Goal: Information Seeking & Learning: Learn about a topic

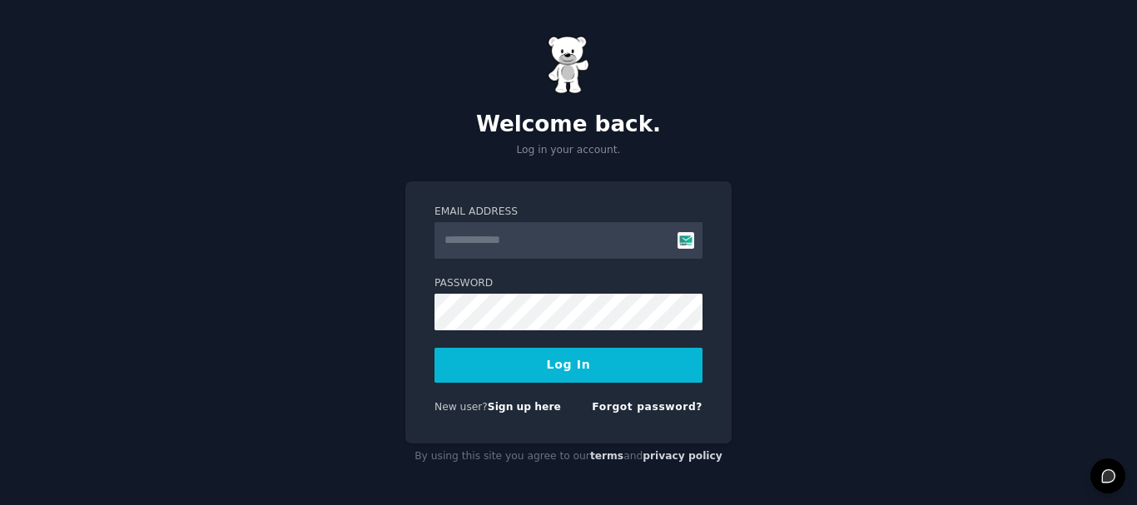
click at [487, 244] on input "Email Address" at bounding box center [568, 240] width 268 height 37
type input "**********"
click at [601, 370] on button "Log In" at bounding box center [568, 365] width 268 height 35
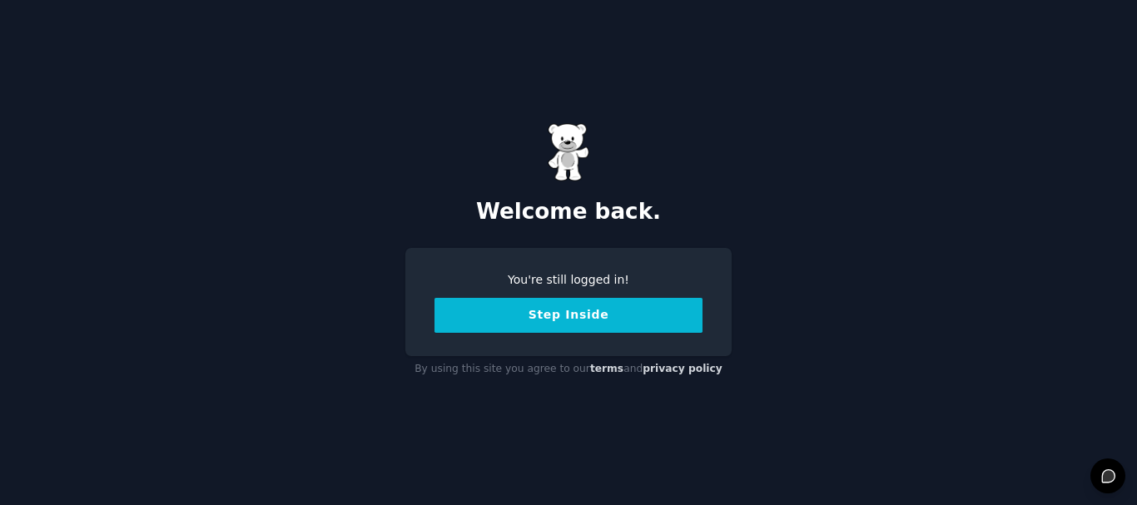
click at [527, 324] on button "Step Inside" at bounding box center [568, 315] width 268 height 35
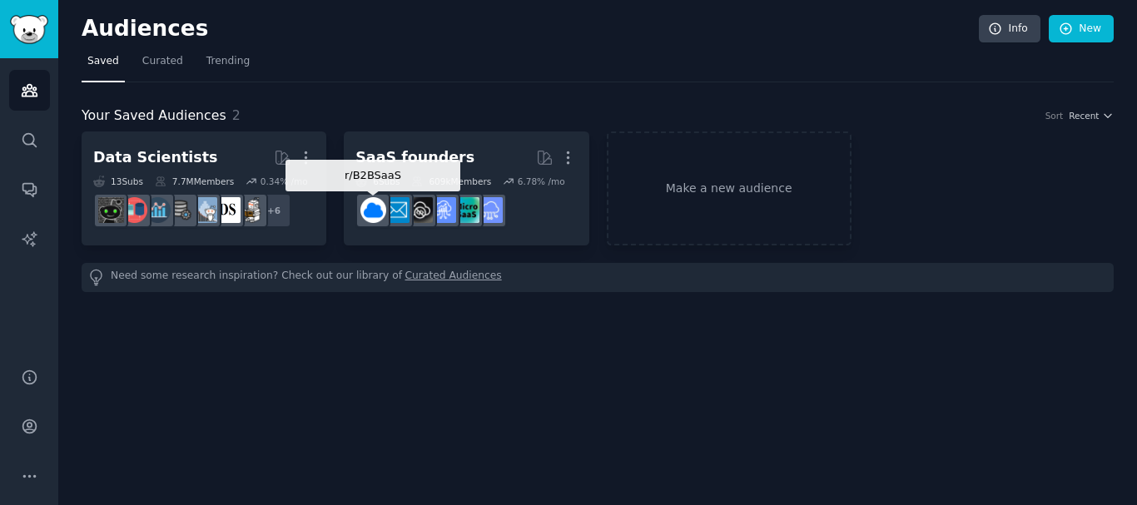
click at [378, 215] on img at bounding box center [373, 210] width 26 height 26
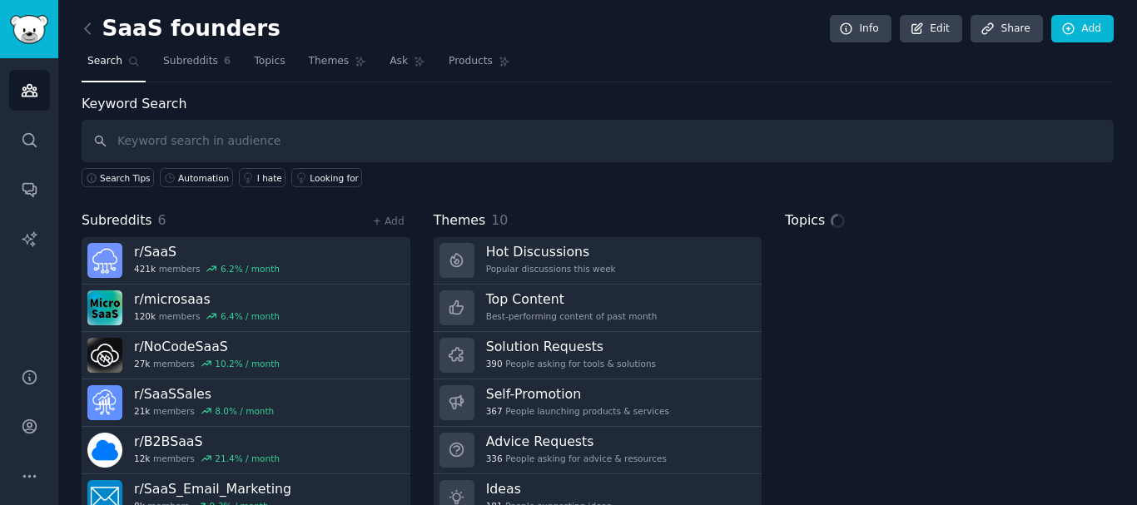
scroll to position [69, 0]
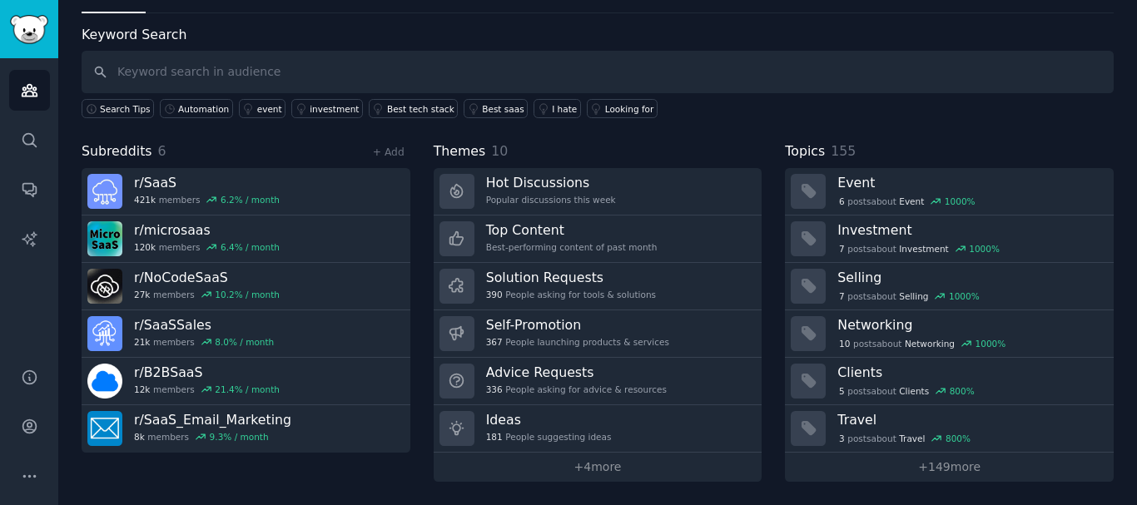
click at [562, 474] on link "+ 4 more" at bounding box center [598, 467] width 329 height 29
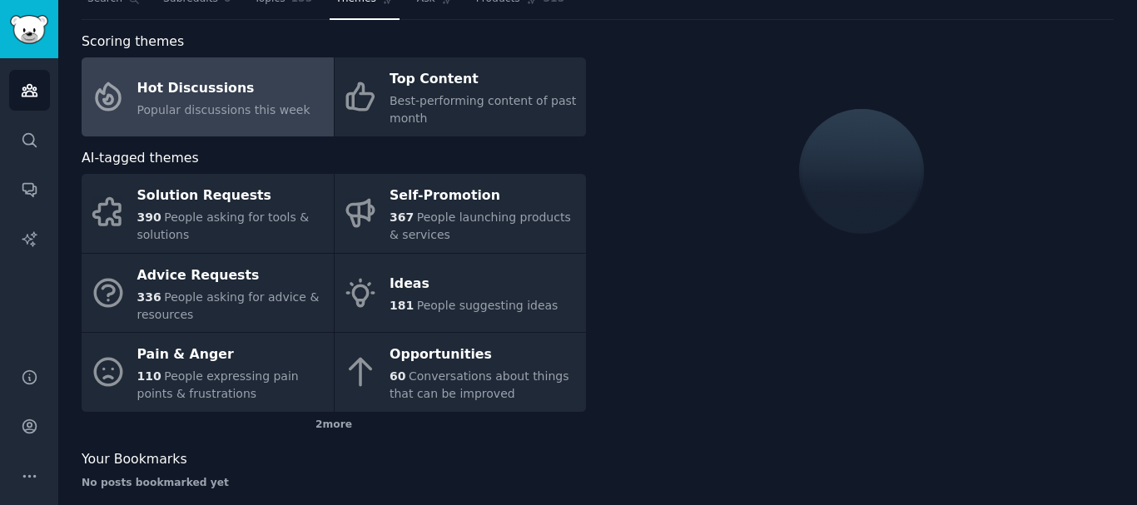
scroll to position [62, 0]
click at [383, 300] on link "Ideas 181 People suggesting ideas" at bounding box center [461, 294] width 252 height 79
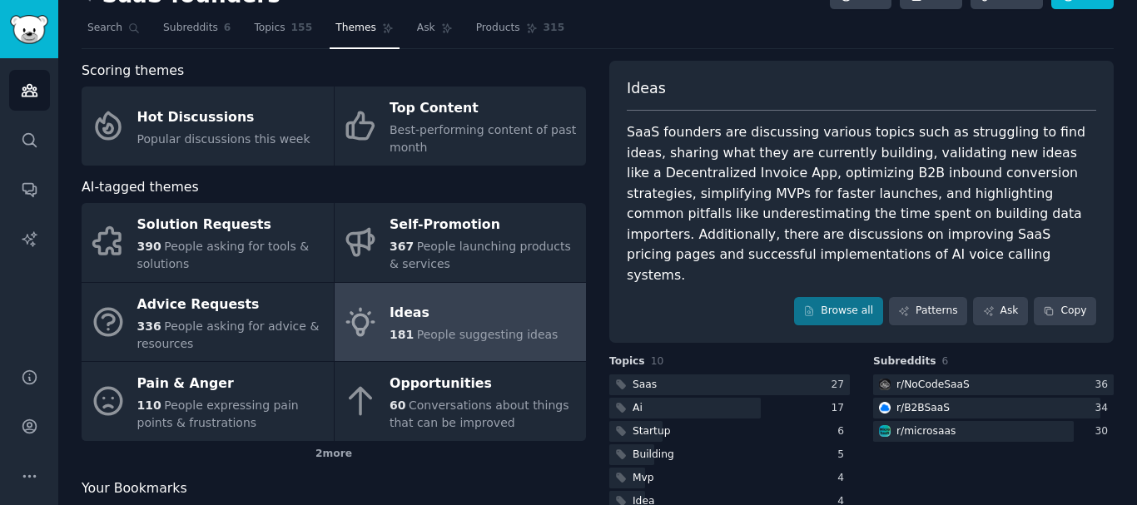
scroll to position [127, 0]
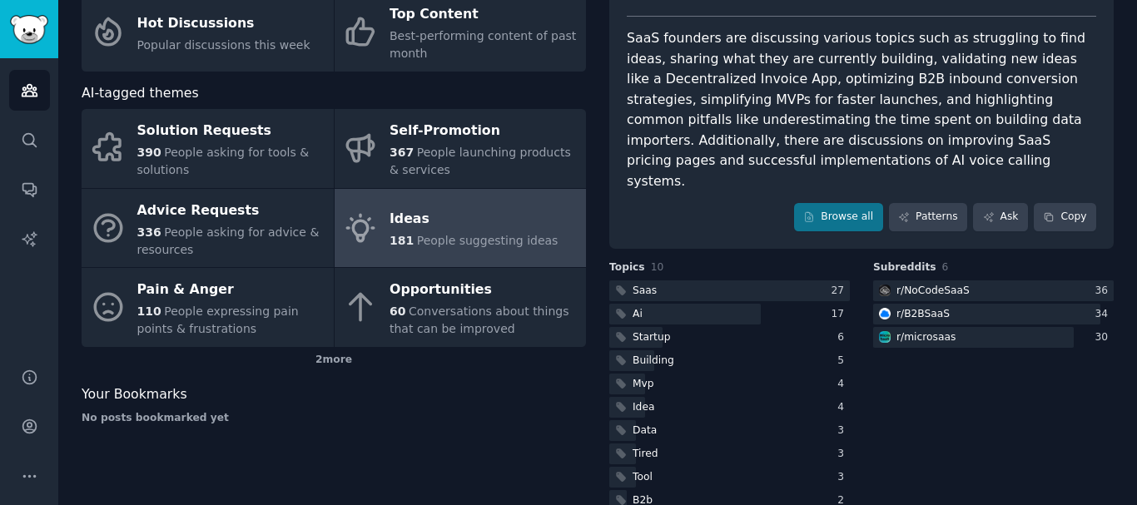
click at [703, 280] on div at bounding box center [729, 290] width 241 height 21
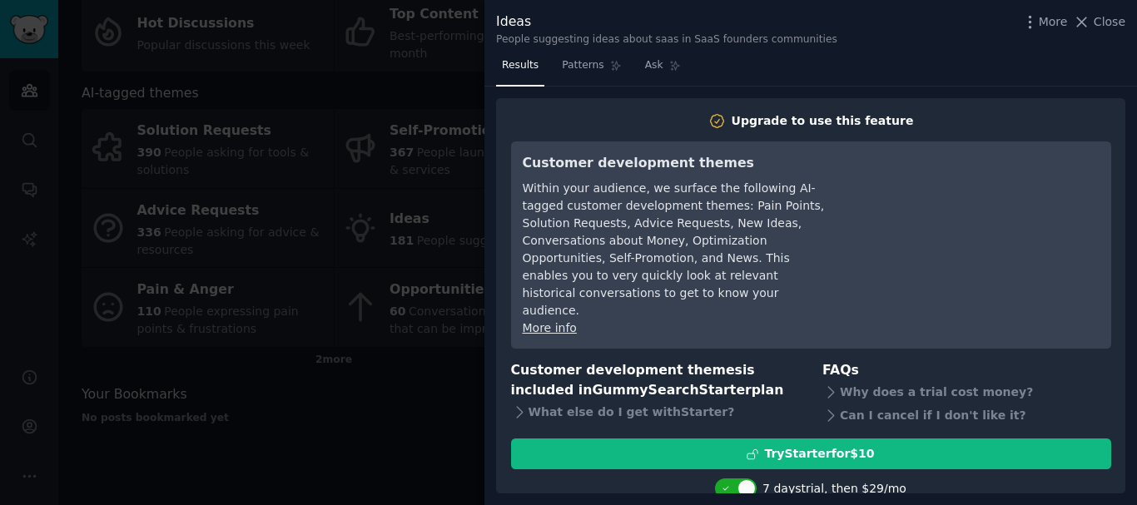
click at [1090, 30] on icon at bounding box center [1081, 21] width 17 height 17
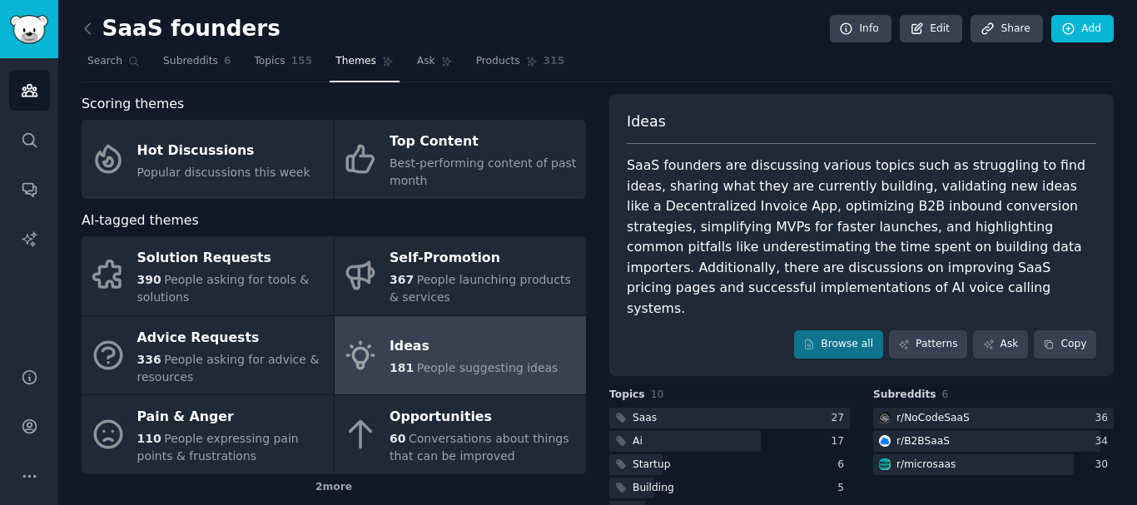
click at [194, 161] on div "Hot Discussions" at bounding box center [223, 150] width 173 height 27
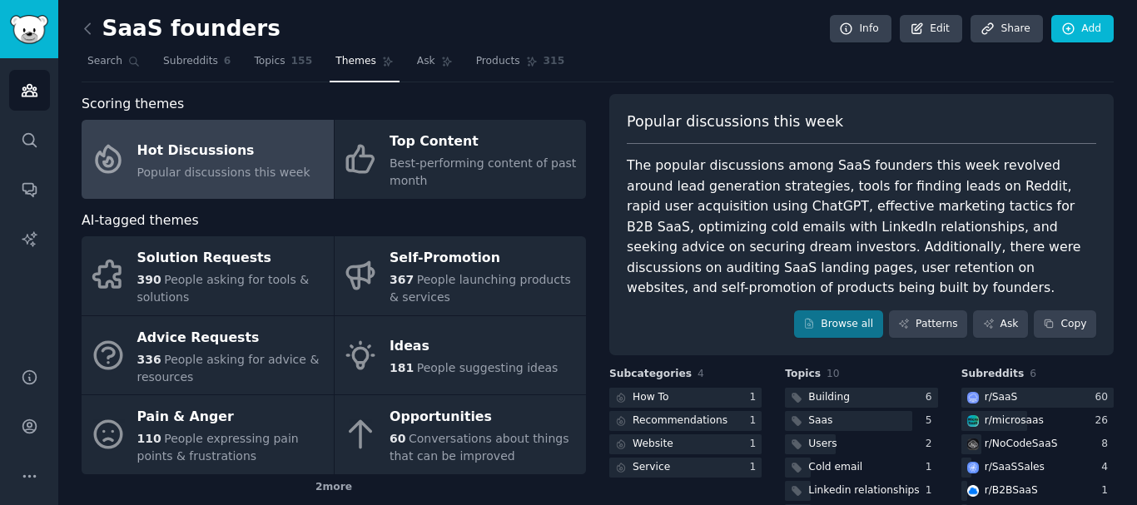
scroll to position [118, 0]
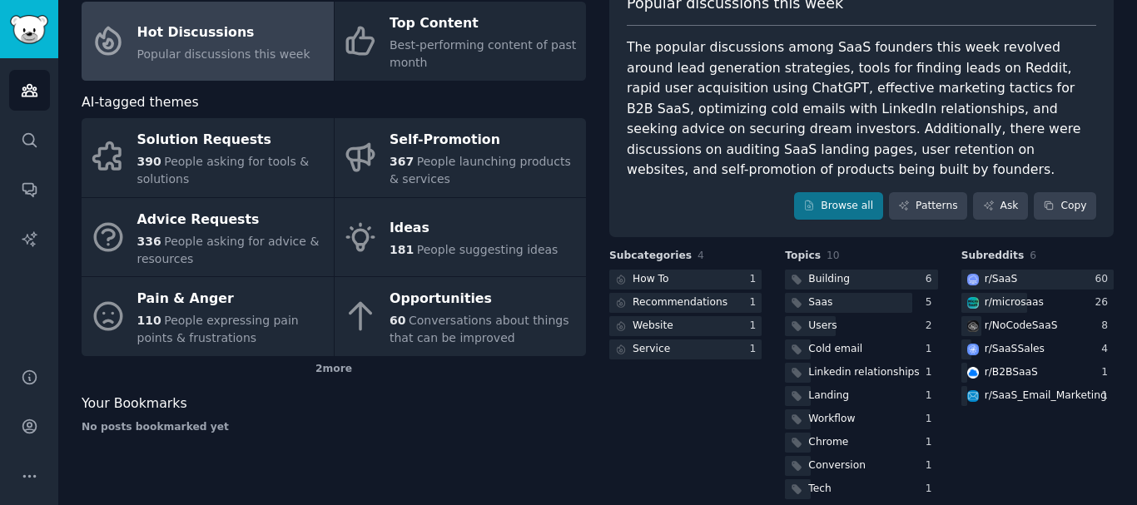
click at [978, 293] on div "r/ microsaas" at bounding box center [1004, 303] width 86 height 21
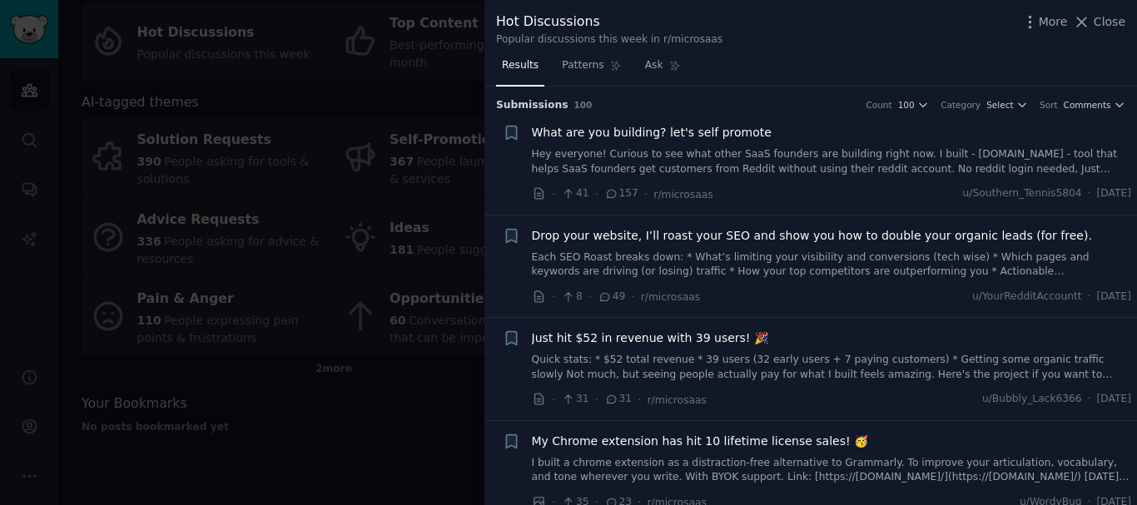
click at [1083, 23] on icon at bounding box center [1081, 21] width 17 height 17
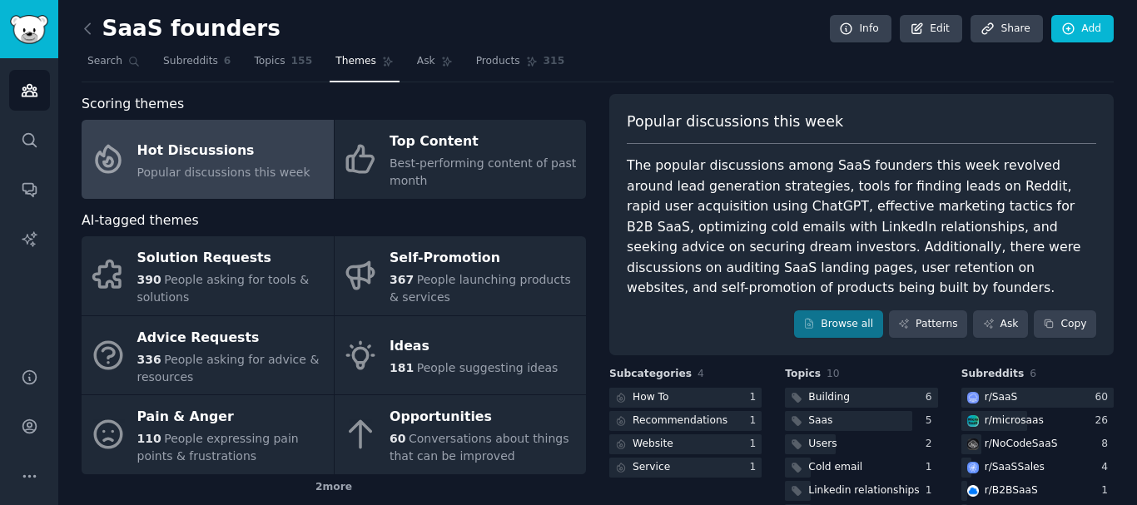
scroll to position [1, 0]
click at [184, 349] on div "Advice Requests" at bounding box center [231, 337] width 188 height 27
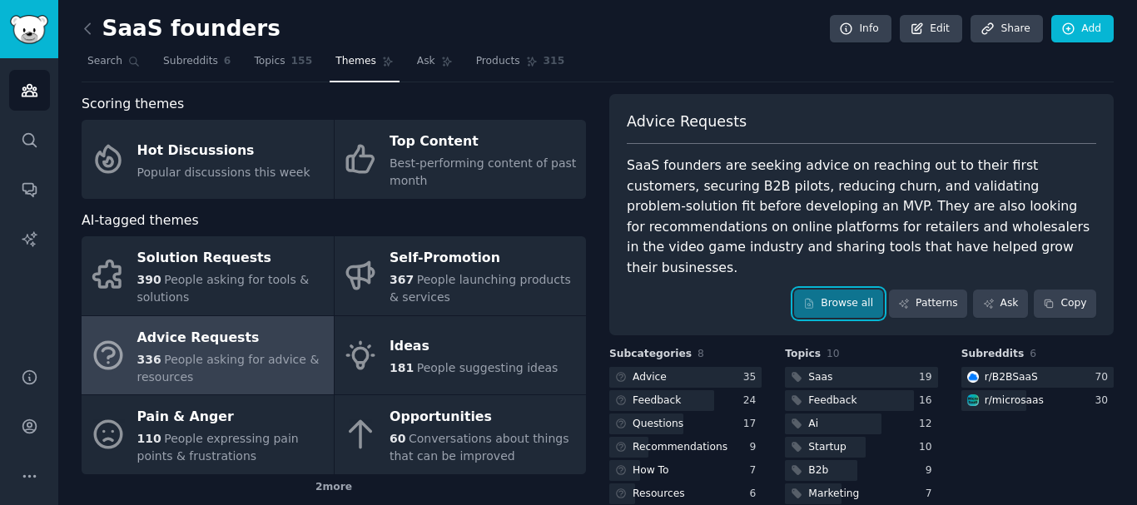
click at [866, 290] on link "Browse all" at bounding box center [838, 304] width 89 height 28
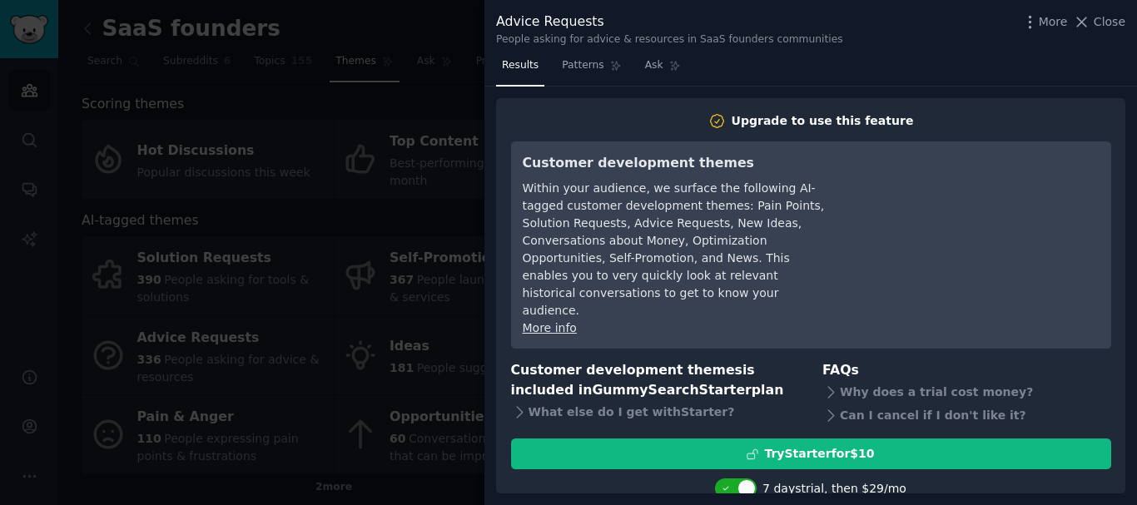
click at [1099, 27] on span "Close" at bounding box center [1110, 21] width 32 height 17
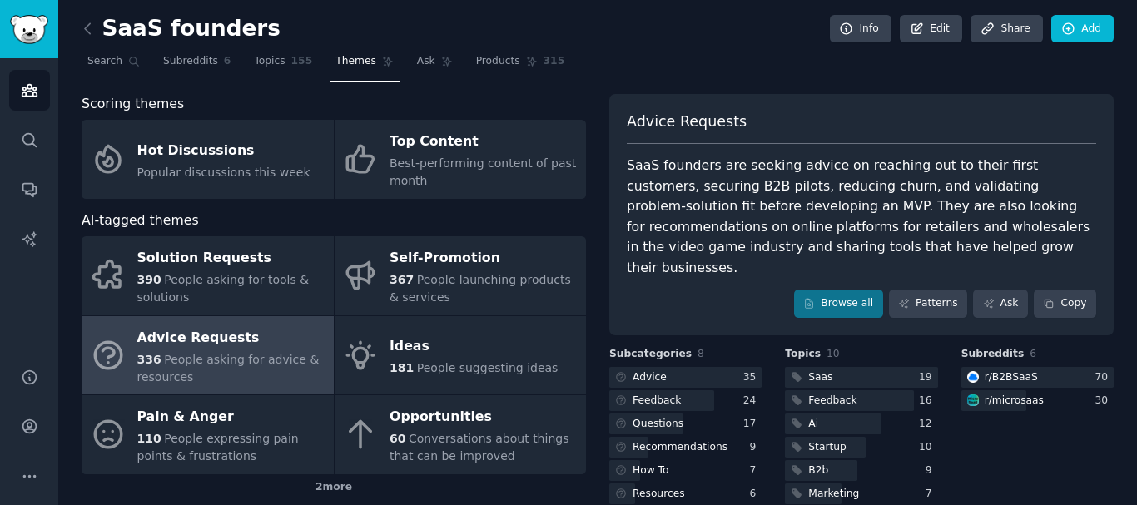
click at [270, 63] on span "Topics" at bounding box center [269, 61] width 31 height 15
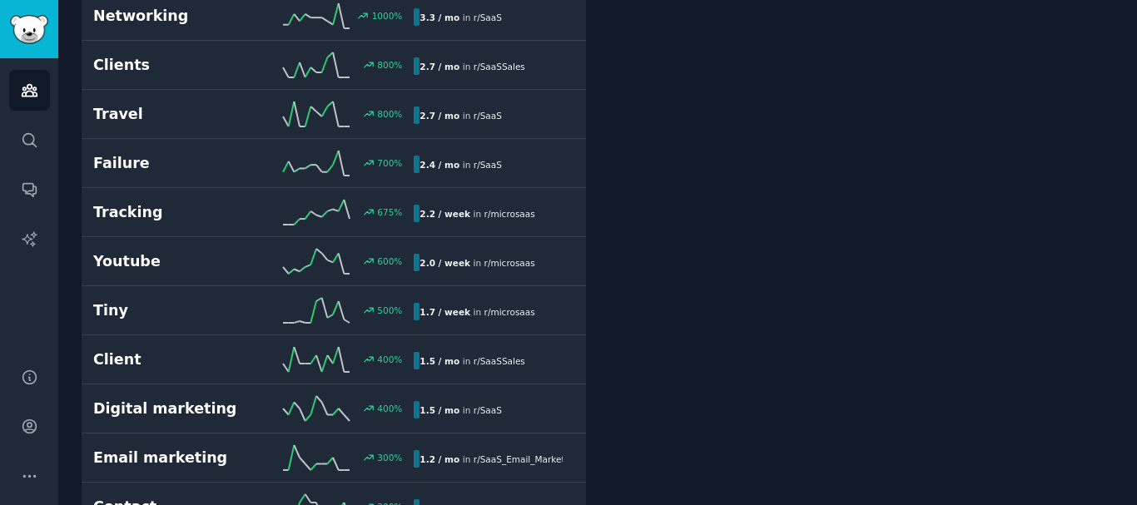
scroll to position [330, 0]
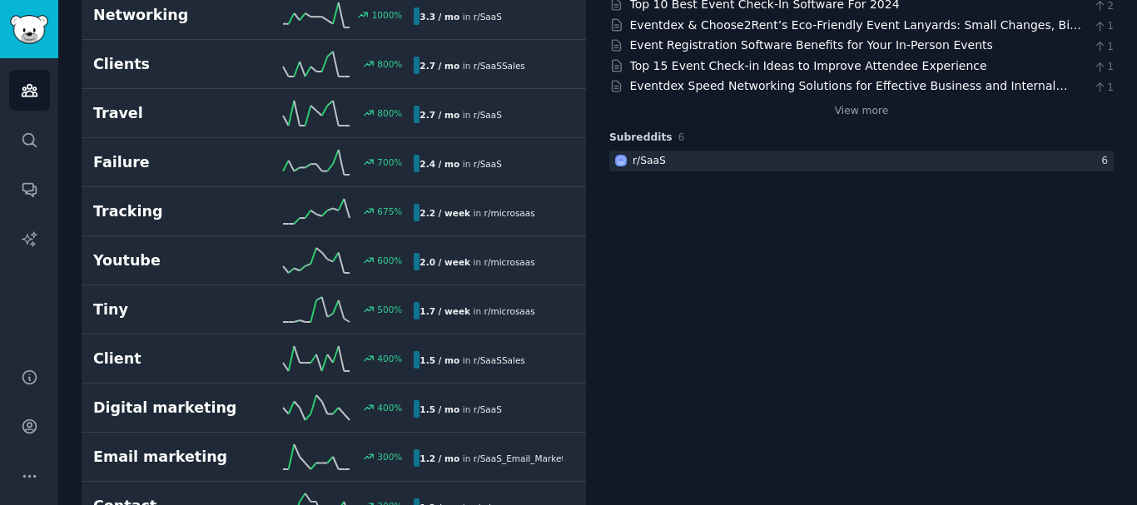
click at [326, 173] on icon at bounding box center [316, 162] width 67 height 25
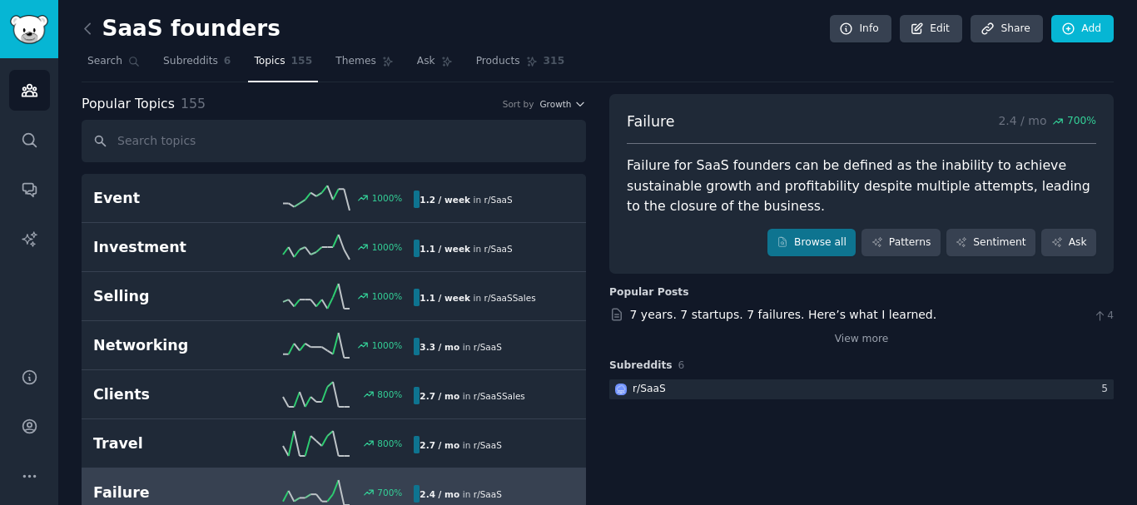
click at [187, 63] on span "Subreddits" at bounding box center [190, 61] width 55 height 15
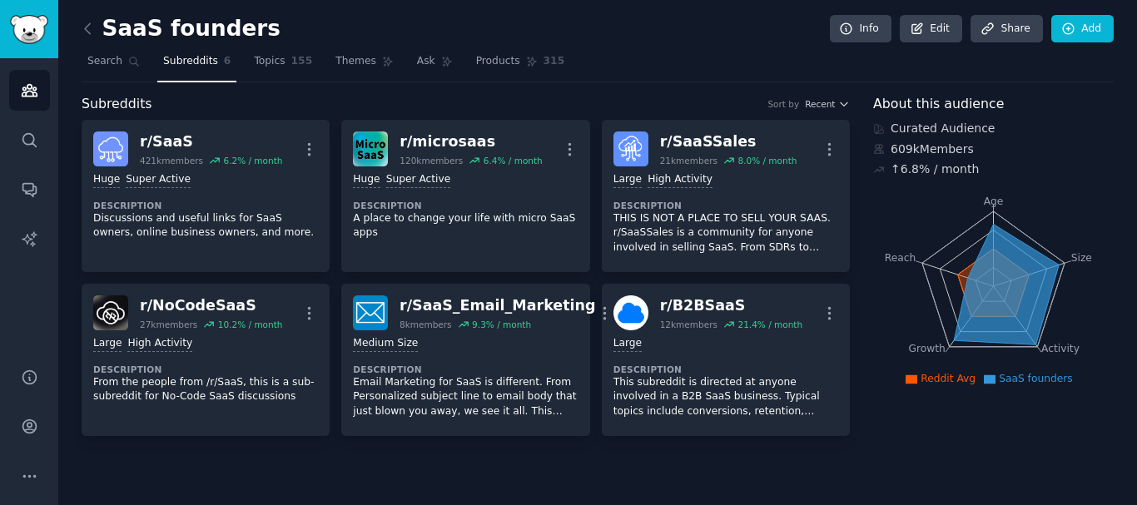
click at [122, 58] on link "Search" at bounding box center [114, 65] width 64 height 34
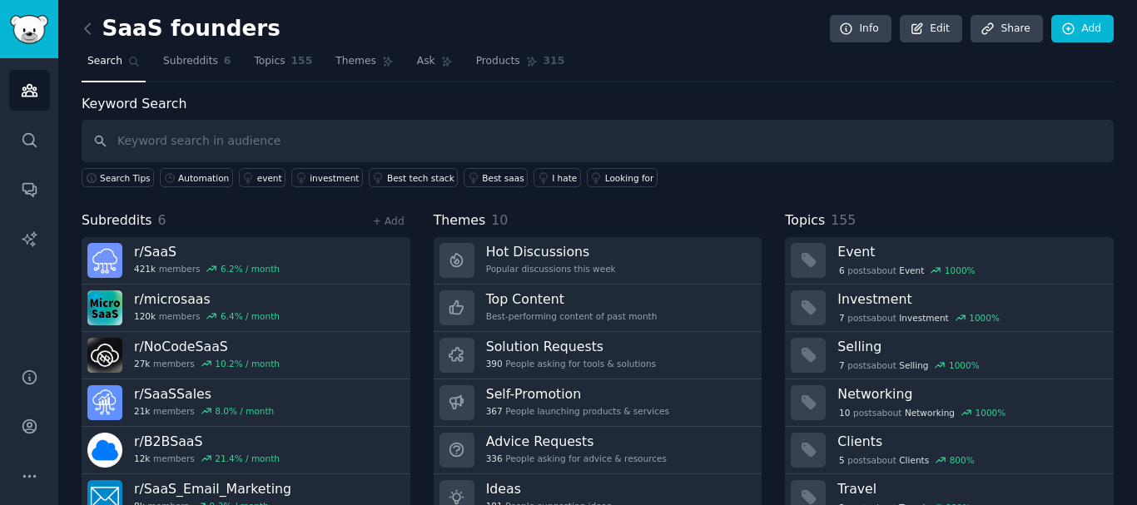
click at [200, 175] on div "Automation" at bounding box center [203, 178] width 51 height 12
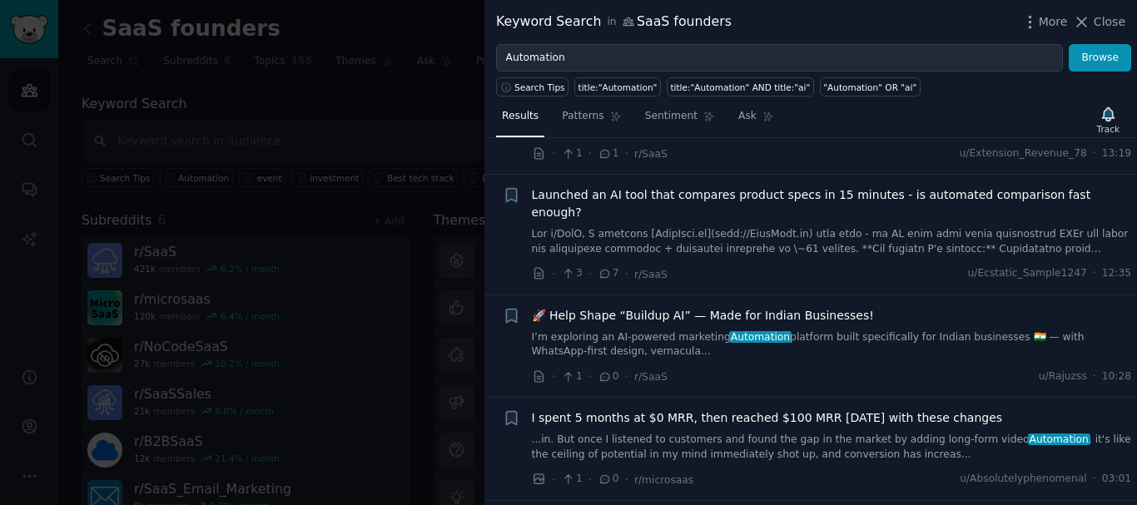
scroll to position [625, 0]
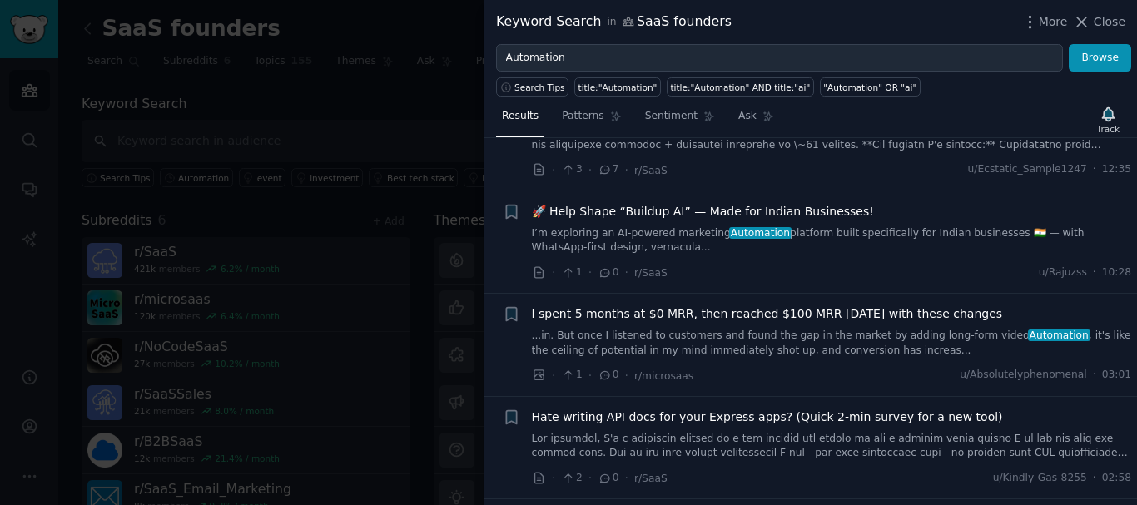
click at [742, 305] on span "I spent 5 months at $0 MRR, then reached $100 MRR in 3 weeks with these changes" at bounding box center [767, 313] width 471 height 17
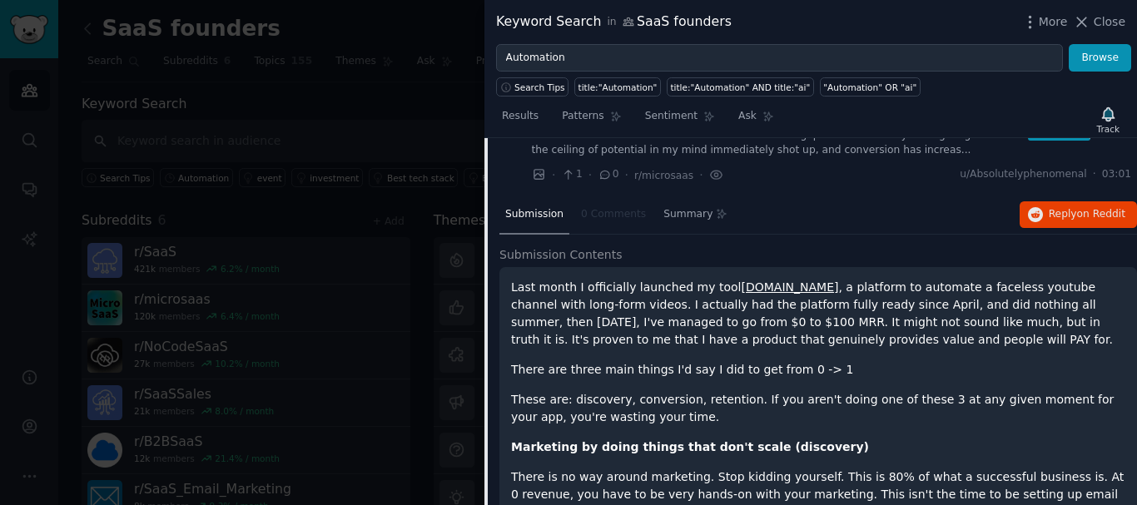
scroll to position [826, 0]
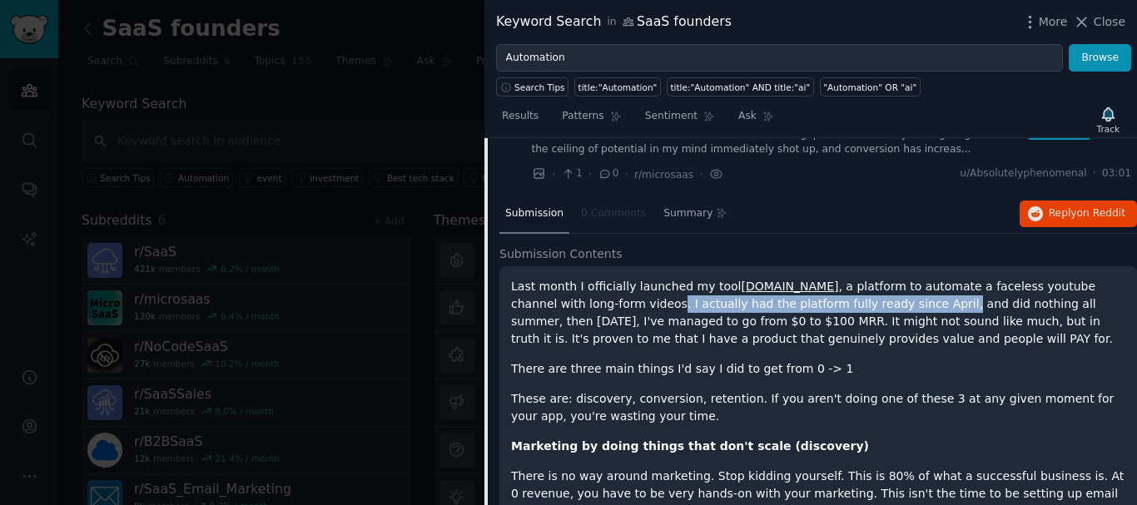
drag, startPoint x: 545, startPoint y: 283, endPoint x: 801, endPoint y: 285, distance: 255.5
click at [801, 285] on p "Last month I officially launched my tool Taletok.io , a platform to automate a …" at bounding box center [818, 313] width 614 height 70
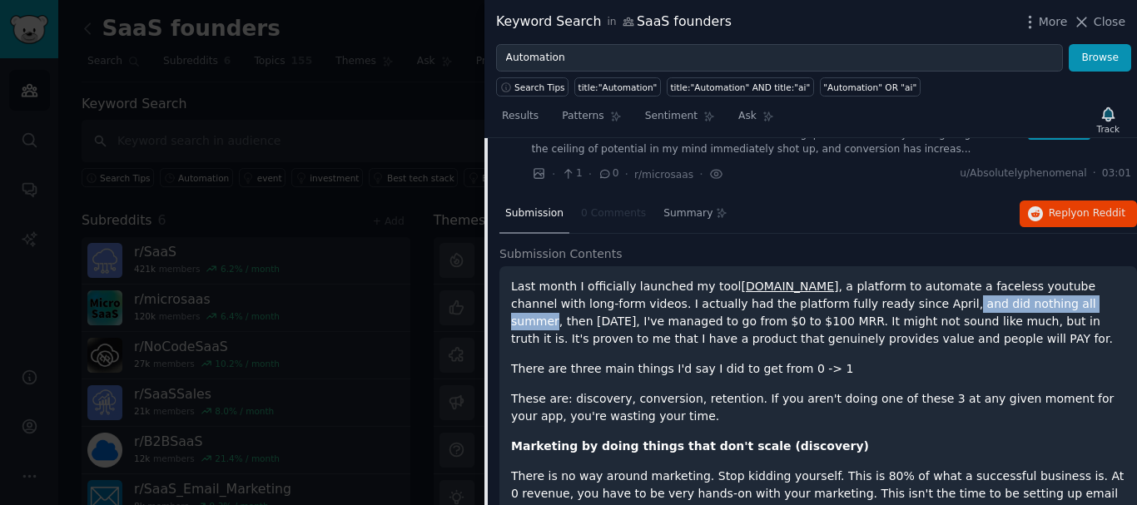
drag, startPoint x: 801, startPoint y: 285, endPoint x: 937, endPoint y: 289, distance: 136.5
click at [937, 289] on p "Last month I officially launched my tool Taletok.io , a platform to automate a …" at bounding box center [818, 313] width 614 height 70
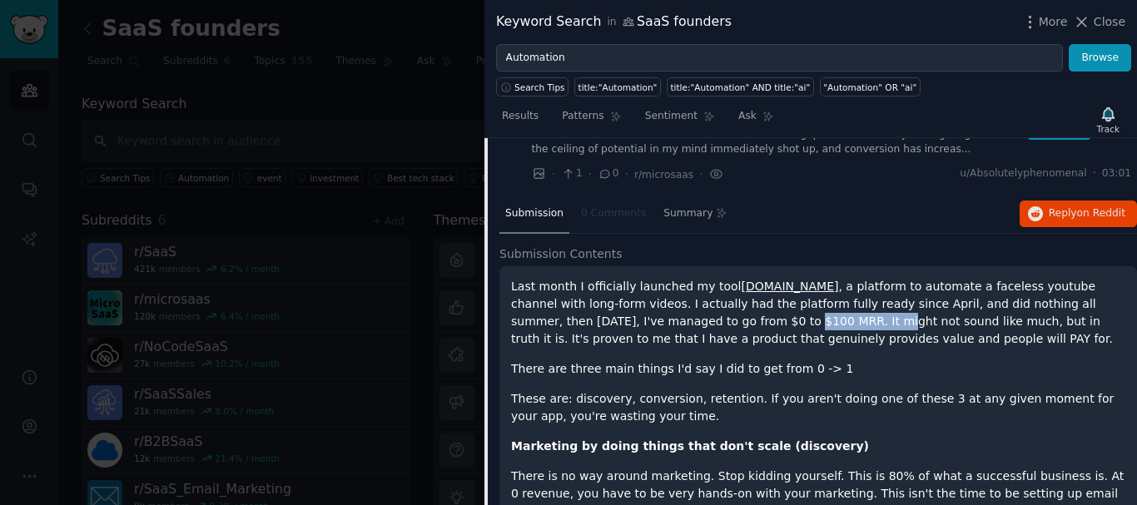
drag, startPoint x: 608, startPoint y: 304, endPoint x: 696, endPoint y: 304, distance: 87.4
click at [696, 304] on p "Last month I officially launched my tool Taletok.io , a platform to automate a …" at bounding box center [818, 313] width 614 height 70
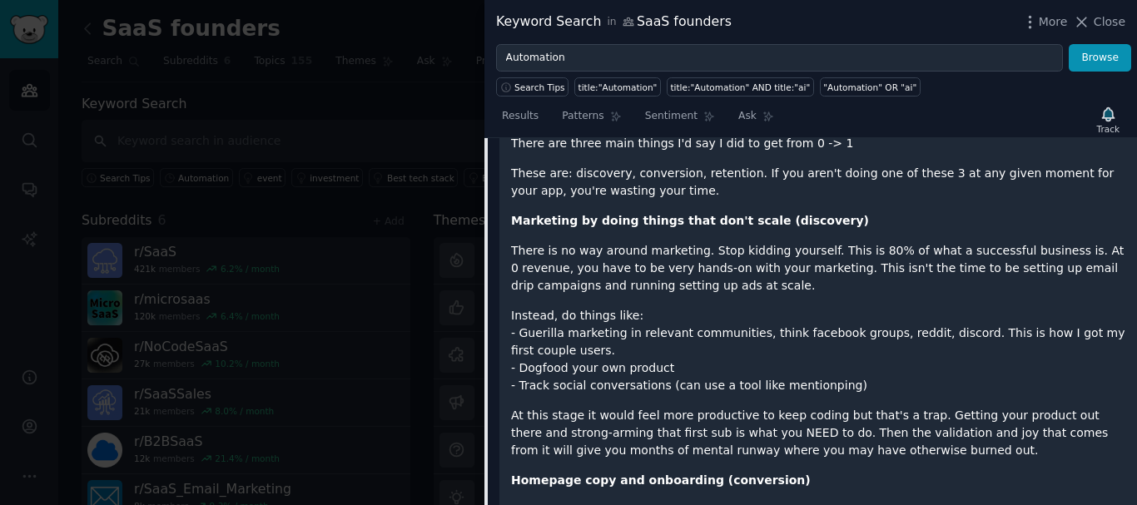
scroll to position [1056, 0]
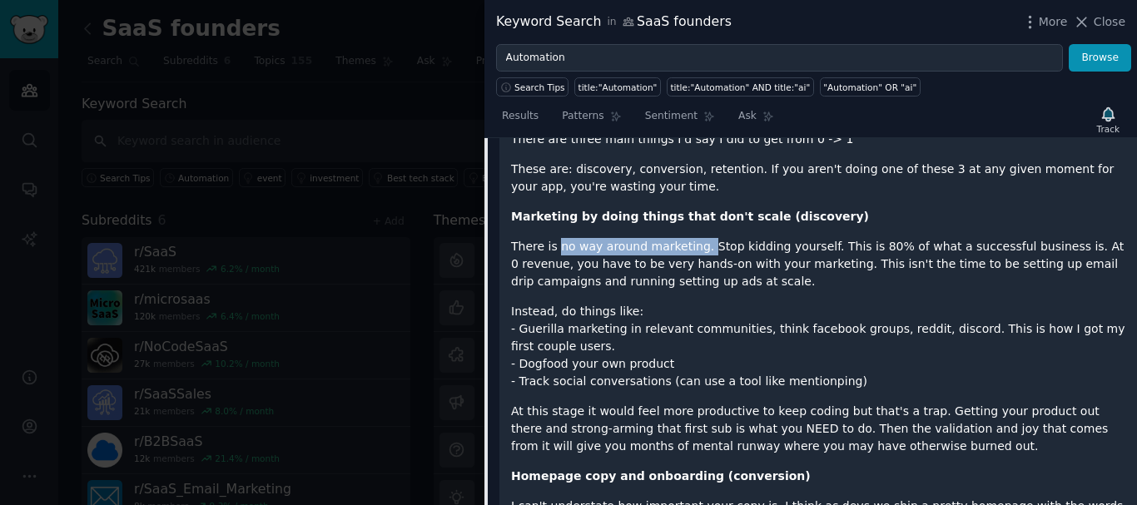
drag, startPoint x: 555, startPoint y: 233, endPoint x: 694, endPoint y: 234, distance: 139.0
click at [694, 238] on p "There is no way around marketing. Stop kidding yourself. This is 80% of what a …" at bounding box center [818, 264] width 614 height 52
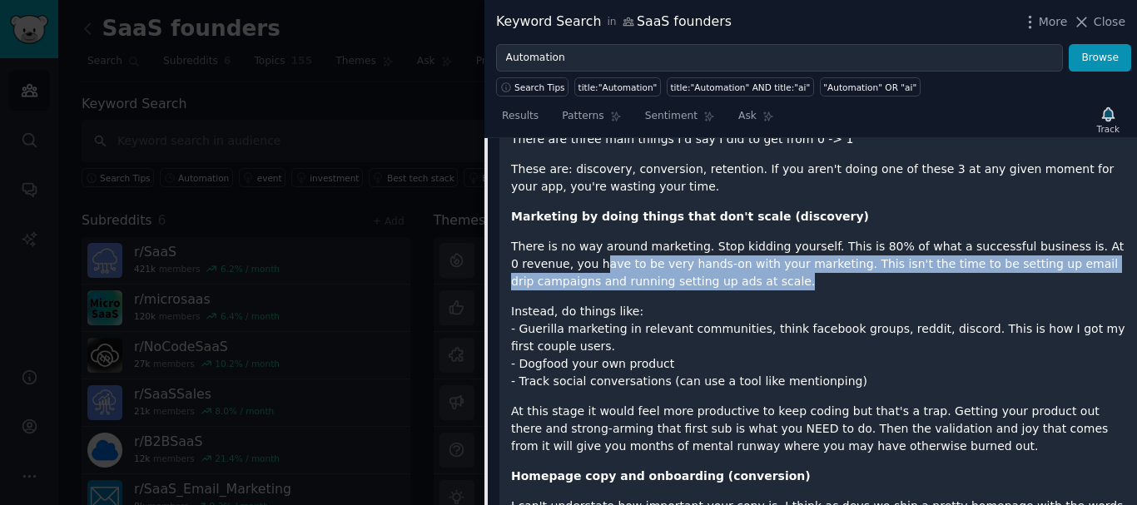
drag, startPoint x: 540, startPoint y: 249, endPoint x: 764, endPoint y: 255, distance: 224.0
click at [764, 255] on p "There is no way around marketing. Stop kidding yourself. This is 80% of what a …" at bounding box center [818, 264] width 614 height 52
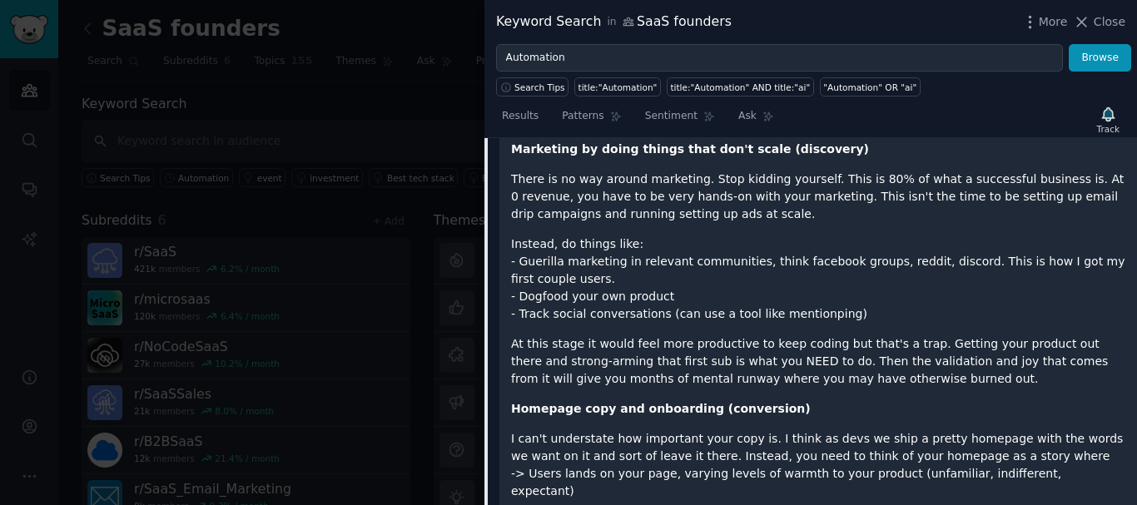
scroll to position [1134, 0]
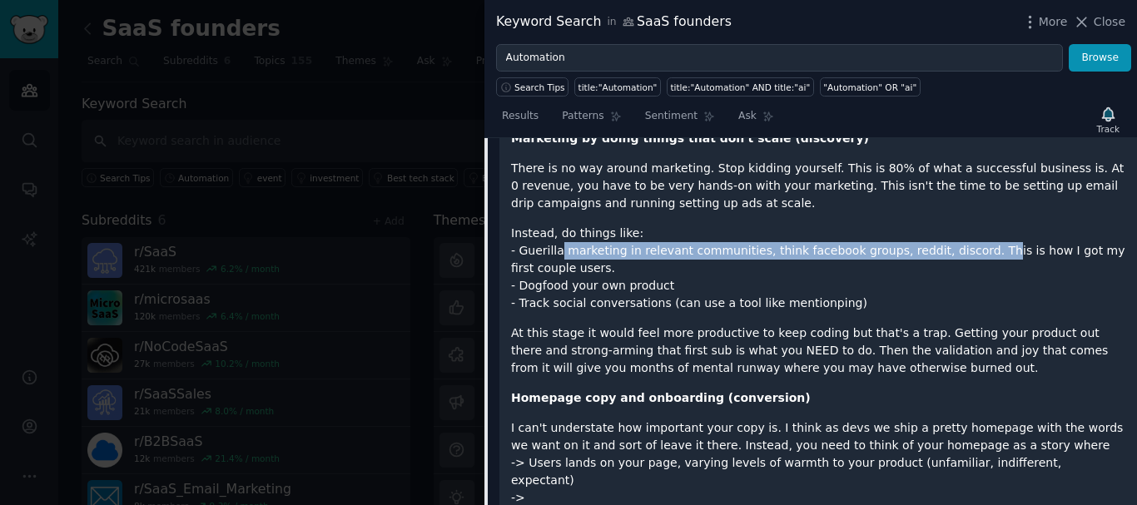
drag, startPoint x: 553, startPoint y: 233, endPoint x: 958, endPoint y: 241, distance: 404.6
click at [958, 241] on p "Instead, do things like: - Guerilla marketing in relevant communities, think fa…" at bounding box center [818, 268] width 614 height 87
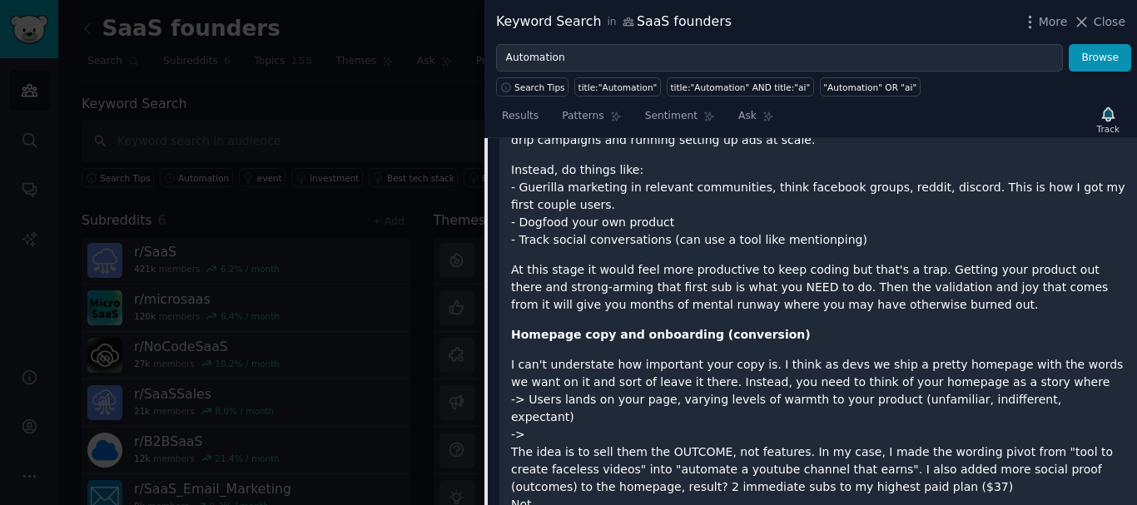
scroll to position [1215, 0]
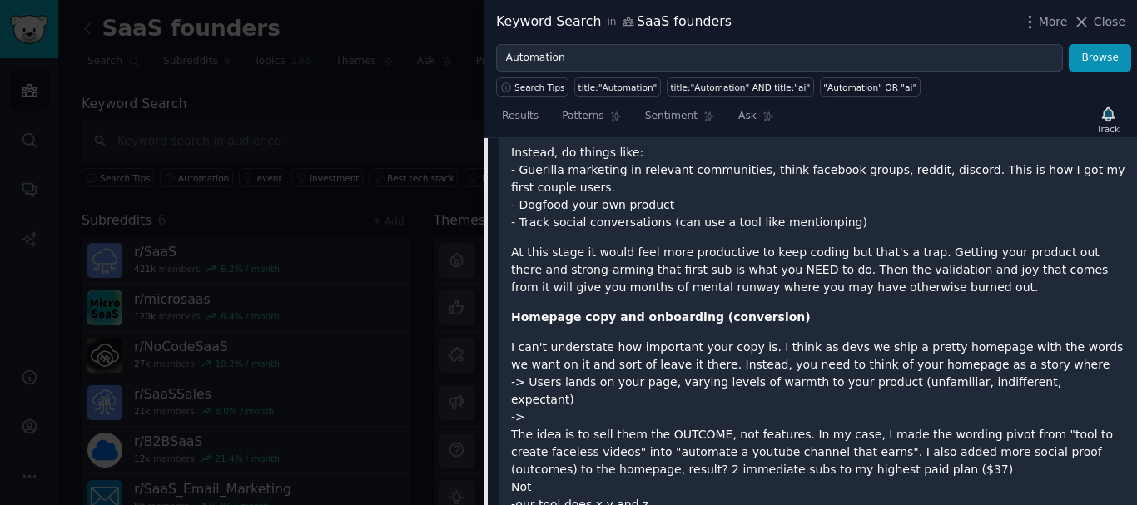
drag, startPoint x: 530, startPoint y: 187, endPoint x: 678, endPoint y: 189, distance: 148.1
click at [678, 189] on p "Instead, do things like: - Guerilla marketing in relevant communities, think fa…" at bounding box center [818, 187] width 614 height 87
click at [1111, 122] on icon "button" at bounding box center [1107, 114] width 17 height 17
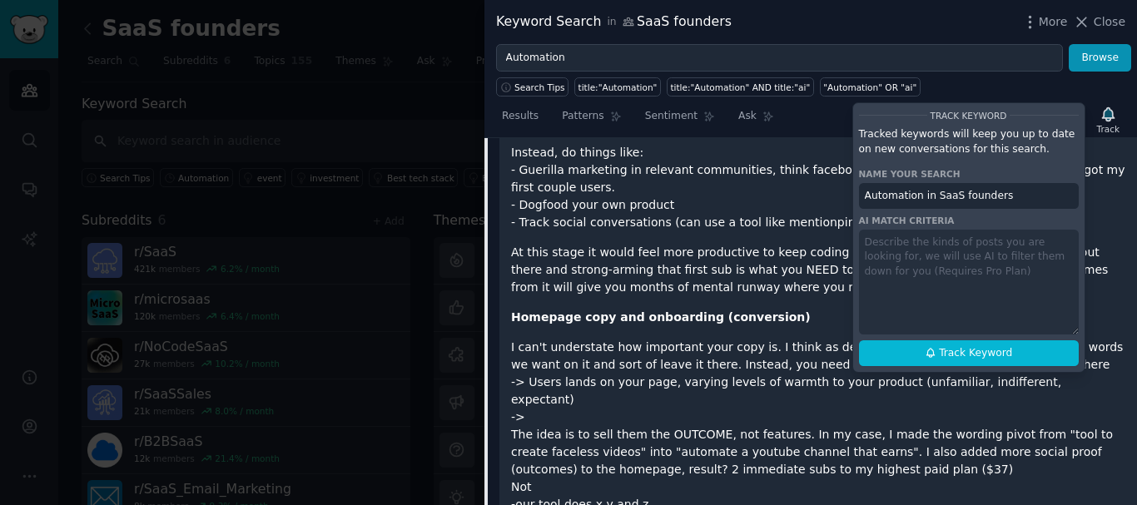
click at [946, 341] on button "Track Keyword" at bounding box center [969, 353] width 220 height 27
type input "Automation in SaaS founders"
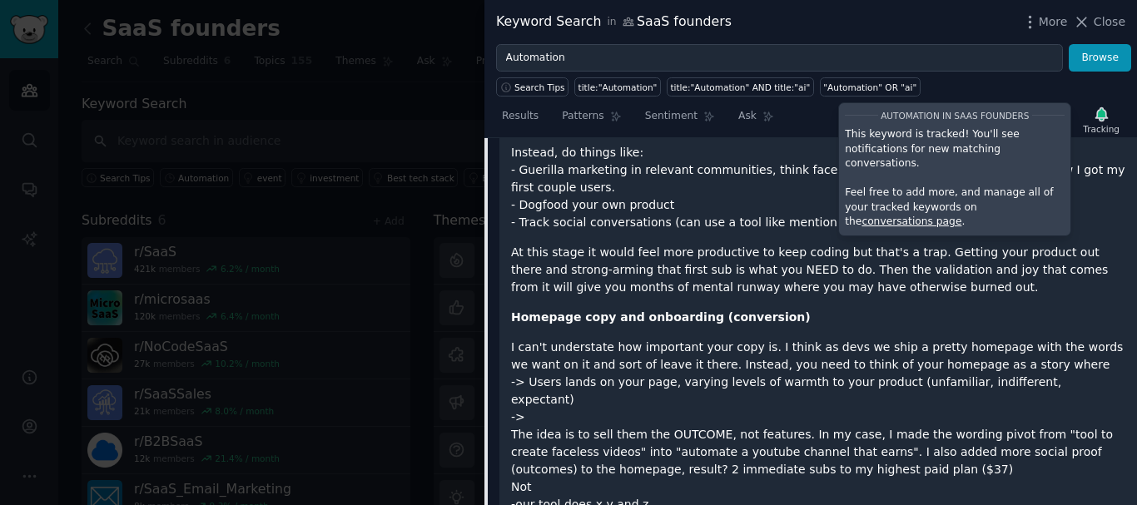
click at [706, 339] on p "I can't understate how important your copy is. I think as devs we ship a pretty…" at bounding box center [818, 496] width 614 height 315
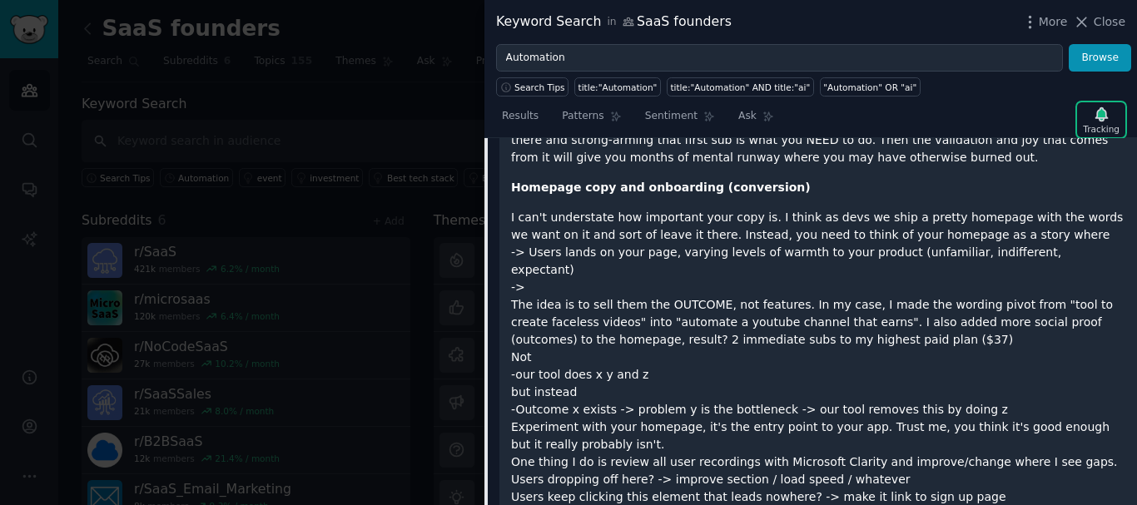
scroll to position [1348, 0]
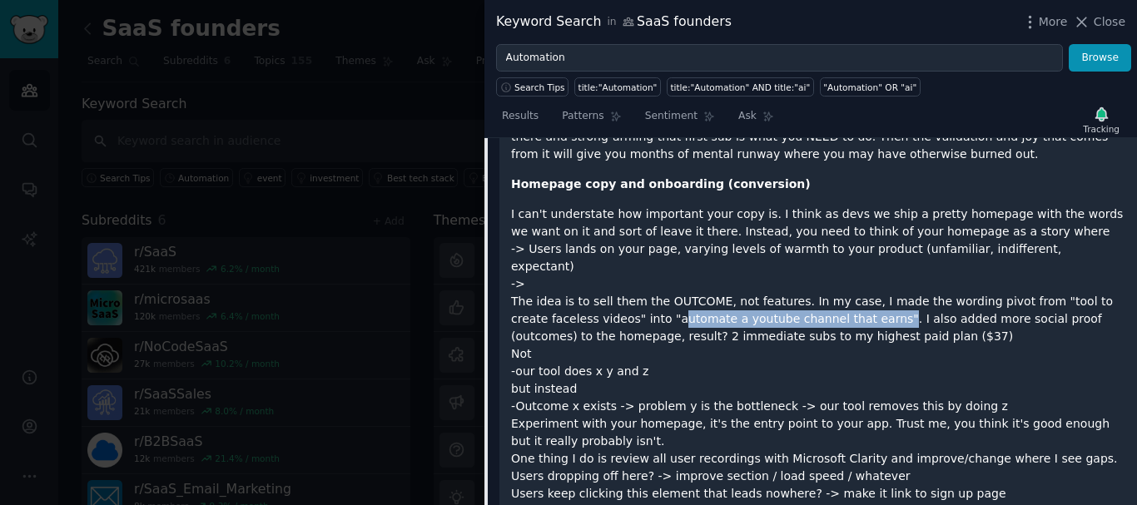
drag, startPoint x: 578, startPoint y: 285, endPoint x: 785, endPoint y: 286, distance: 206.4
click at [785, 286] on p "I can't understate how important your copy is. I think as devs we ship a pretty…" at bounding box center [818, 363] width 614 height 315
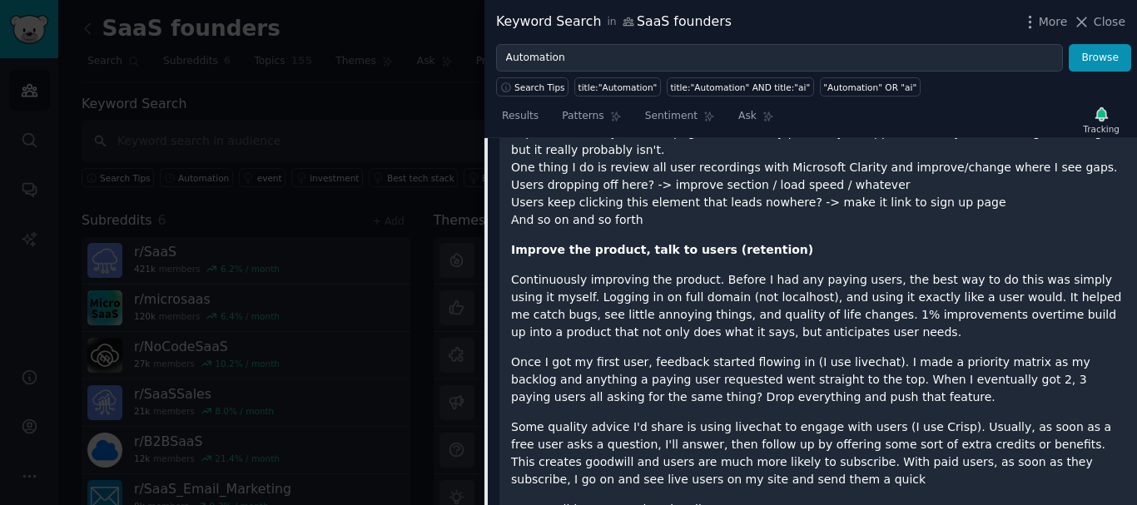
scroll to position [1669, 0]
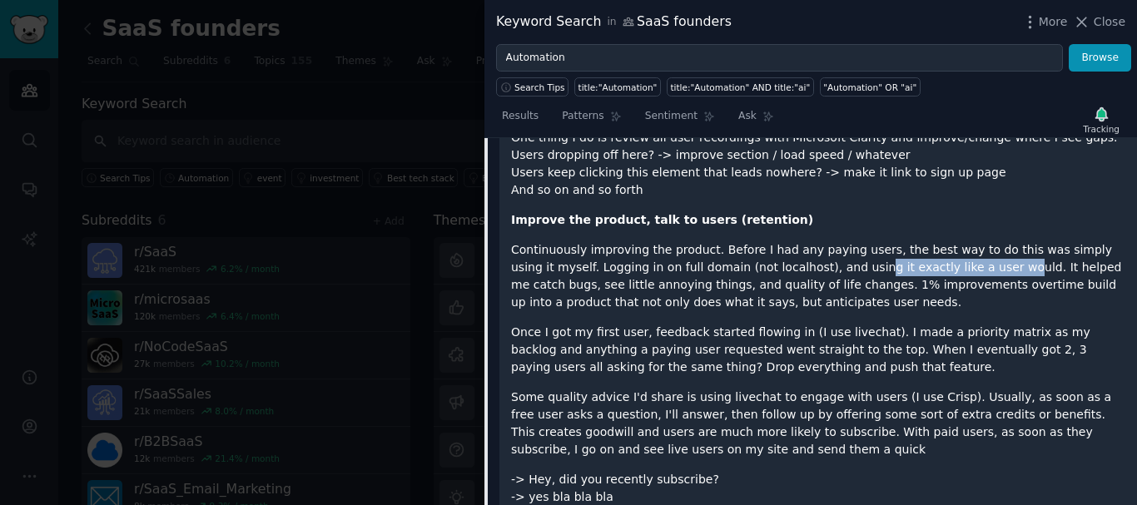
drag, startPoint x: 770, startPoint y: 237, endPoint x: 899, endPoint y: 238, distance: 129.0
click at [899, 241] on p "Continuously improving the product. Before I had any paying users, the best way…" at bounding box center [818, 276] width 614 height 70
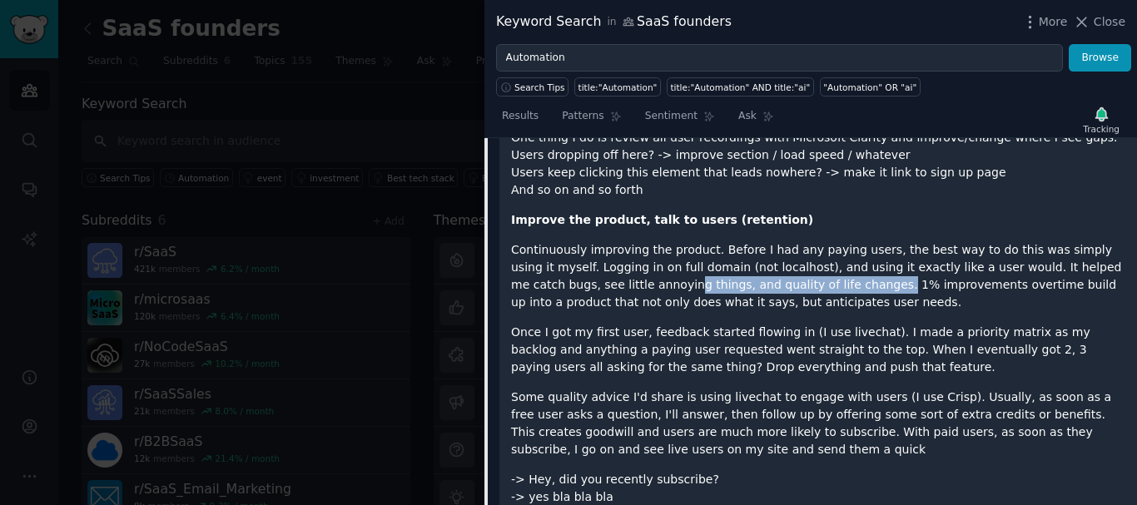
drag, startPoint x: 549, startPoint y: 248, endPoint x: 737, endPoint y: 253, distance: 188.2
click at [737, 253] on p "Continuously improving the product. Before I had any paying users, the best way…" at bounding box center [818, 276] width 614 height 70
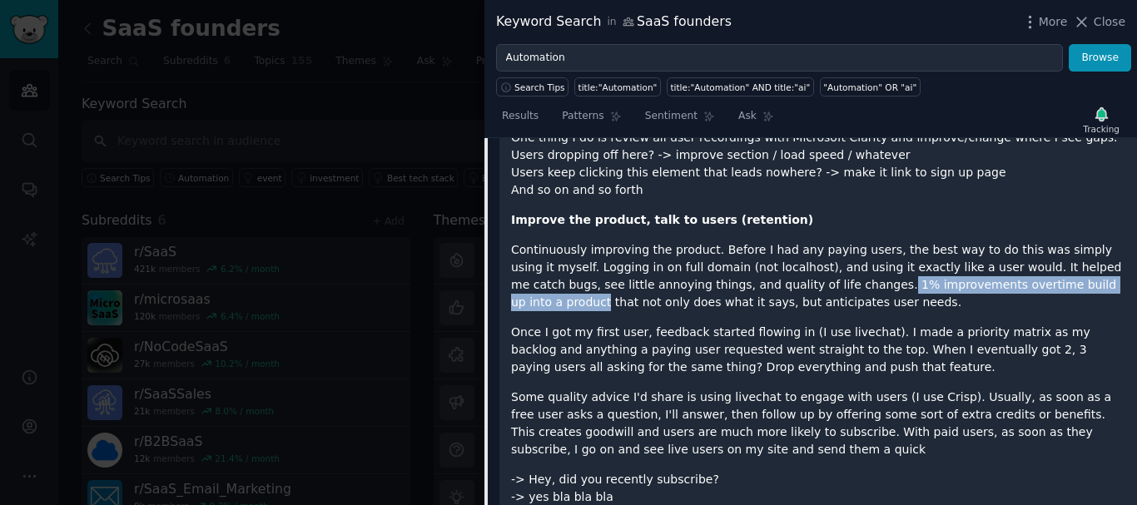
drag, startPoint x: 737, startPoint y: 253, endPoint x: 974, endPoint y: 246, distance: 236.5
click at [974, 246] on p "Continuously improving the product. Before I had any paying users, the best way…" at bounding box center [818, 276] width 614 height 70
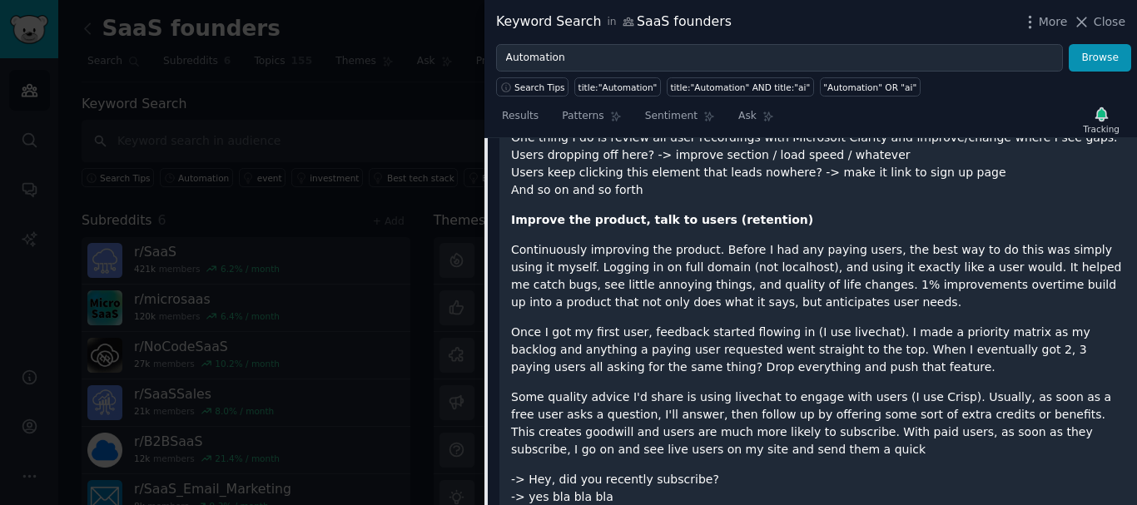
scroll to position [1773, 0]
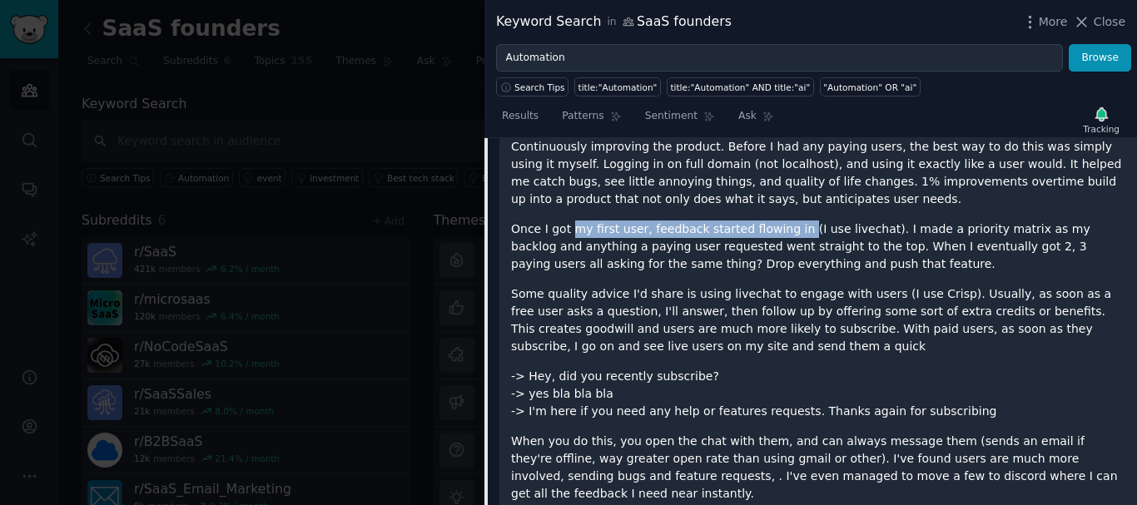
drag, startPoint x: 568, startPoint y: 192, endPoint x: 780, endPoint y: 201, distance: 211.6
click at [780, 221] on p "Once I got my first user, feedback started flowing in (I use livechat). I made …" at bounding box center [818, 247] width 614 height 52
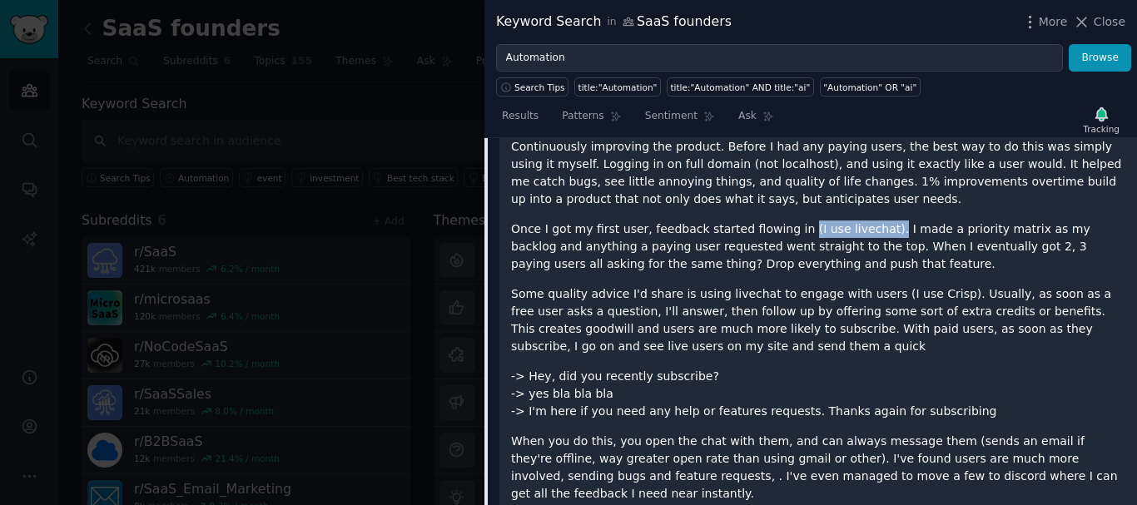
drag, startPoint x: 780, startPoint y: 201, endPoint x: 856, endPoint y: 201, distance: 75.7
click at [856, 221] on p "Once I got my first user, feedback started flowing in (I use livechat). I made …" at bounding box center [818, 247] width 614 height 52
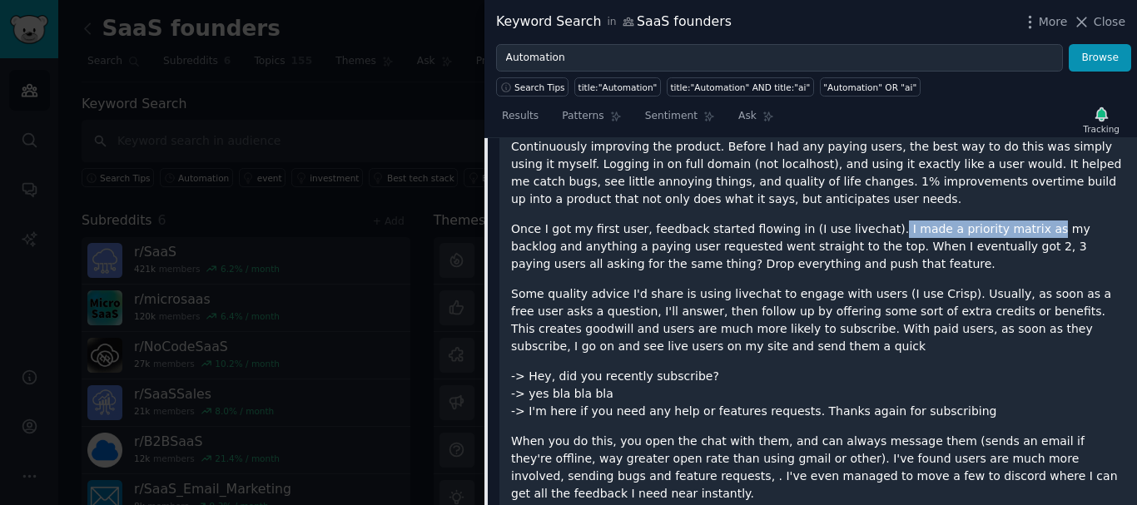
drag, startPoint x: 856, startPoint y: 201, endPoint x: 984, endPoint y: 201, distance: 128.2
click at [984, 221] on p "Once I got my first user, feedback started flowing in (I use livechat). I made …" at bounding box center [818, 247] width 614 height 52
drag, startPoint x: 567, startPoint y: 213, endPoint x: 846, endPoint y: 216, distance: 279.7
click at [976, 221] on p "Once I got my first user, feedback started flowing in (I use livechat). I made …" at bounding box center [818, 247] width 614 height 52
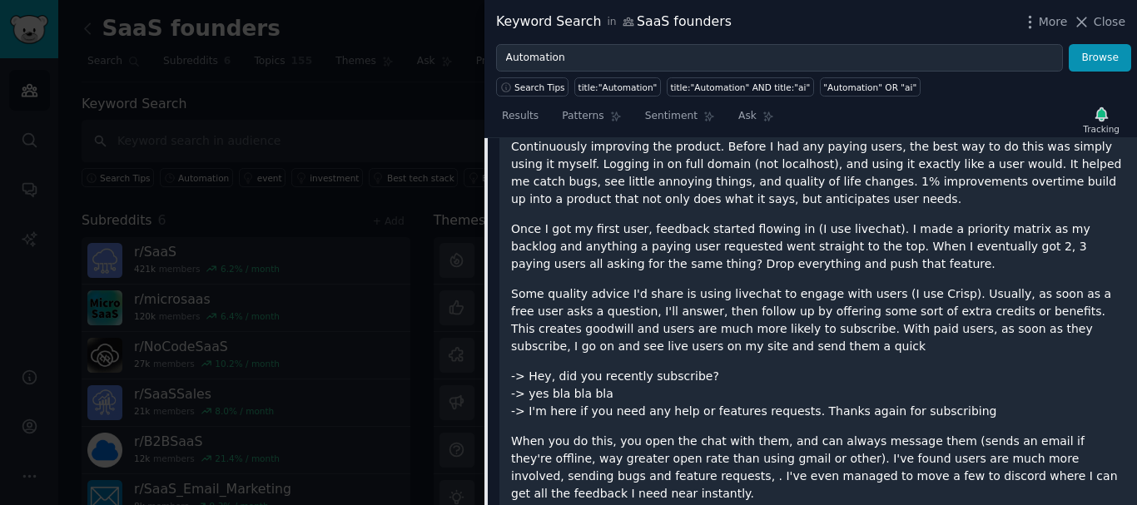
click at [976, 221] on p "Once I got my first user, feedback started flowing in (I use livechat). I made …" at bounding box center [818, 247] width 614 height 52
click at [846, 221] on p "Once I got my first user, feedback started flowing in (I use livechat). I made …" at bounding box center [818, 247] width 614 height 52
click at [1005, 221] on p "Once I got my first user, feedback started flowing in (I use livechat). I made …" at bounding box center [818, 247] width 614 height 52
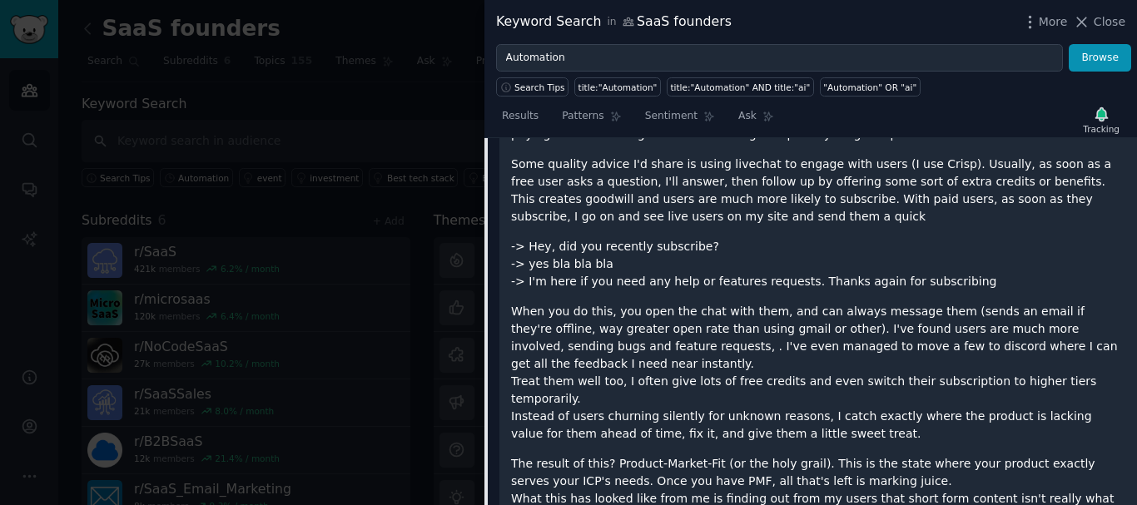
scroll to position [1903, 0]
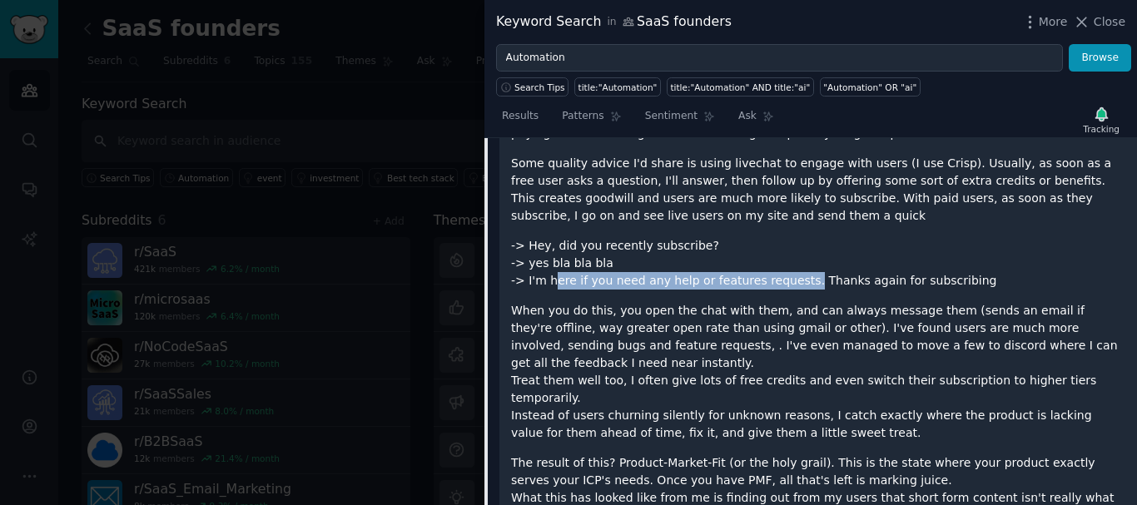
drag, startPoint x: 545, startPoint y: 242, endPoint x: 781, endPoint y: 251, distance: 235.7
click at [781, 251] on p "-> Hey, did you recently subscribe? -> yes bla bla bla -> I'm here if you need …" at bounding box center [818, 263] width 614 height 52
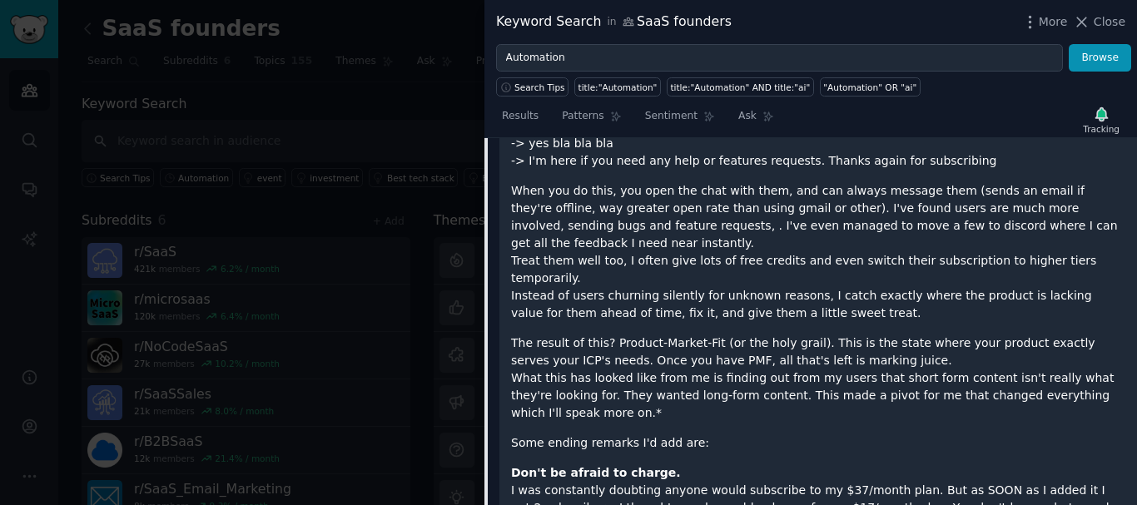
scroll to position [2069, 0]
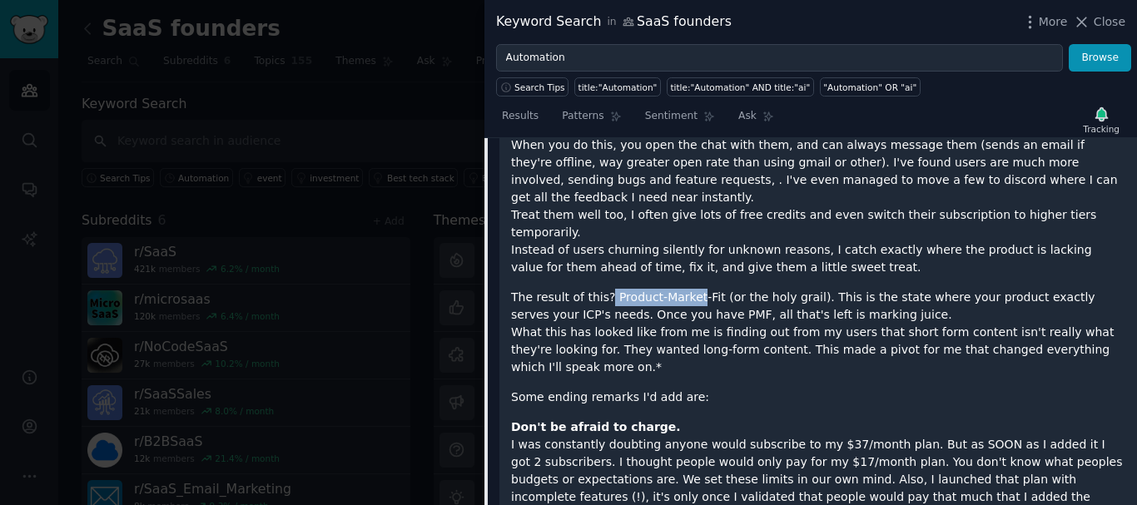
drag, startPoint x: 599, startPoint y: 226, endPoint x: 724, endPoint y: 229, distance: 124.9
click at [724, 289] on p "The result of this? Product-Market-Fit (or the holy grail). This is the state w…" at bounding box center [818, 332] width 614 height 87
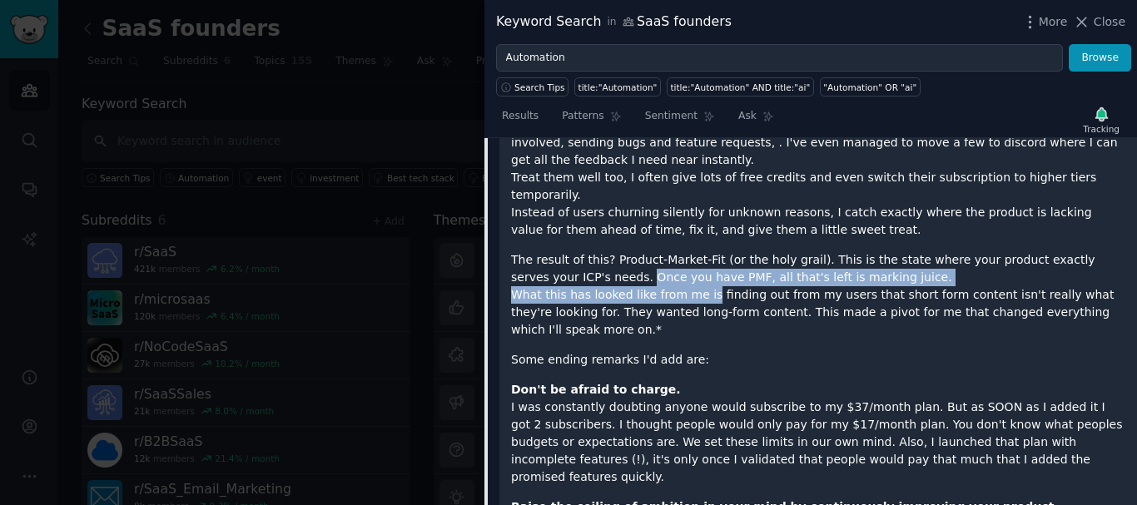
drag, startPoint x: 549, startPoint y: 206, endPoint x: 721, endPoint y: 219, distance: 172.0
click at [721, 251] on p "The result of this? Product-Market-Fit (or the holy grail). This is the state w…" at bounding box center [818, 294] width 614 height 87
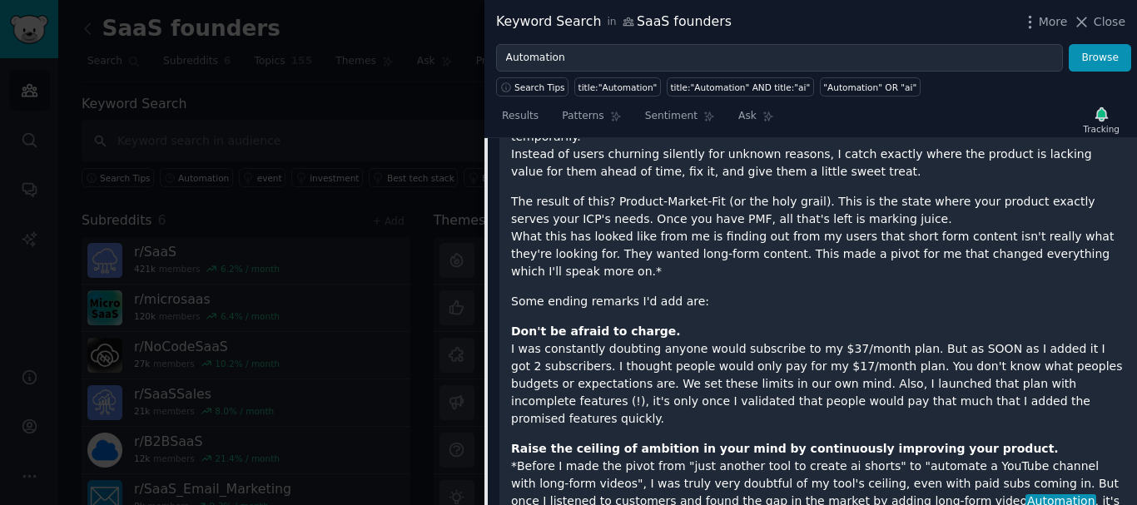
scroll to position [2165, 0]
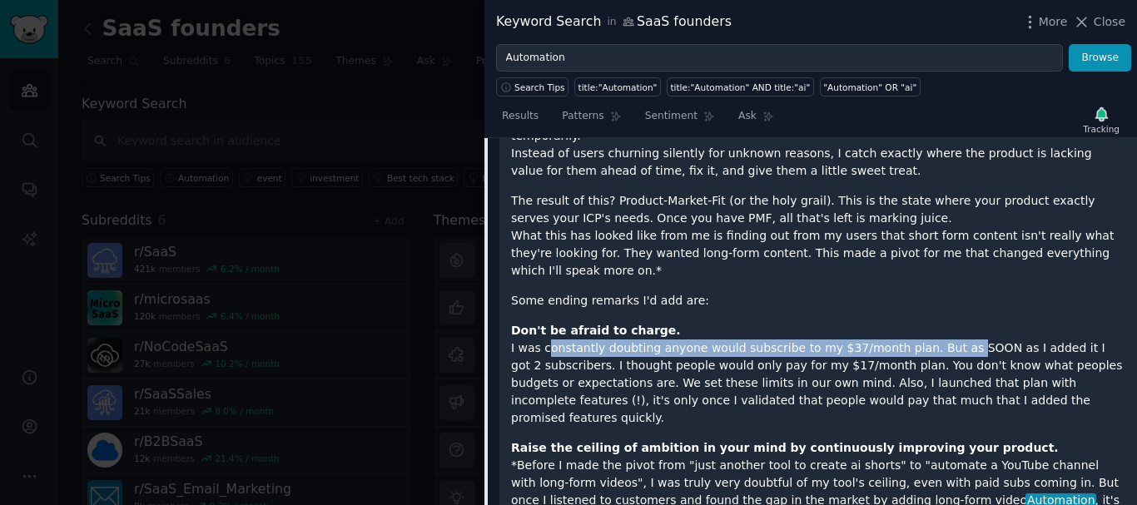
drag, startPoint x: 539, startPoint y: 261, endPoint x: 930, endPoint y: 260, distance: 390.3
click at [930, 322] on p "Don't be afraid to charge. I was constantly doubting anyone would subscribe to …" at bounding box center [818, 374] width 614 height 105
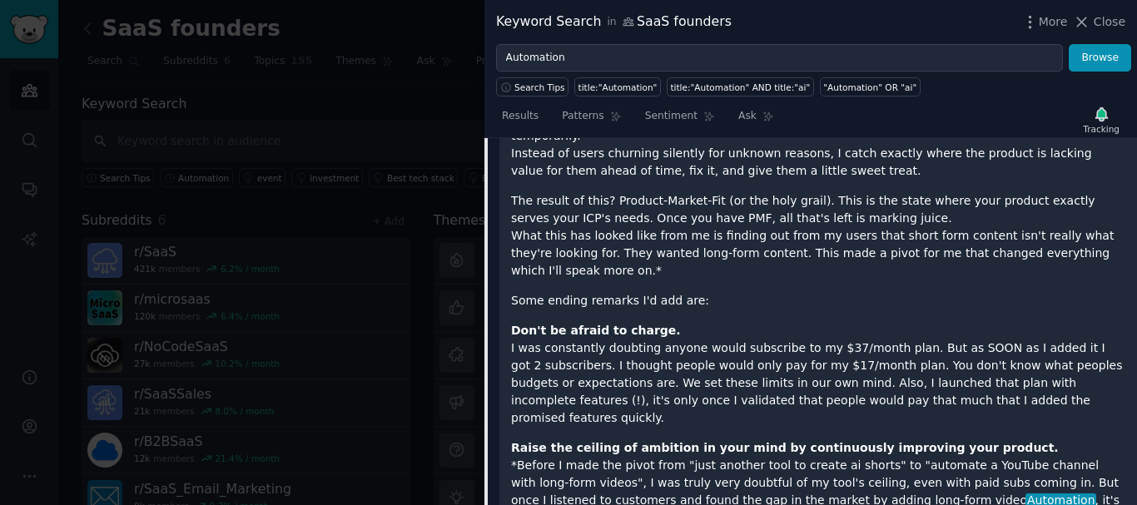
click at [556, 322] on p "Don't be afraid to charge. I was constantly doubting anyone would subscribe to …" at bounding box center [818, 374] width 614 height 105
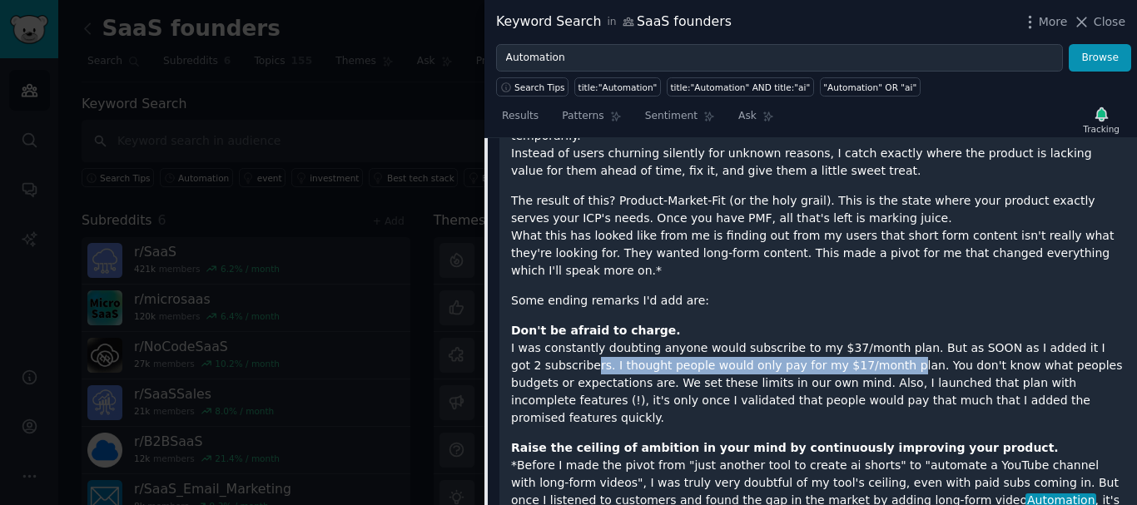
drag, startPoint x: 556, startPoint y: 278, endPoint x: 842, endPoint y: 280, distance: 286.3
click at [842, 322] on p "Don't be afraid to charge. I was constantly doubting anyone would subscribe to …" at bounding box center [818, 374] width 614 height 105
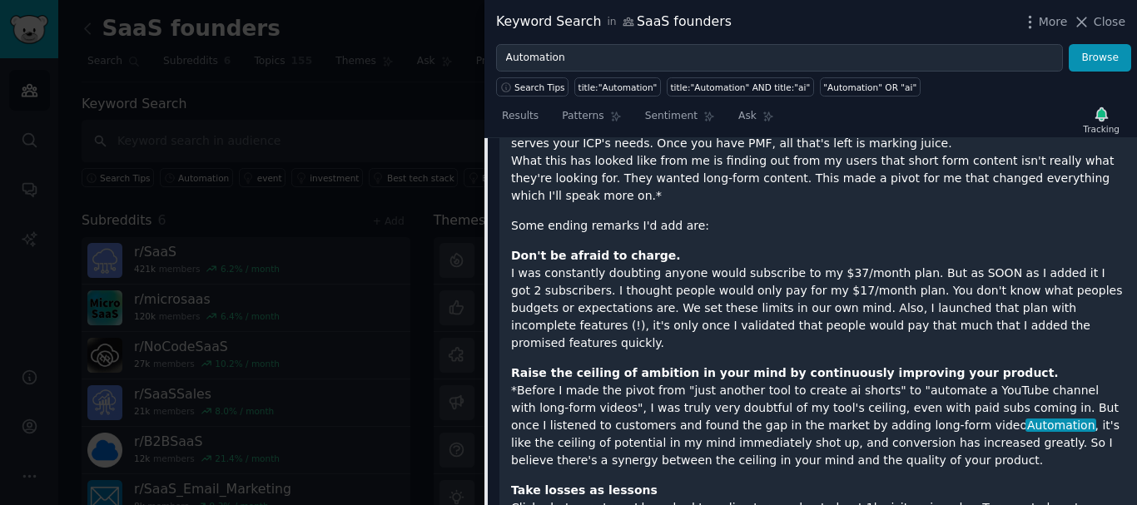
scroll to position [2241, 0]
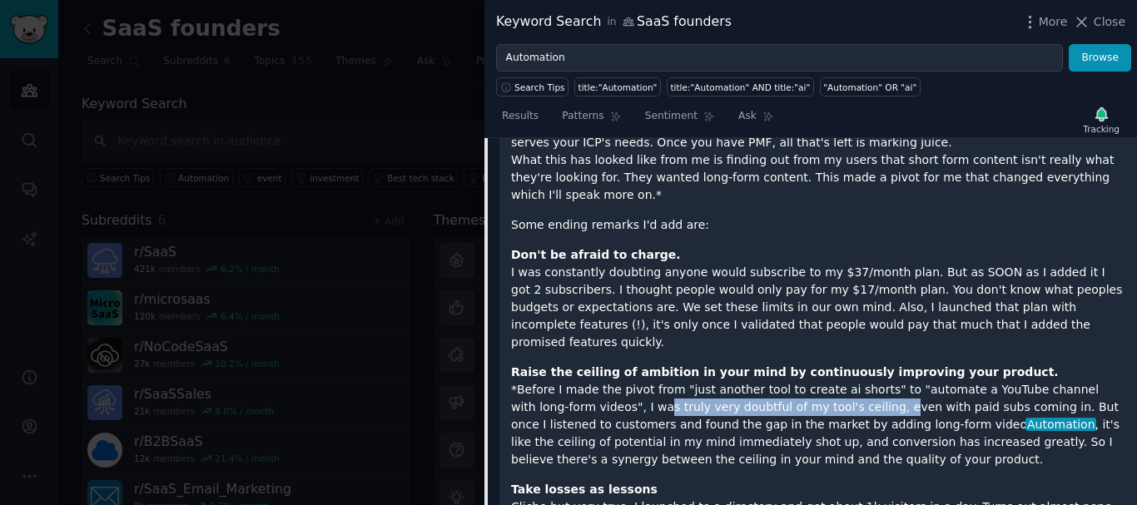
drag, startPoint x: 568, startPoint y: 303, endPoint x: 783, endPoint y: 305, distance: 215.6
click at [783, 364] on p "Raise the ceiling of ambition in your mind by continuously improving your produ…" at bounding box center [818, 416] width 614 height 105
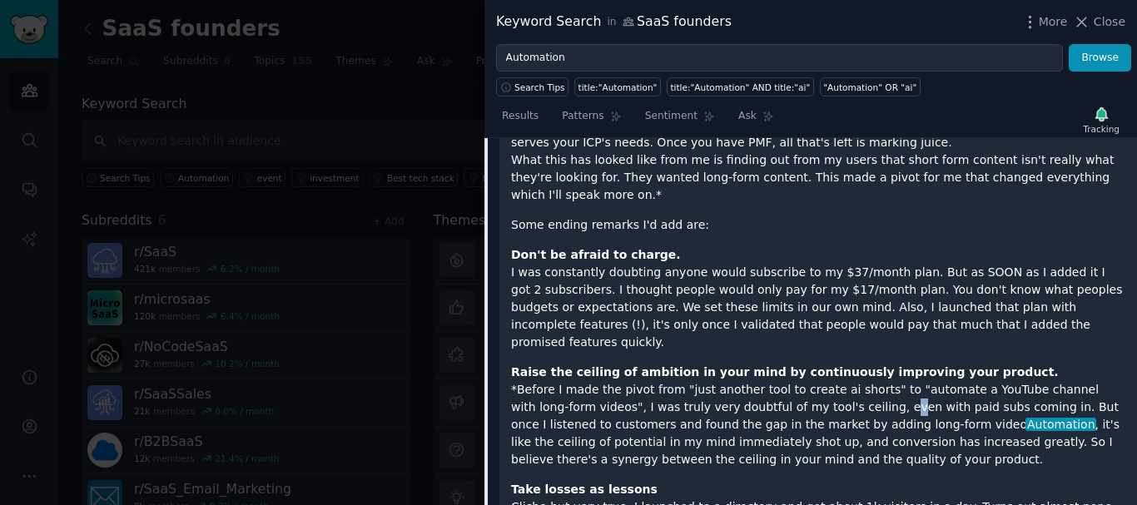
drag, startPoint x: 783, startPoint y: 305, endPoint x: 911, endPoint y: 305, distance: 128.2
click at [911, 364] on p "Raise the ceiling of ambition in your mind by continuously improving your produ…" at bounding box center [818, 416] width 614 height 105
drag, startPoint x: 911, startPoint y: 305, endPoint x: 1036, endPoint y: 305, distance: 124.8
click at [1036, 364] on p "Raise the ceiling of ambition in your mind by continuously improving your produ…" at bounding box center [818, 416] width 614 height 105
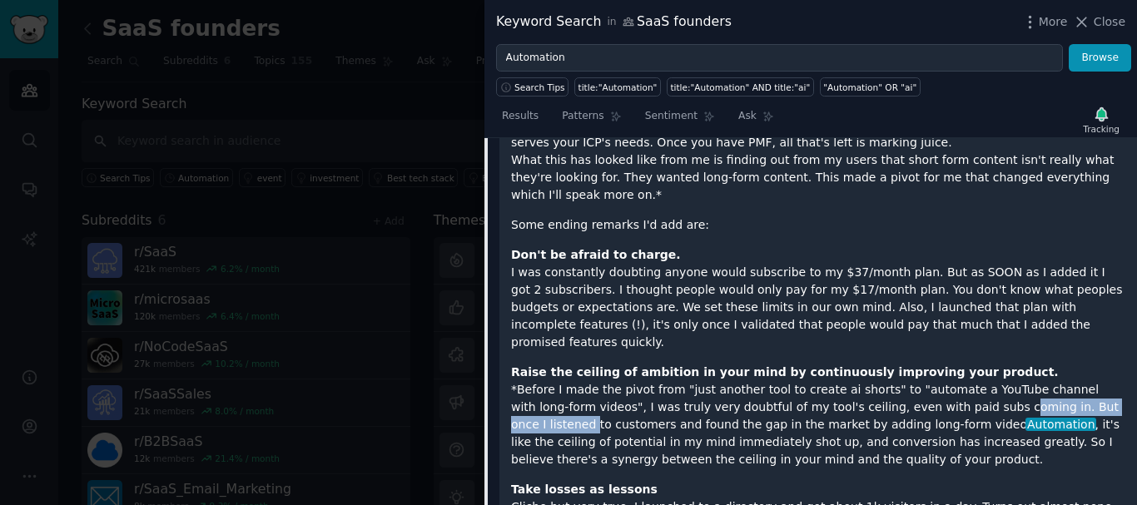
click at [1036, 364] on p "Raise the ceiling of ambition in your mind by continuously improving your produ…" at bounding box center [818, 416] width 614 height 105
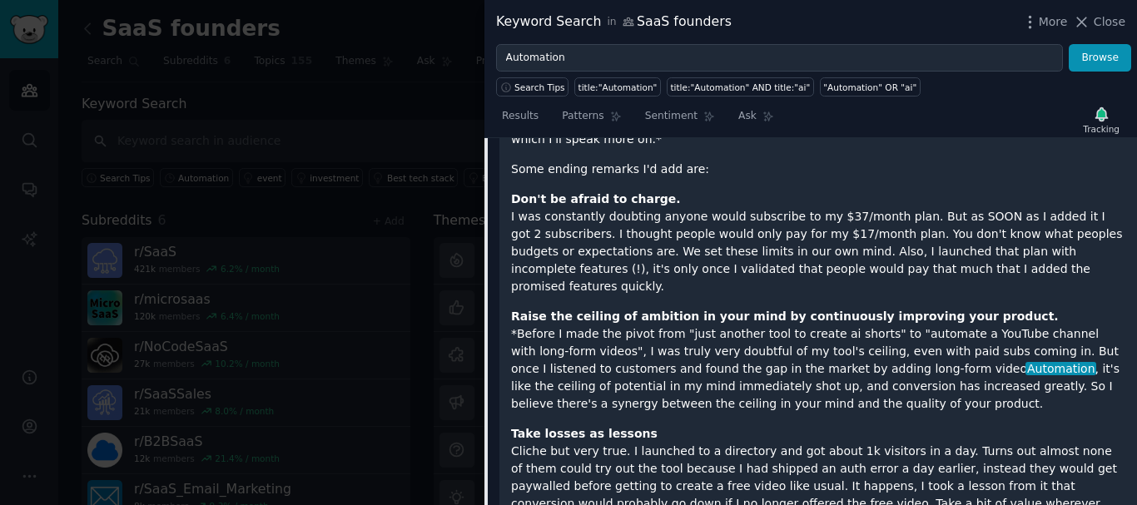
scroll to position [2299, 0]
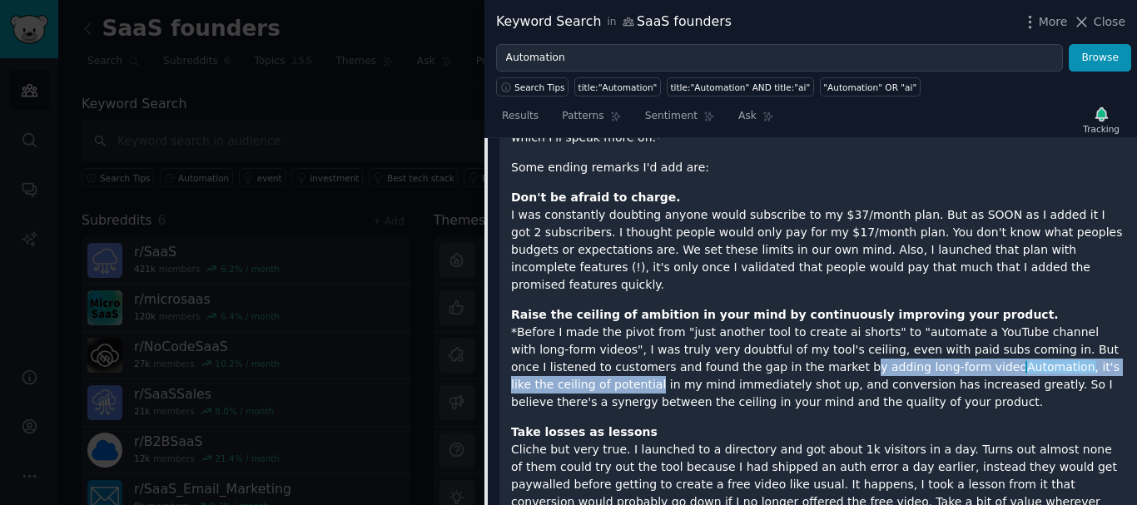
drag, startPoint x: 681, startPoint y: 264, endPoint x: 1049, endPoint y: 261, distance: 367.9
click at [1049, 306] on p "Raise the ceiling of ambition in your mind by continuously improving your produ…" at bounding box center [818, 358] width 614 height 105
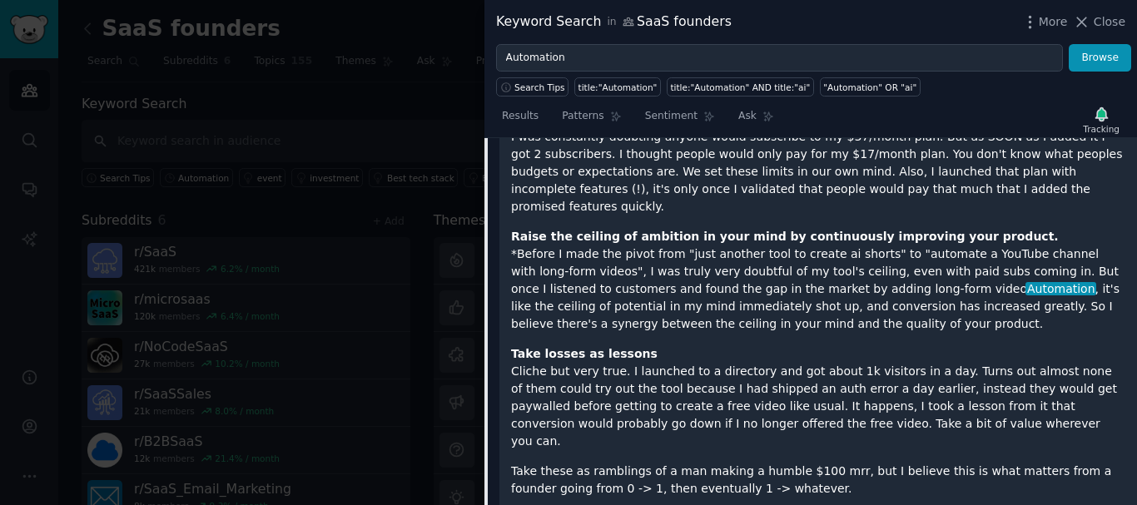
scroll to position [2378, 0]
drag, startPoint x: 548, startPoint y: 266, endPoint x: 642, endPoint y: 270, distance: 93.3
click at [642, 345] on p "Take losses as lessons Cliche but very true. I launched to a directory and got …" at bounding box center [818, 397] width 614 height 105
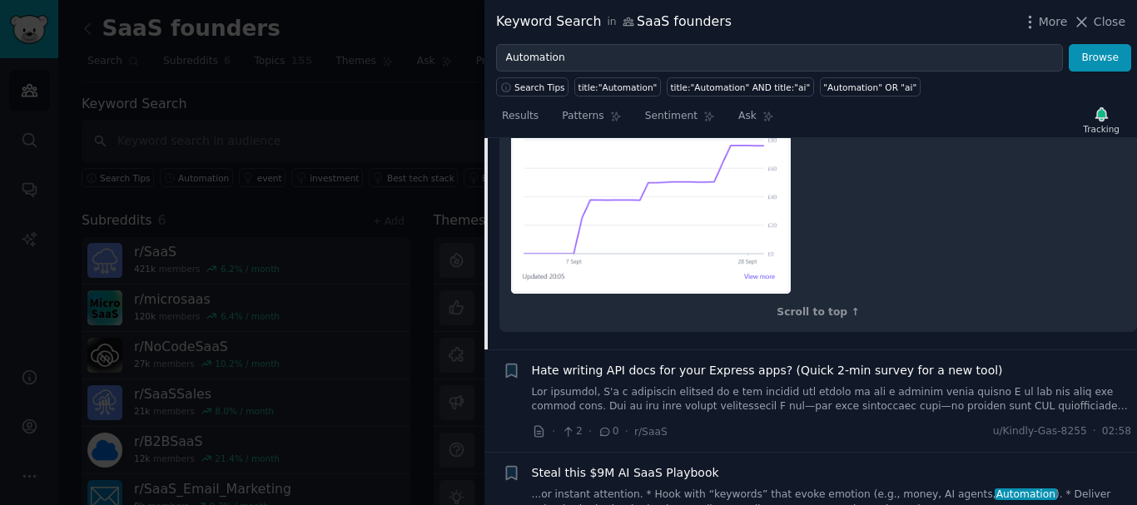
scroll to position [2923, 0]
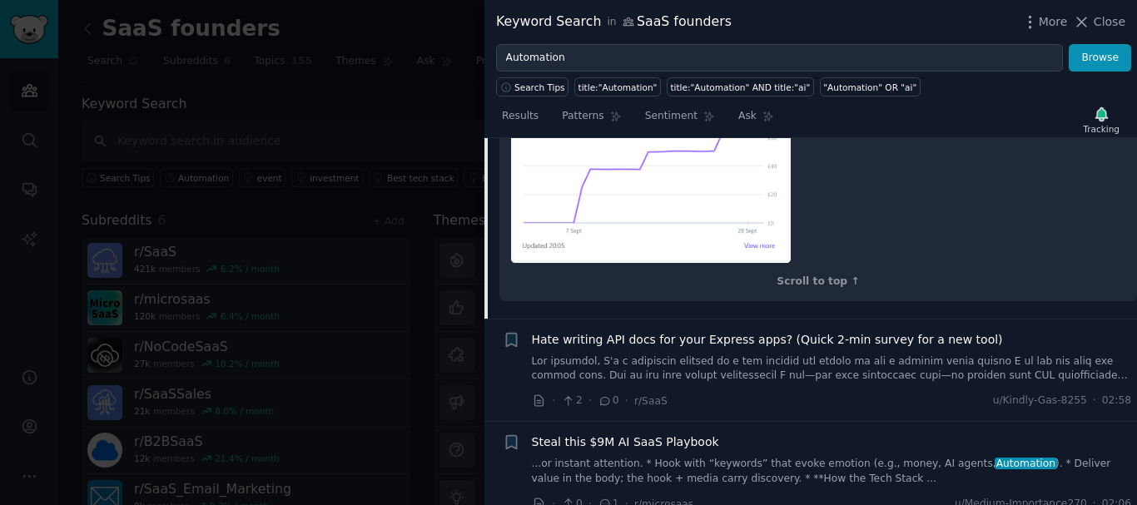
click at [637, 434] on span "Steal this $9M AI SaaS Playbook" at bounding box center [625, 442] width 187 height 17
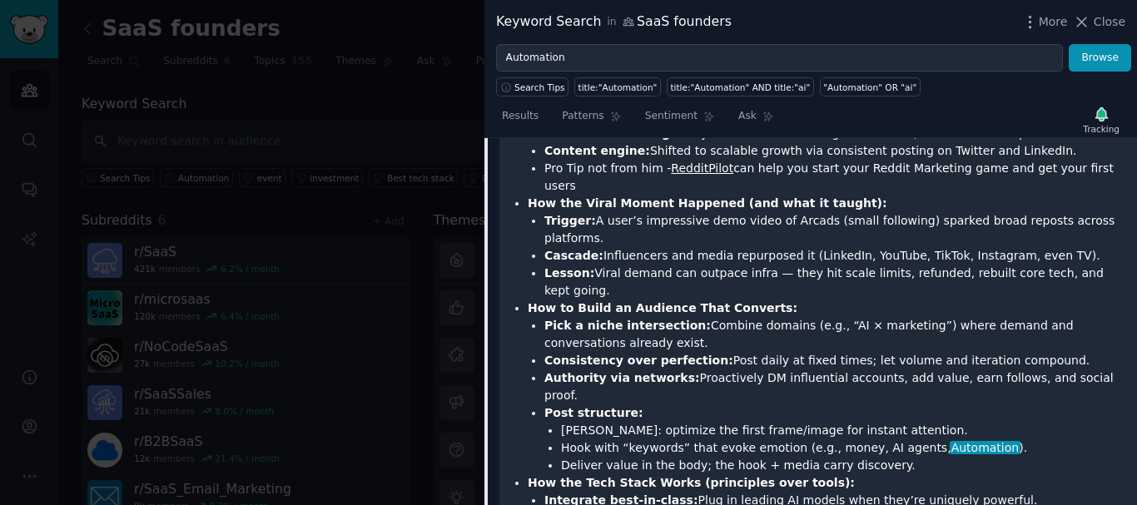
scroll to position [1485, 0]
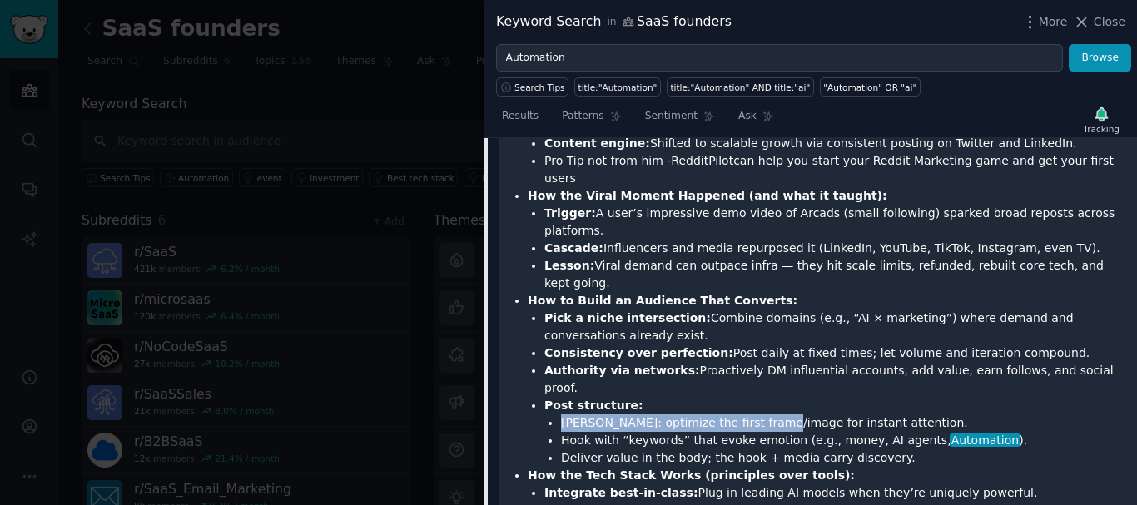
drag, startPoint x: 564, startPoint y: 285, endPoint x: 761, endPoint y: 290, distance: 197.3
click at [761, 414] on li "Media matters: optimize the first frame/image for instant attention." at bounding box center [843, 422] width 564 height 17
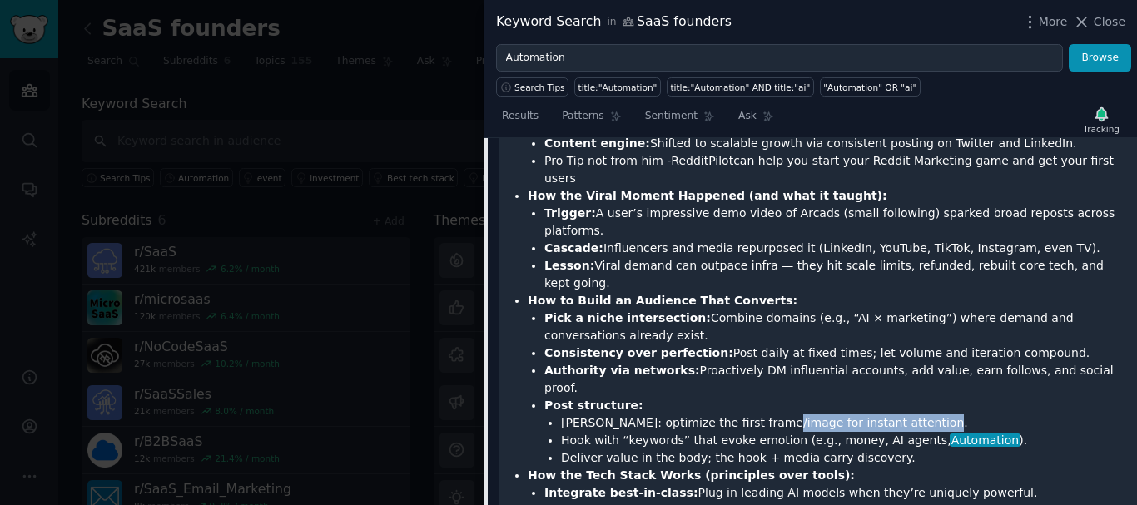
drag, startPoint x: 761, startPoint y: 290, endPoint x: 886, endPoint y: 289, distance: 124.8
click at [886, 414] on li "Media matters: optimize the first frame/image for instant attention." at bounding box center [843, 422] width 564 height 17
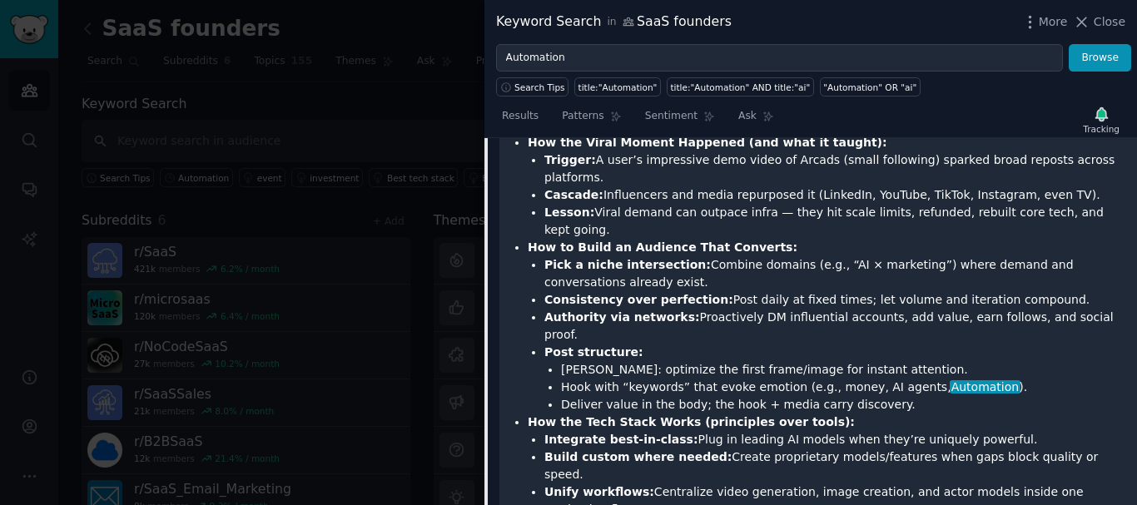
scroll to position [1539, 0]
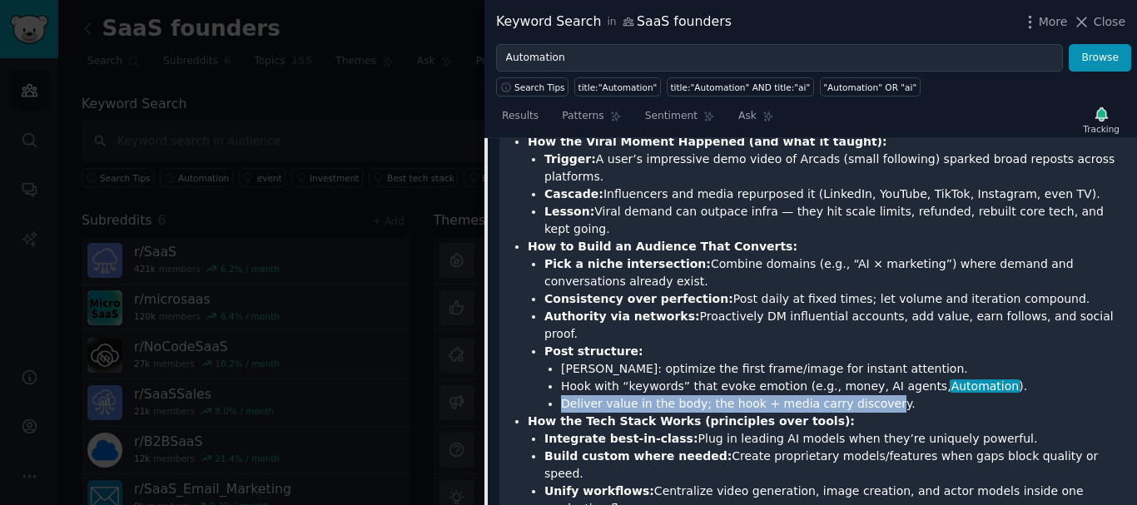
drag, startPoint x: 559, startPoint y: 260, endPoint x: 865, endPoint y: 262, distance: 305.4
click at [865, 360] on ul "Media matters: optimize the first frame/image for instant attention. Hook with …" at bounding box center [834, 386] width 581 height 52
click at [865, 395] on li "Deliver value in the body; the hook + media carry discovery." at bounding box center [843, 403] width 564 height 17
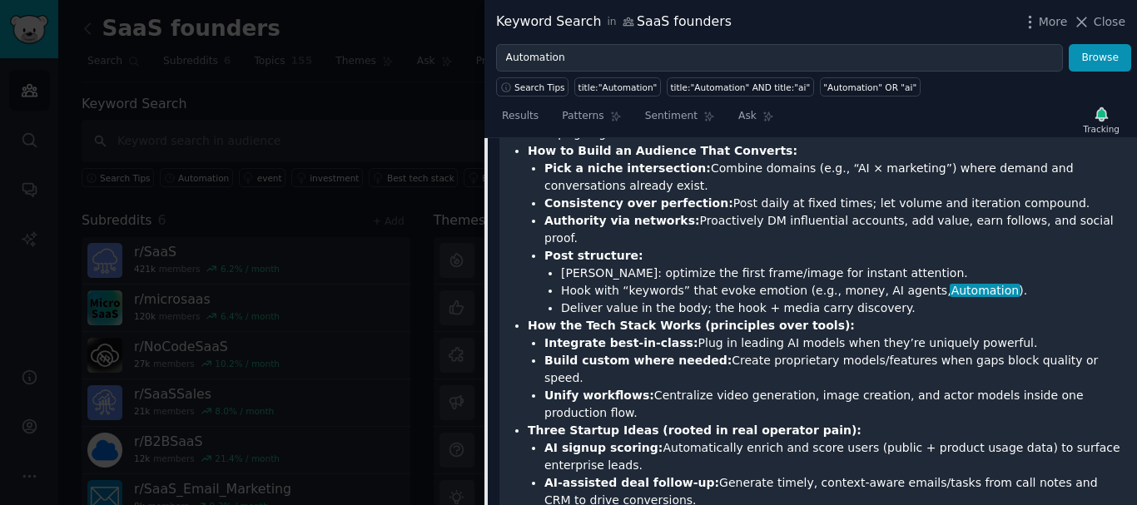
scroll to position [1638, 0]
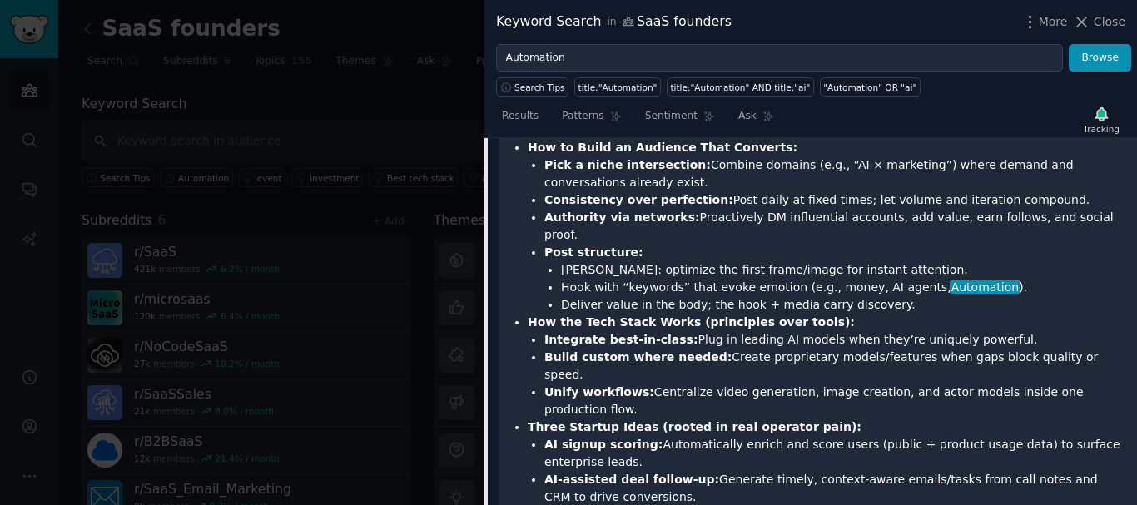
drag, startPoint x: 671, startPoint y: 206, endPoint x: 993, endPoint y: 205, distance: 322.1
click at [993, 331] on li "Integrate best-in-class: Plug in leading AI models when they’re uniquely powerf…" at bounding box center [834, 339] width 581 height 17
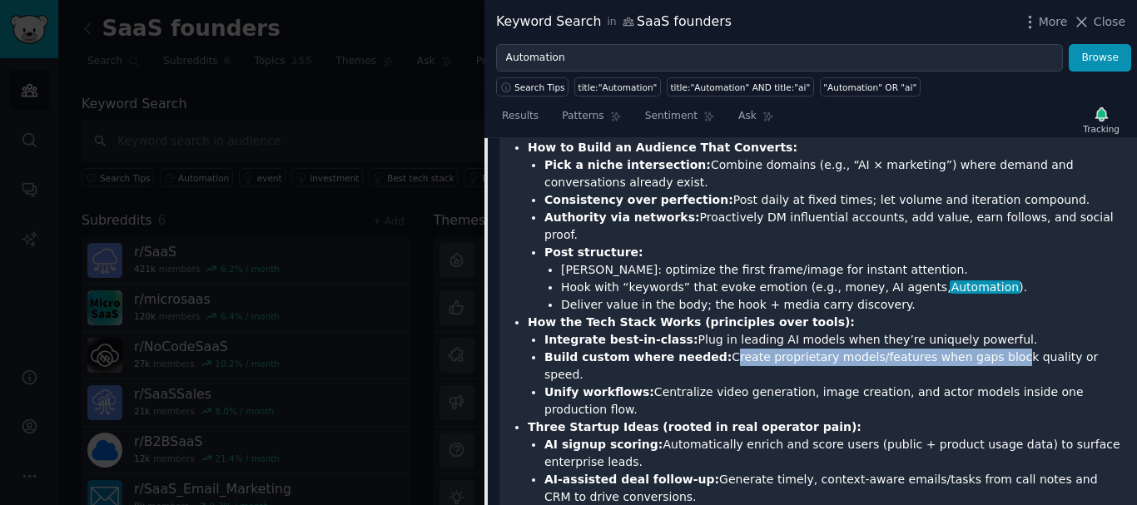
drag, startPoint x: 702, startPoint y: 219, endPoint x: 735, endPoint y: 247, distance: 43.7
click at [1051, 349] on li "Build custom where needed: Create proprietary models/features when gaps block q…" at bounding box center [834, 366] width 581 height 35
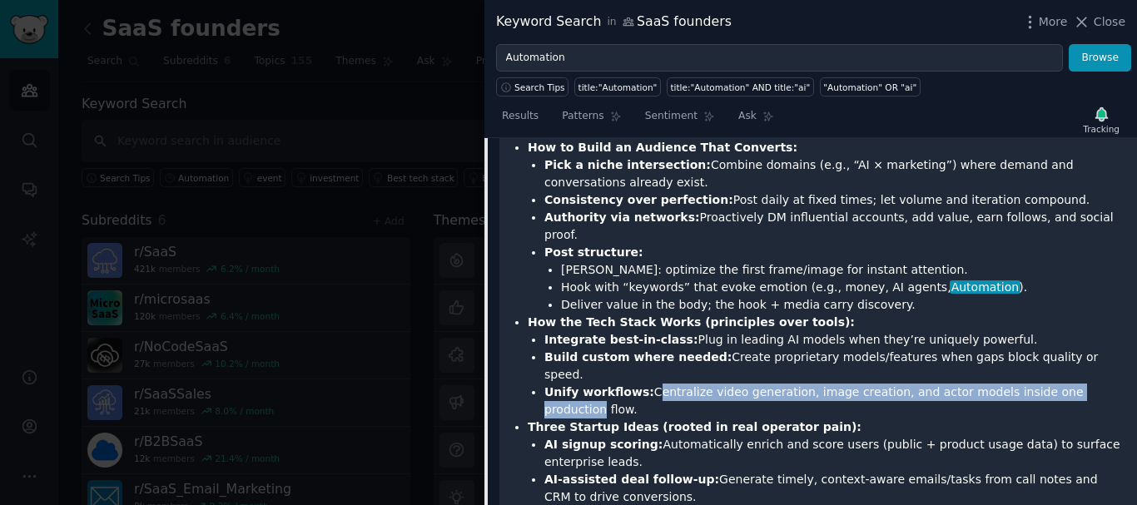
drag, startPoint x: 641, startPoint y: 238, endPoint x: 1075, endPoint y: 231, distance: 434.5
click at [1075, 384] on li "Unify workflows: Centralize video generation, image creation, and actor models …" at bounding box center [834, 401] width 581 height 35
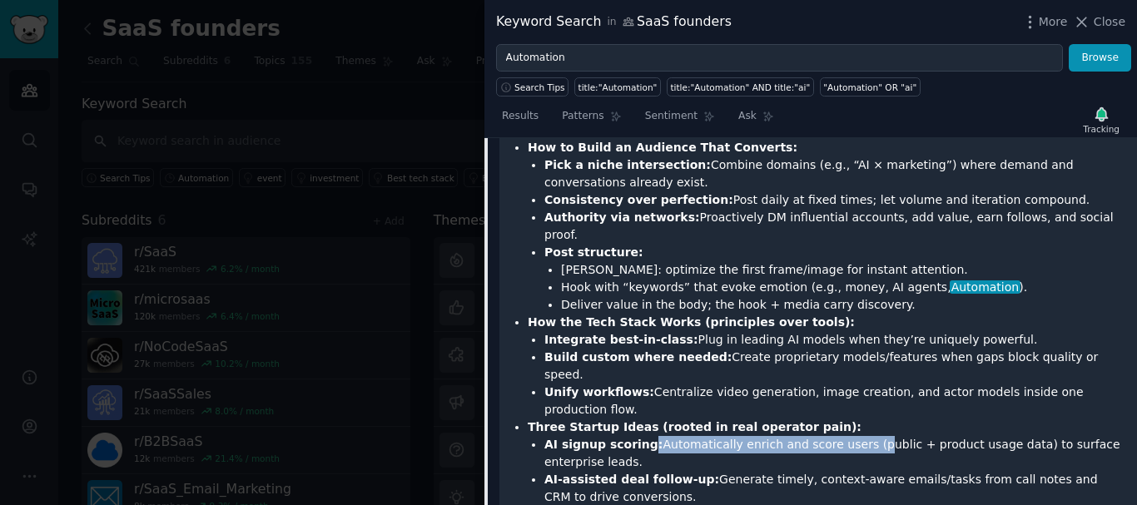
drag, startPoint x: 639, startPoint y: 273, endPoint x: 841, endPoint y: 271, distance: 201.4
click at [841, 436] on li "AI signup scoring: Automatically enrich and score users (public + product usage…" at bounding box center [834, 453] width 581 height 35
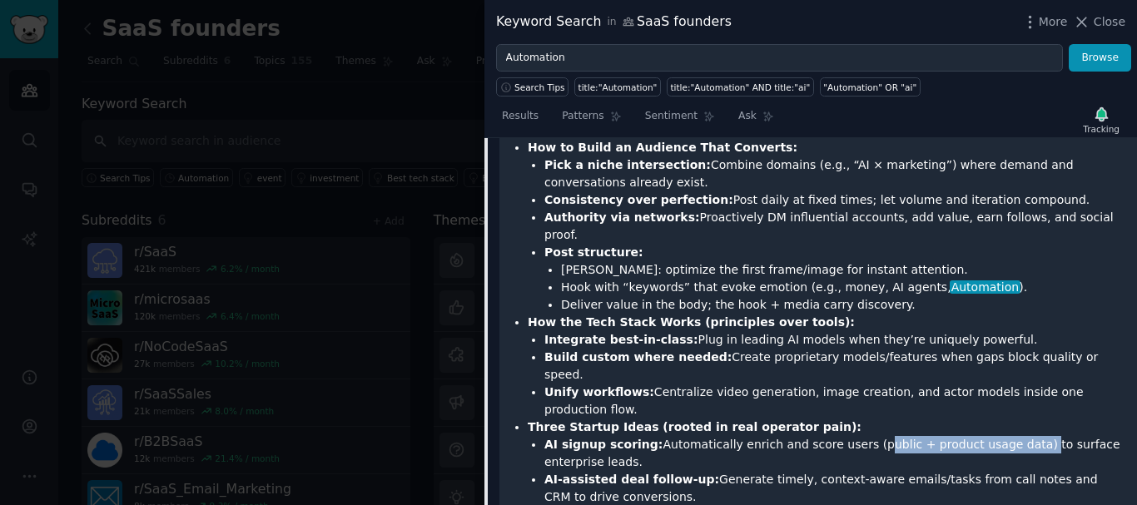
drag, startPoint x: 841, startPoint y: 271, endPoint x: 987, endPoint y: 272, distance: 146.5
click at [987, 436] on li "AI signup scoring: Automatically enrich and score users (public + product usage…" at bounding box center [834, 453] width 581 height 35
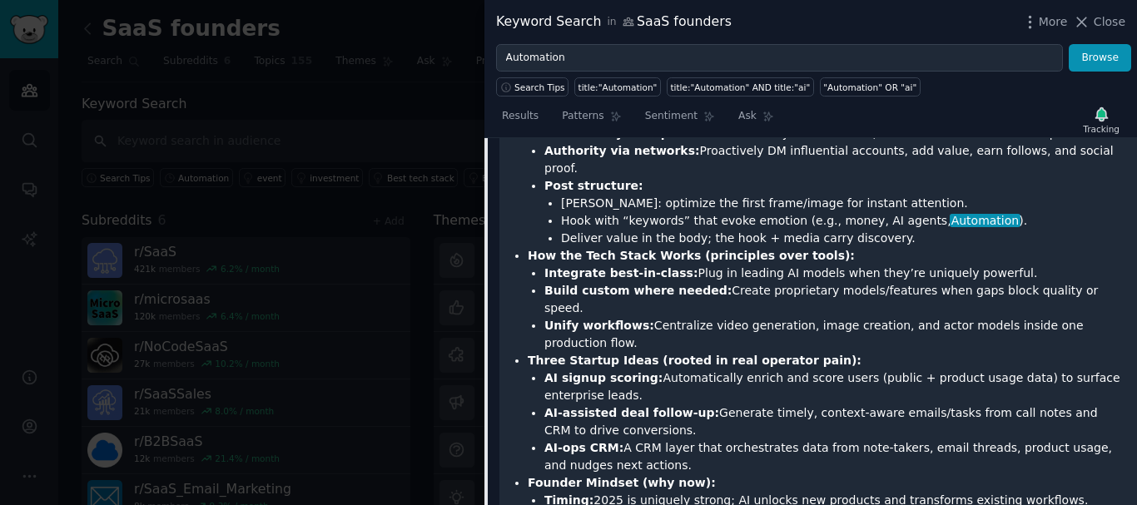
scroll to position [1743, 0]
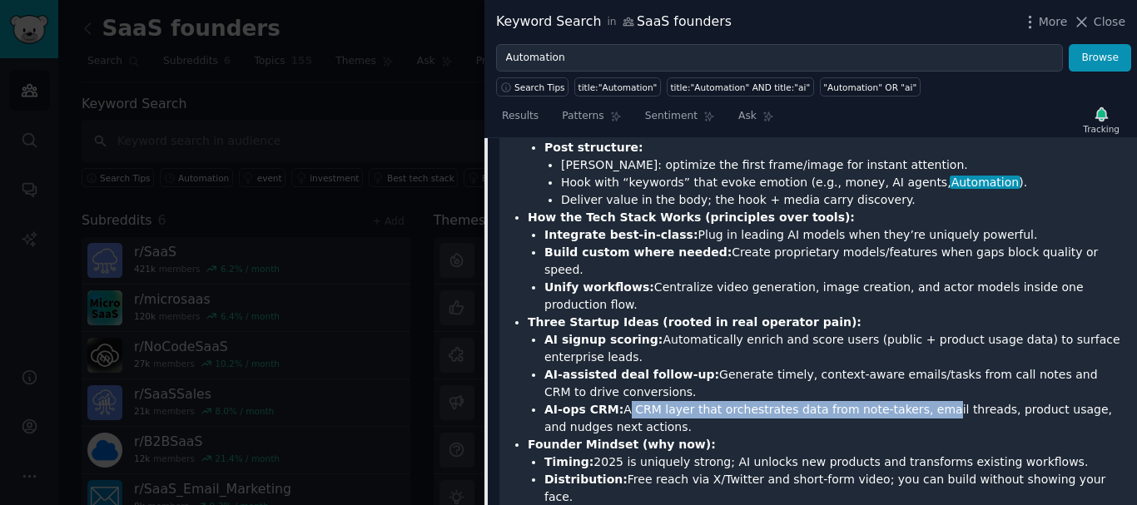
drag, startPoint x: 618, startPoint y: 234, endPoint x: 909, endPoint y: 236, distance: 290.5
click at [909, 401] on li "AI-ops CRM: A CRM layer that orchestrates data from note-takers, email threads,…" at bounding box center [834, 418] width 581 height 35
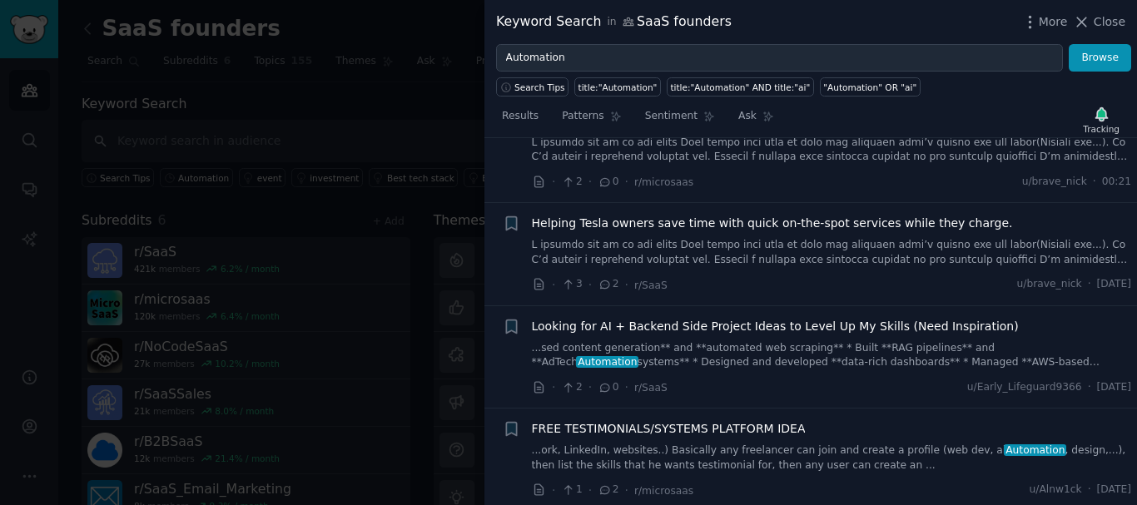
scroll to position [2536, 0]
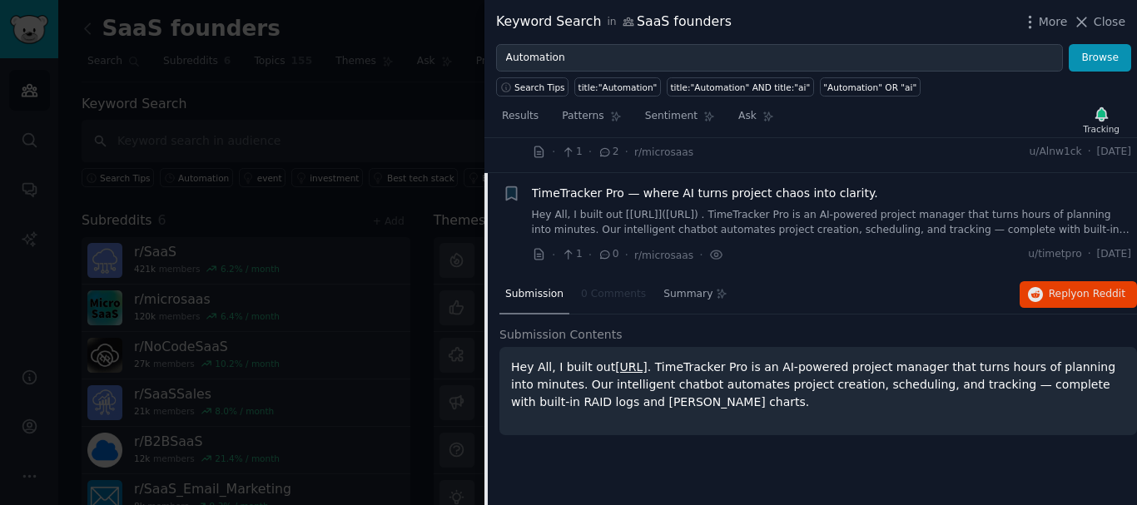
scroll to position [1603, 0]
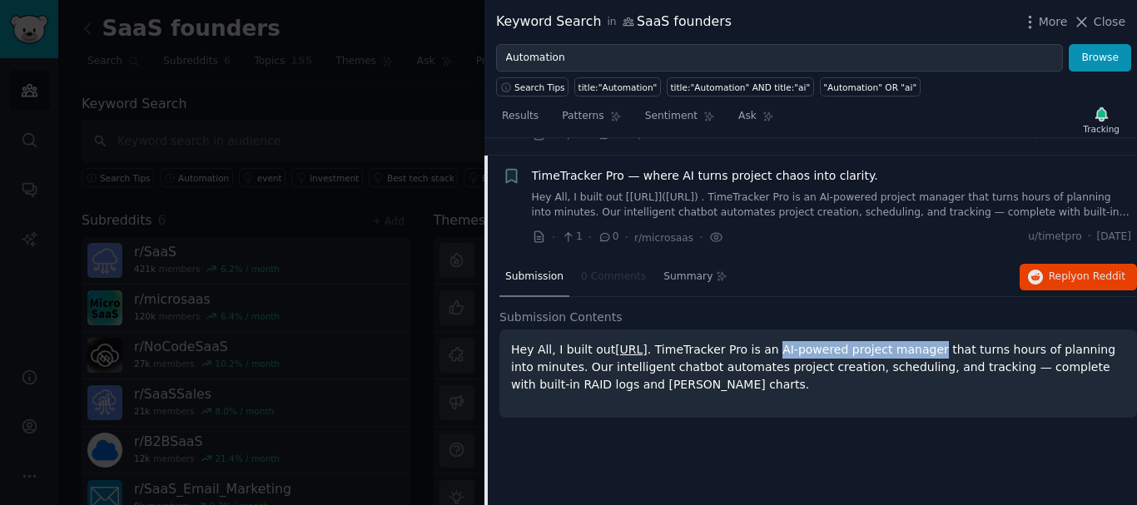
drag, startPoint x: 875, startPoint y: 335, endPoint x: 1025, endPoint y: 336, distance: 150.6
click at [1025, 341] on p "Hey All, I built out https://timetrack.managment . TimeTracker Pro is an AI-pow…" at bounding box center [818, 367] width 614 height 52
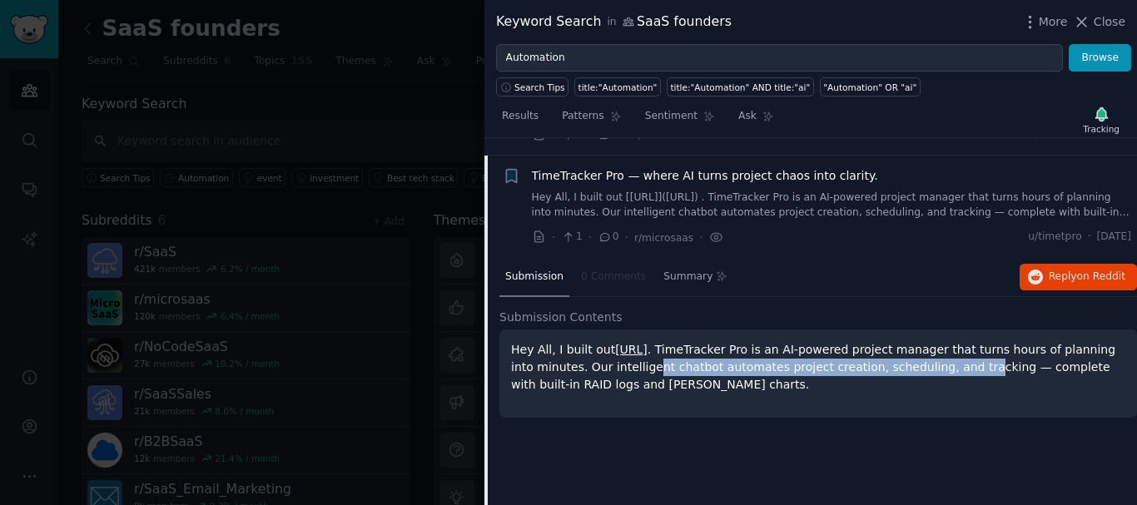
drag, startPoint x: 698, startPoint y: 349, endPoint x: 1009, endPoint y: 349, distance: 310.4
click at [1009, 349] on p "Hey All, I built out https://timetrack.managment . TimeTracker Pro is an AI-pow…" at bounding box center [818, 367] width 614 height 52
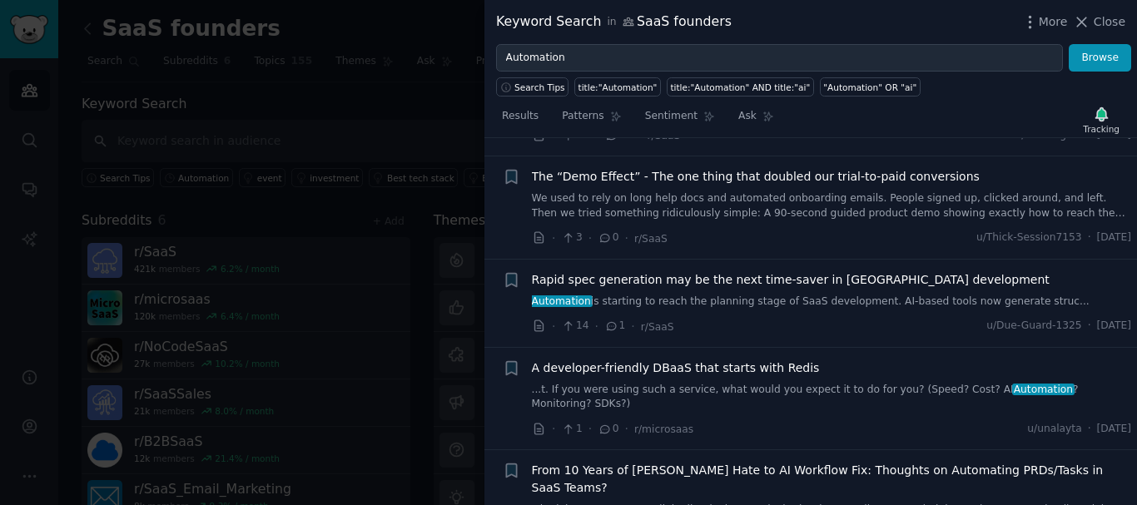
scroll to position [2058, 0]
click at [1099, 117] on icon "button" at bounding box center [1101, 113] width 12 height 13
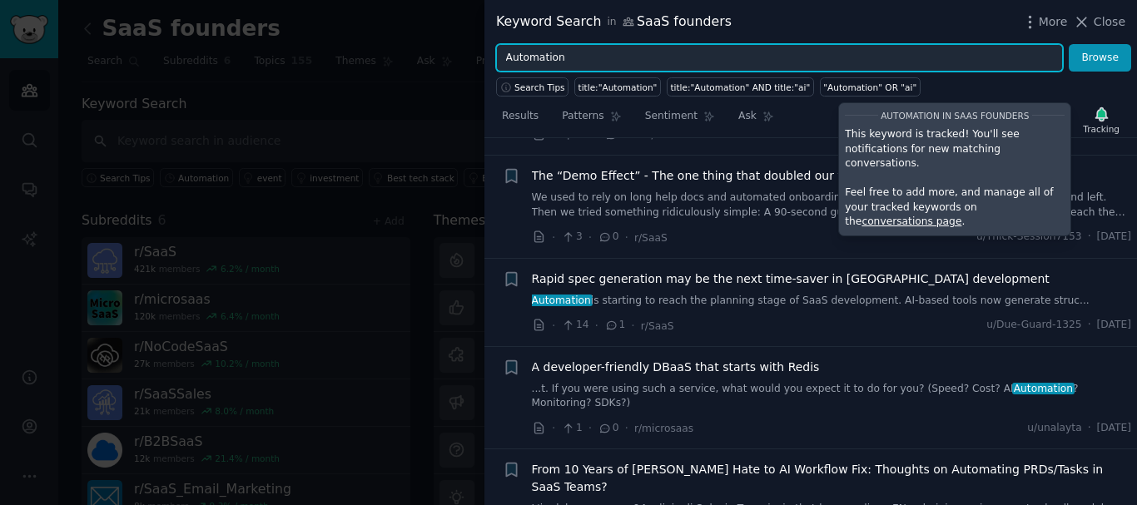
click at [798, 66] on input "Automation" at bounding box center [779, 58] width 567 height 28
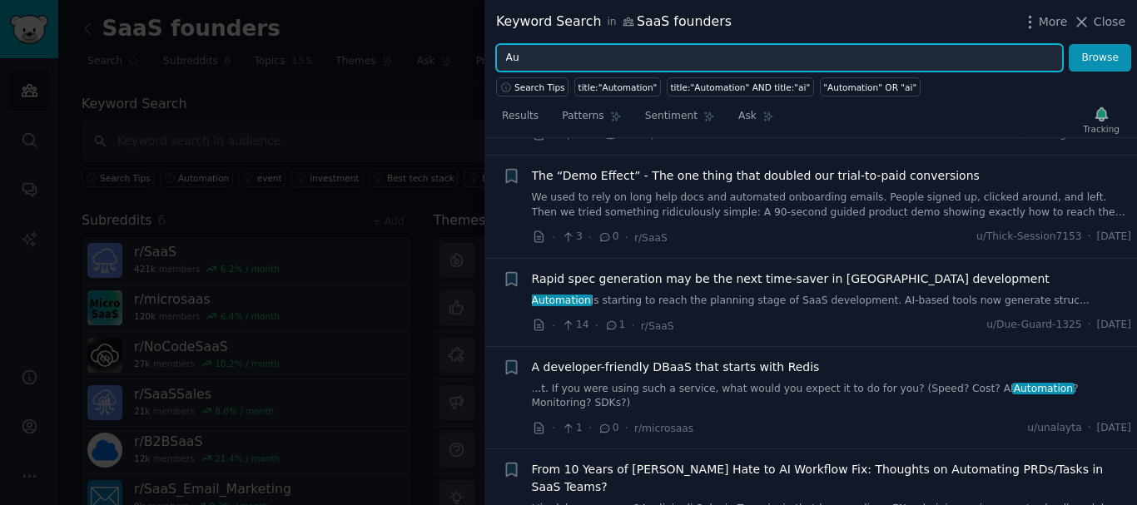
type input "A"
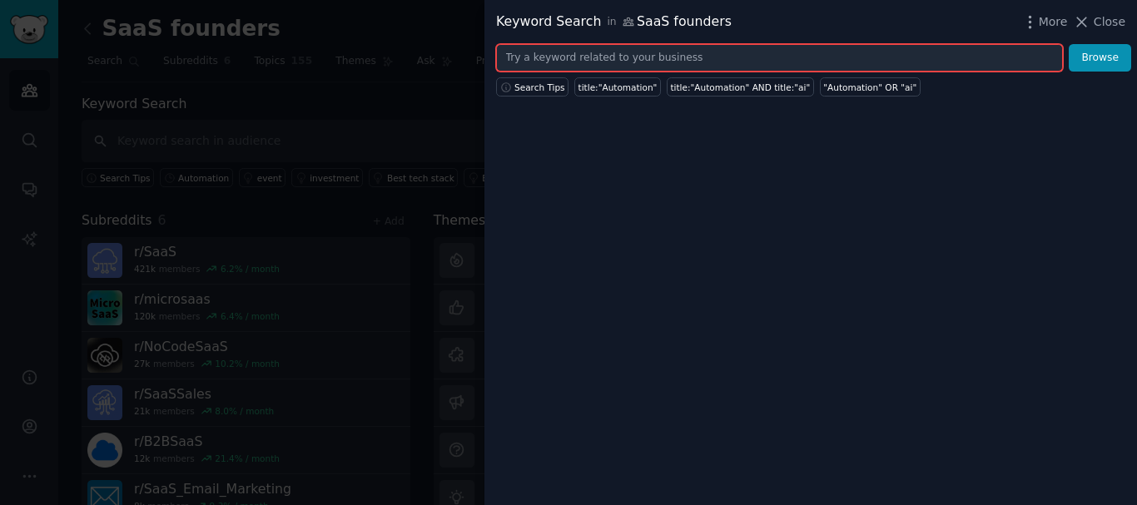
type input "p"
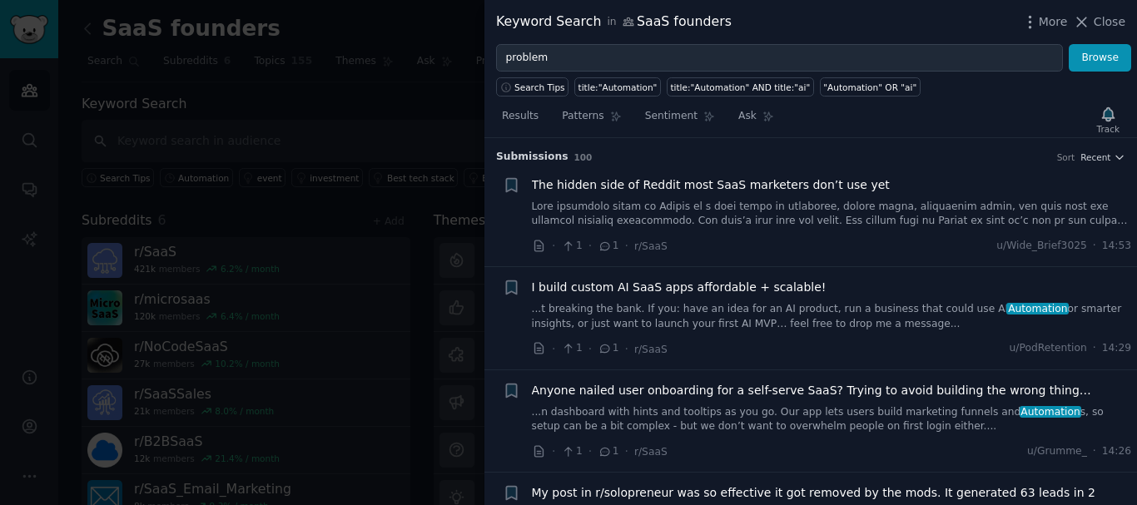
click at [823, 84] on div ""Automation" OR "ai"" at bounding box center [869, 88] width 93 height 12
type input ""Automation" OR "ai""
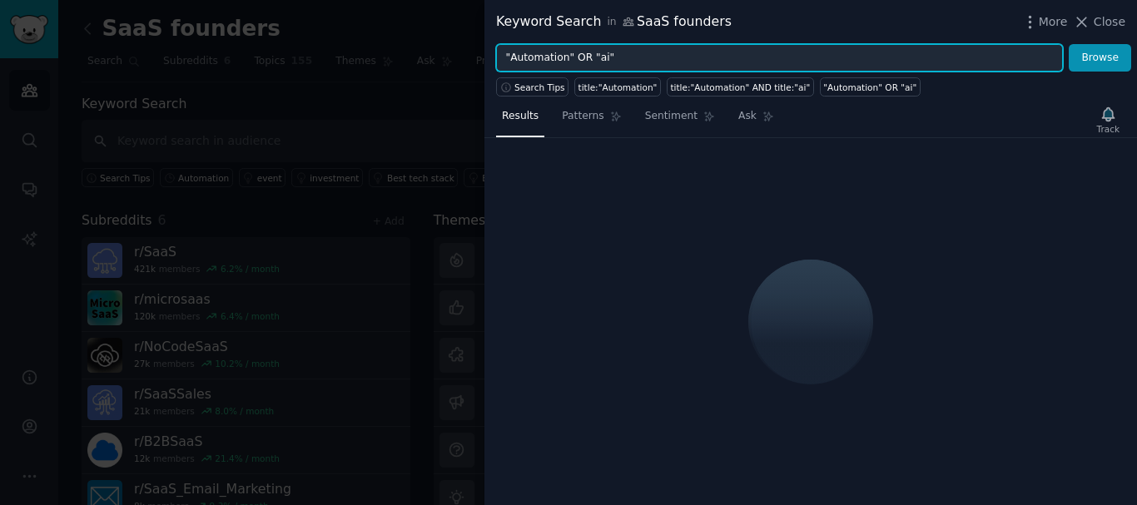
drag, startPoint x: 684, startPoint y: 47, endPoint x: 478, endPoint y: 67, distance: 207.4
click at [478, 67] on div "Keyword Search in SaaS founders More Close "Automation" OR "ai" Browse Search T…" at bounding box center [568, 252] width 1137 height 505
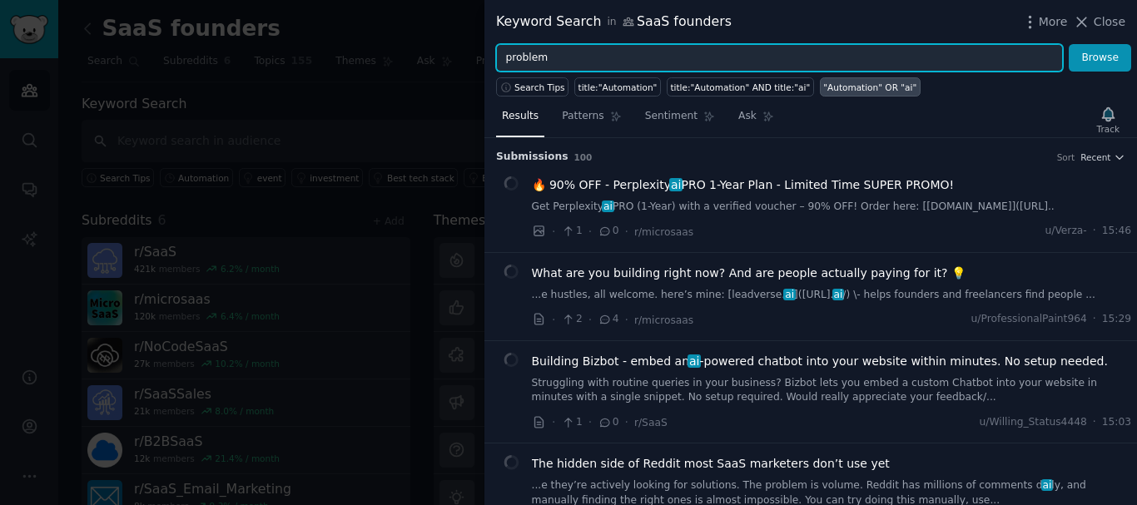
type input "problem"
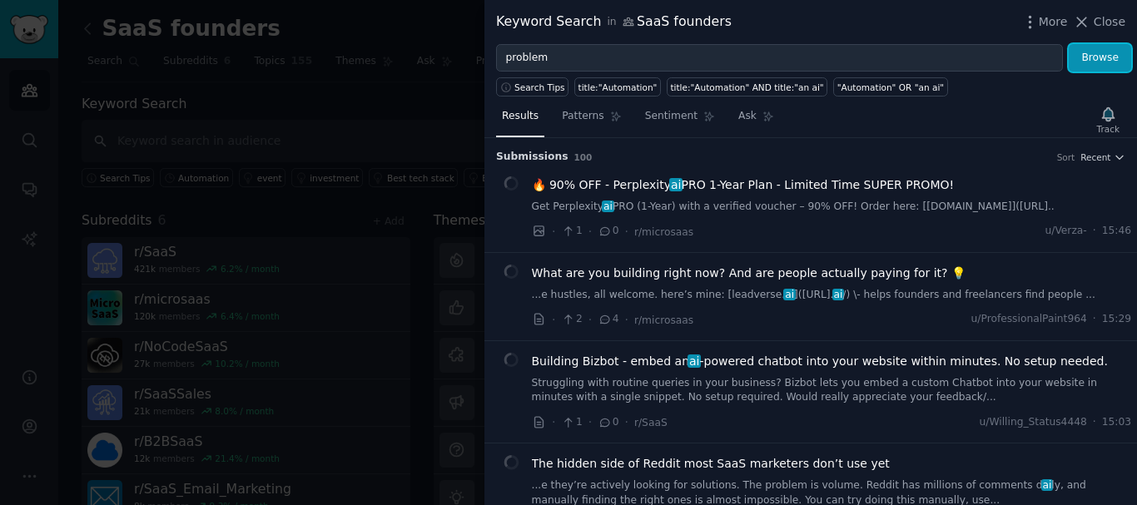
click at [1107, 52] on button "Browse" at bounding box center [1100, 58] width 62 height 28
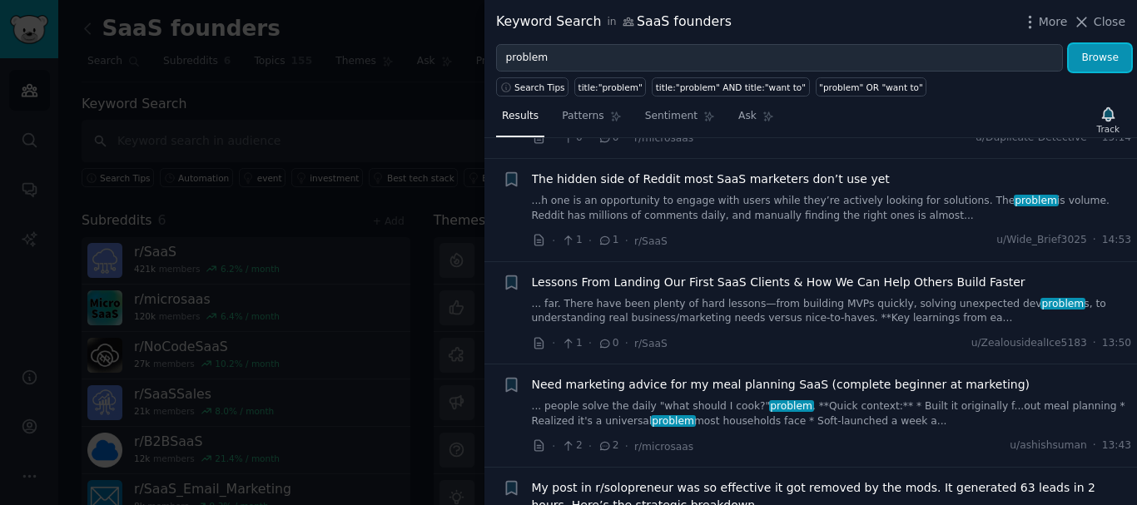
scroll to position [109, 0]
click at [776, 215] on link "...h one is an opportunity to engage with users while they’re actively looking …" at bounding box center [832, 207] width 600 height 29
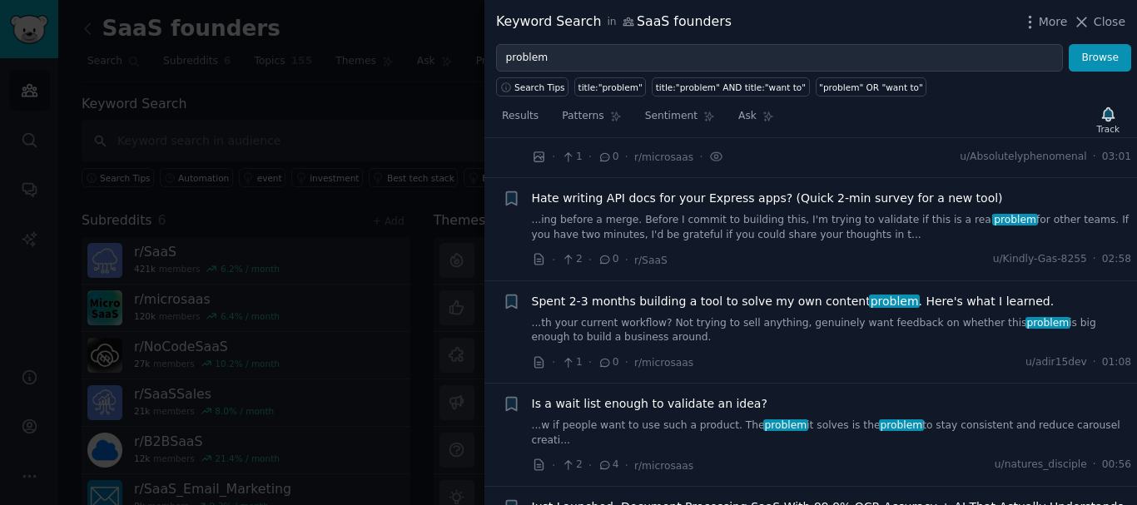
scroll to position [1950, 0]
click at [723, 291] on div "Spent 2-3 months building a tool to solve my own content problem . Here's what …" at bounding box center [832, 317] width 600 height 52
click at [727, 315] on link "...th your current workflow? Not trying to sell anything, genuinely want feedba…" at bounding box center [832, 329] width 600 height 29
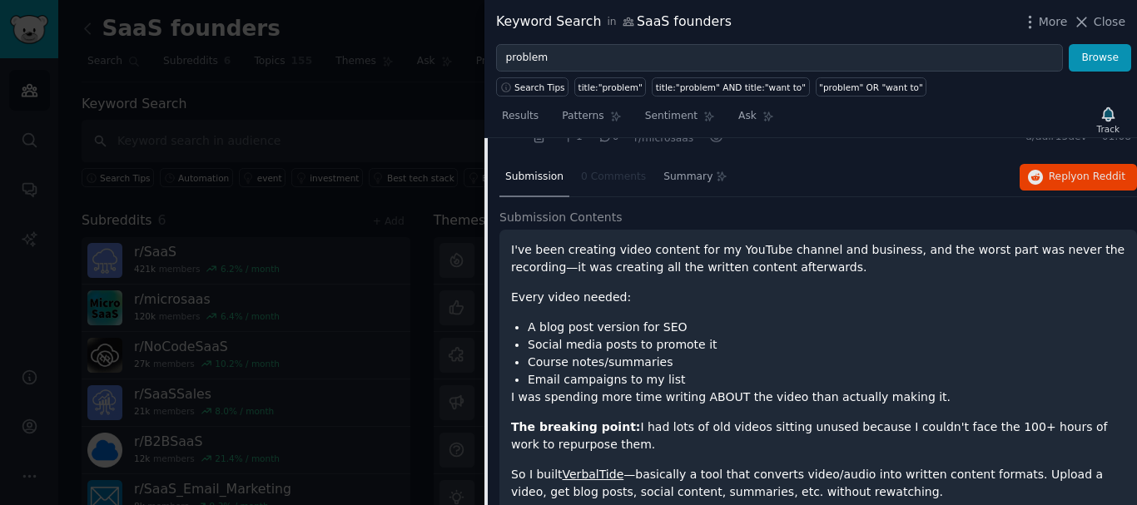
scroll to position [1498, 0]
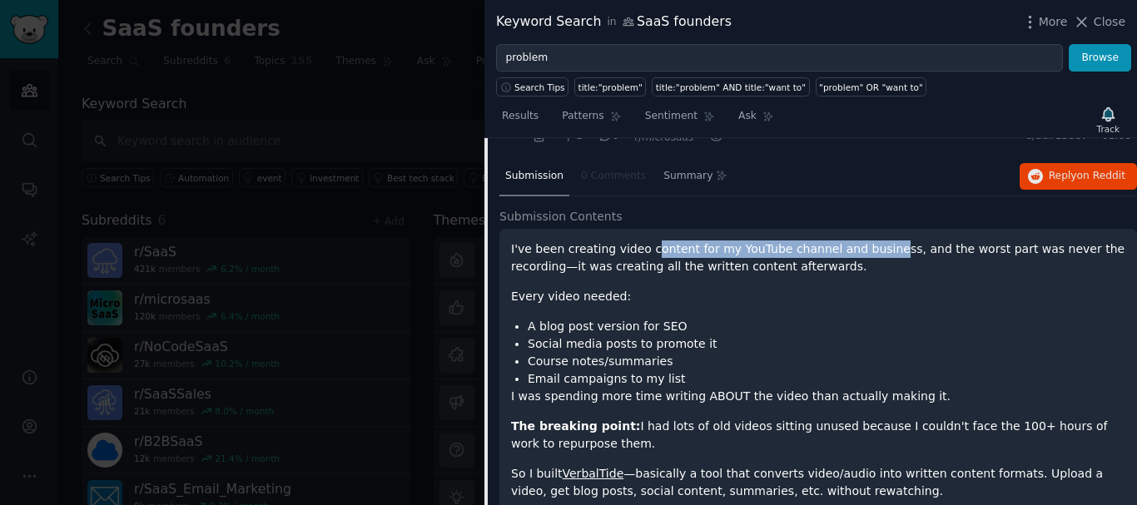
drag, startPoint x: 641, startPoint y: 211, endPoint x: 868, endPoint y: 222, distance: 227.5
click at [868, 241] on p "I've been creating video content for my YouTube channel and business, and the w…" at bounding box center [818, 258] width 614 height 35
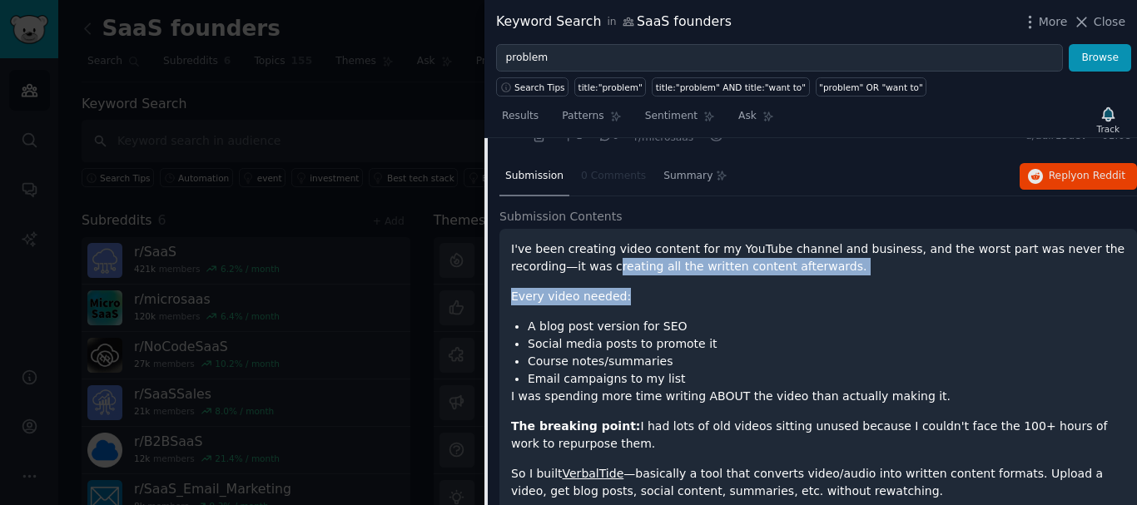
drag, startPoint x: 540, startPoint y: 237, endPoint x: 759, endPoint y: 244, distance: 219.0
click at [759, 244] on div "I've been creating video content for my YouTube channel and business, and the w…" at bounding box center [818, 483] width 614 height 484
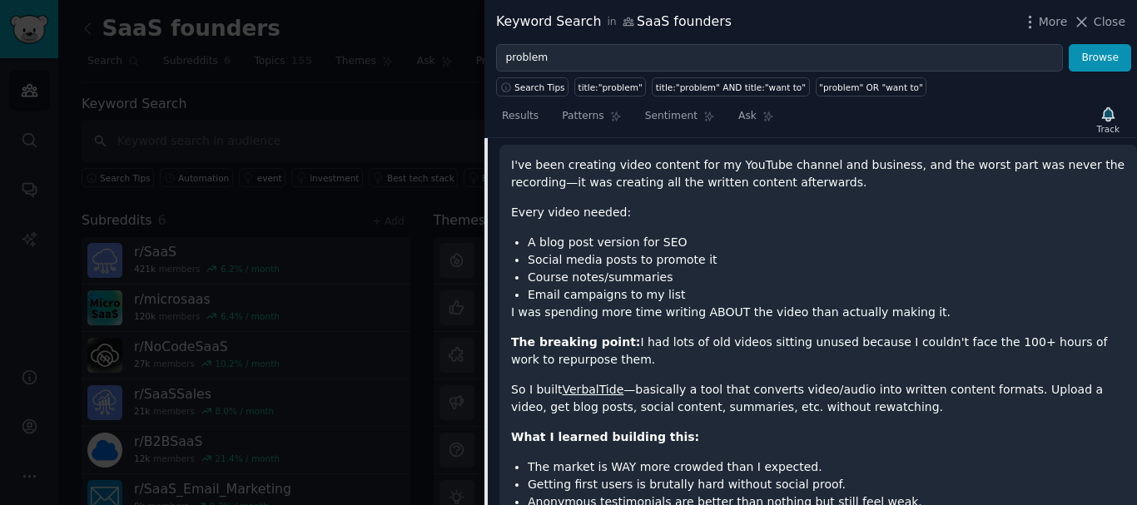
scroll to position [1582, 0]
drag, startPoint x: 564, startPoint y: 217, endPoint x: 671, endPoint y: 212, distance: 106.6
click at [671, 234] on li "A blog post version for SEO" at bounding box center [827, 242] width 598 height 17
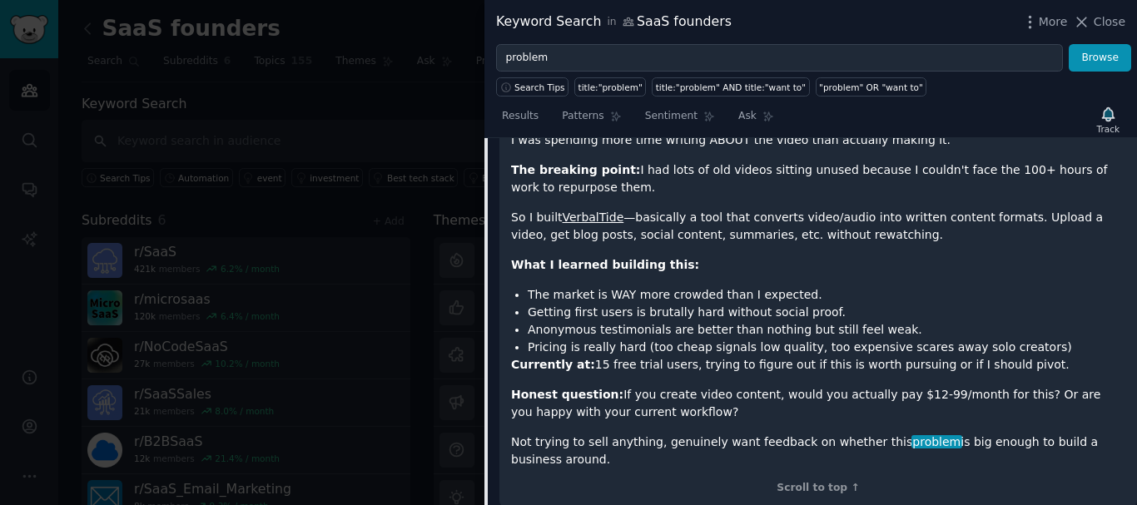
scroll to position [1669, 0]
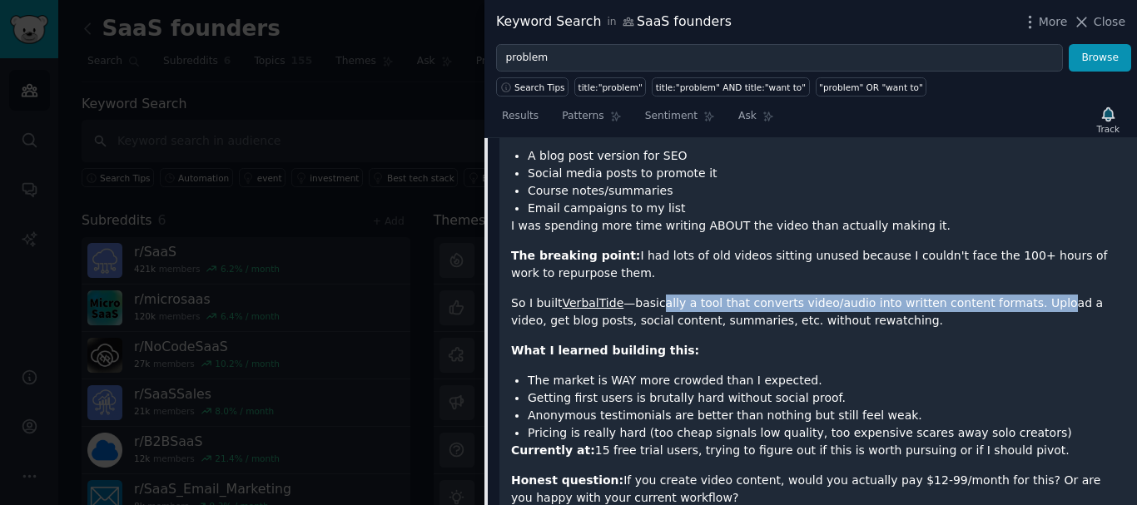
drag, startPoint x: 649, startPoint y: 270, endPoint x: 1015, endPoint y: 271, distance: 365.4
click at [1015, 295] on p "So I built VerbalTide —basically a tool that converts video/audio into written …" at bounding box center [818, 312] width 614 height 35
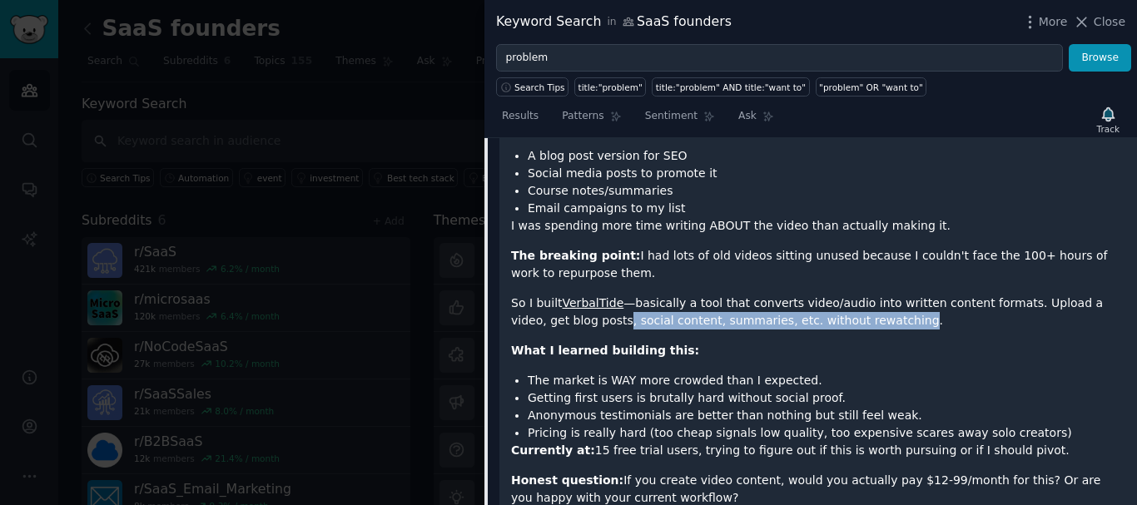
drag, startPoint x: 538, startPoint y: 284, endPoint x: 802, endPoint y: 289, distance: 264.7
click at [802, 295] on p "So I built VerbalTide —basically a tool that converts video/audio into written …" at bounding box center [818, 312] width 614 height 35
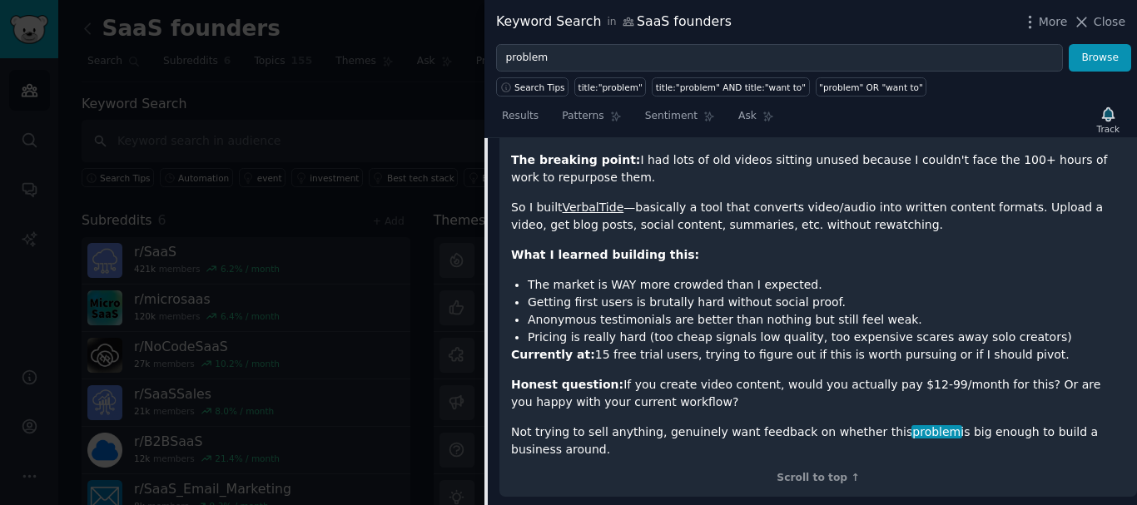
scroll to position [1765, 0]
drag, startPoint x: 553, startPoint y: 260, endPoint x: 758, endPoint y: 254, distance: 204.8
click at [758, 275] on ul "The market is WAY more crowded than I expected. Getting first users is brutally…" at bounding box center [818, 310] width 614 height 70
click at [758, 275] on li "The market is WAY more crowded than I expected." at bounding box center [827, 283] width 598 height 17
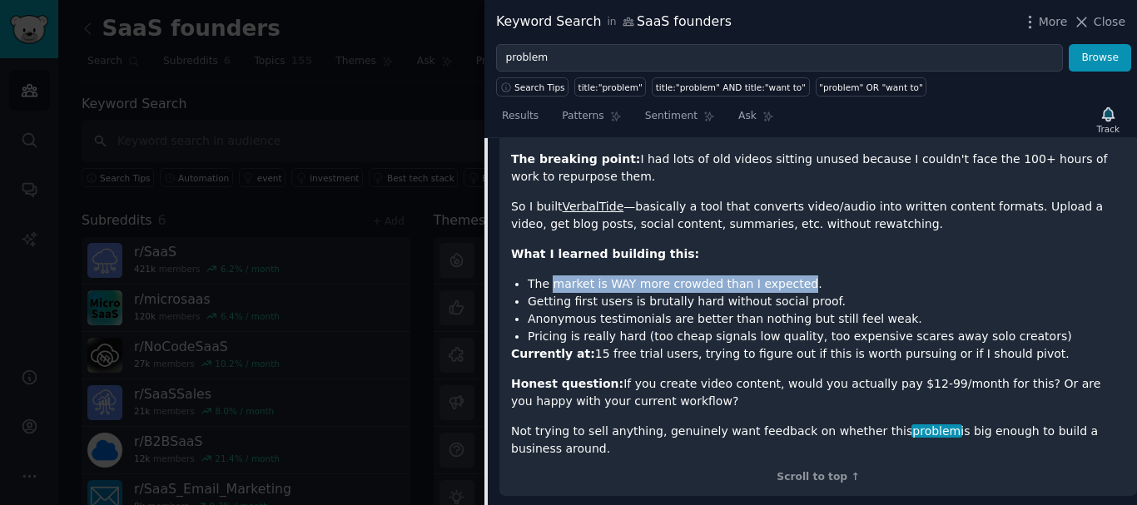
drag, startPoint x: 758, startPoint y: 254, endPoint x: 556, endPoint y: 255, distance: 202.2
click at [556, 275] on li "The market is WAY more crowded than I expected." at bounding box center [827, 283] width 598 height 17
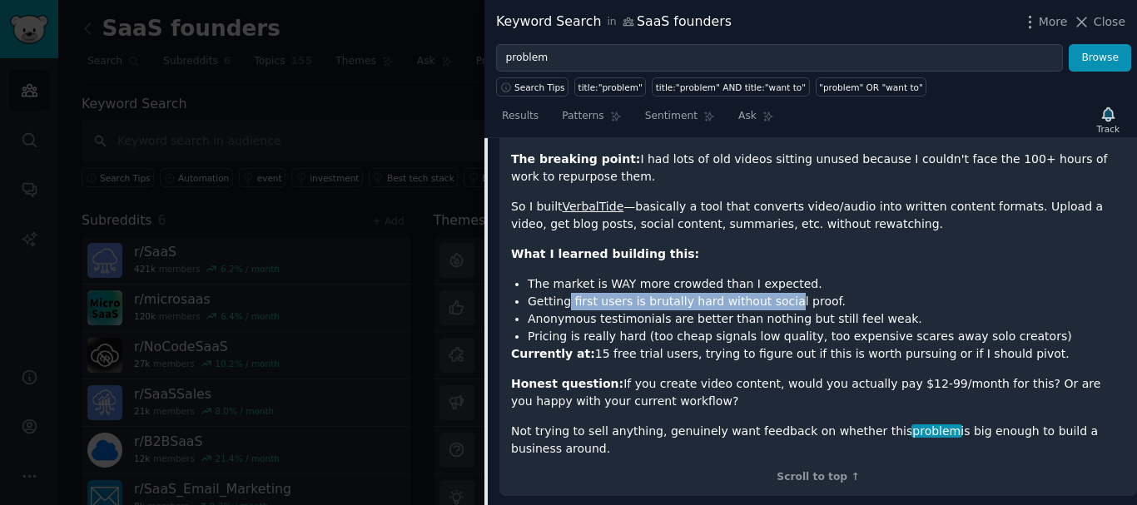
drag, startPoint x: 563, startPoint y: 272, endPoint x: 768, endPoint y: 268, distance: 204.8
click at [768, 293] on li "Getting first users is brutally hard without social proof." at bounding box center [827, 301] width 598 height 17
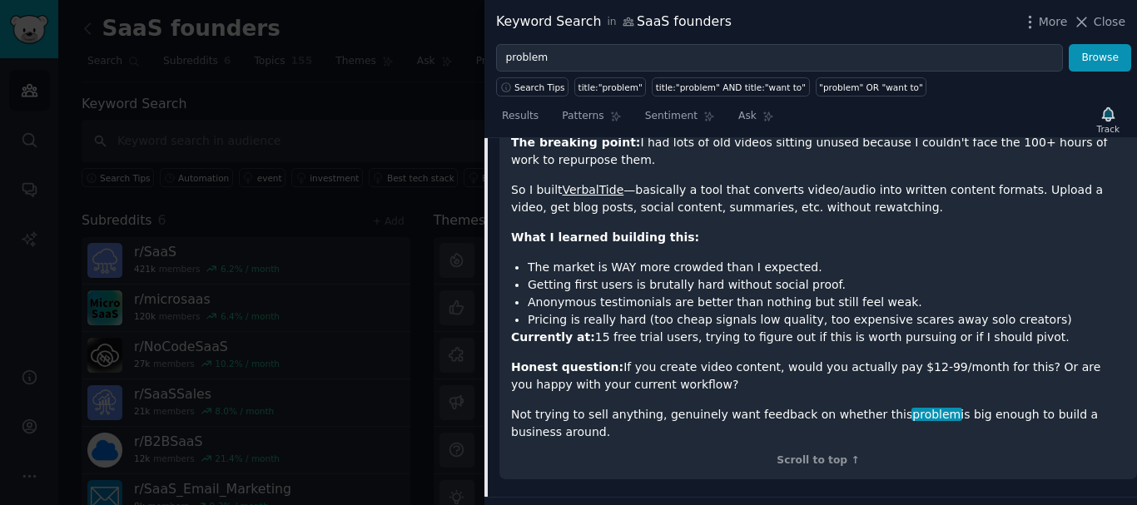
scroll to position [1783, 0]
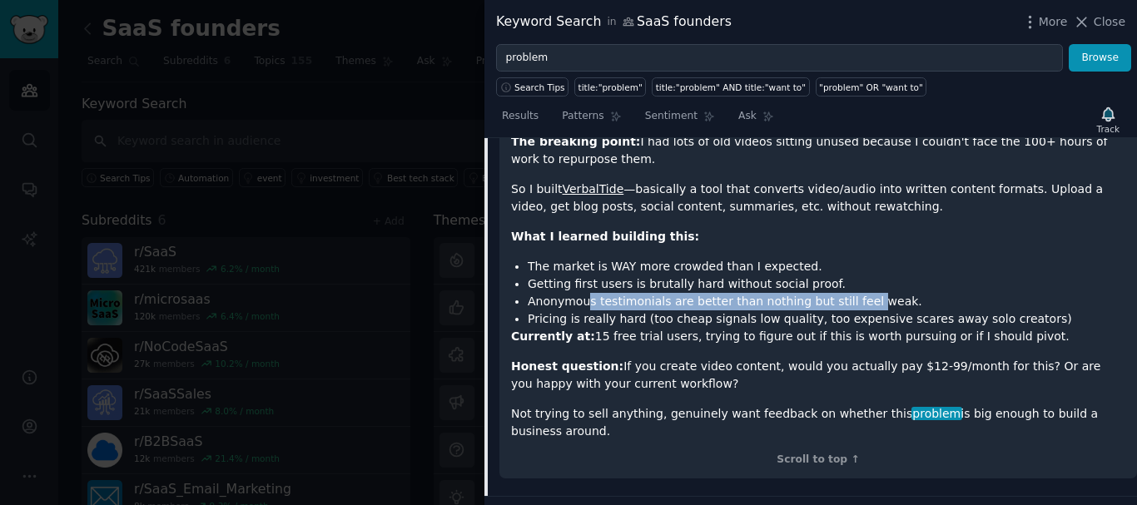
drag, startPoint x: 587, startPoint y: 269, endPoint x: 856, endPoint y: 271, distance: 269.7
click at [856, 293] on li "Anonymous testimonials are better than nothing but still feel weak." at bounding box center [827, 301] width 598 height 17
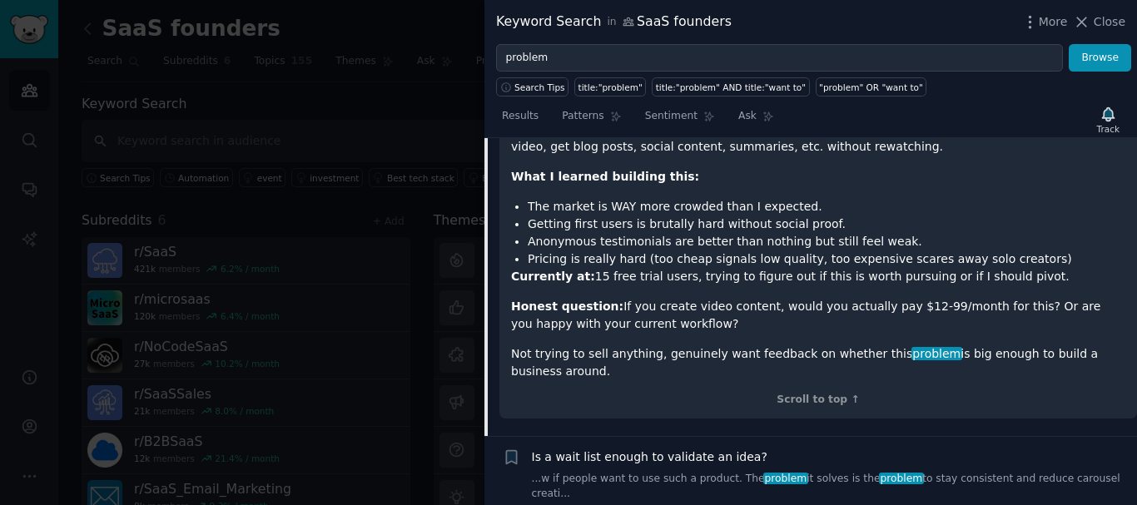
scroll to position [1843, 0]
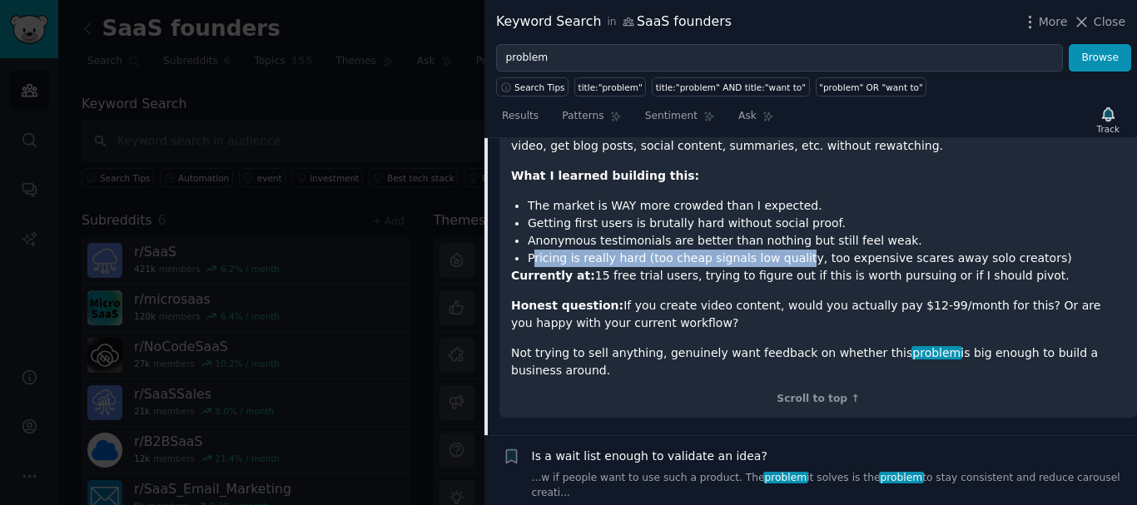
drag, startPoint x: 533, startPoint y: 224, endPoint x: 780, endPoint y: 224, distance: 247.2
click at [780, 250] on li "Pricing is really hard (too cheap signals low quality, too expensive scares awa…" at bounding box center [827, 258] width 598 height 17
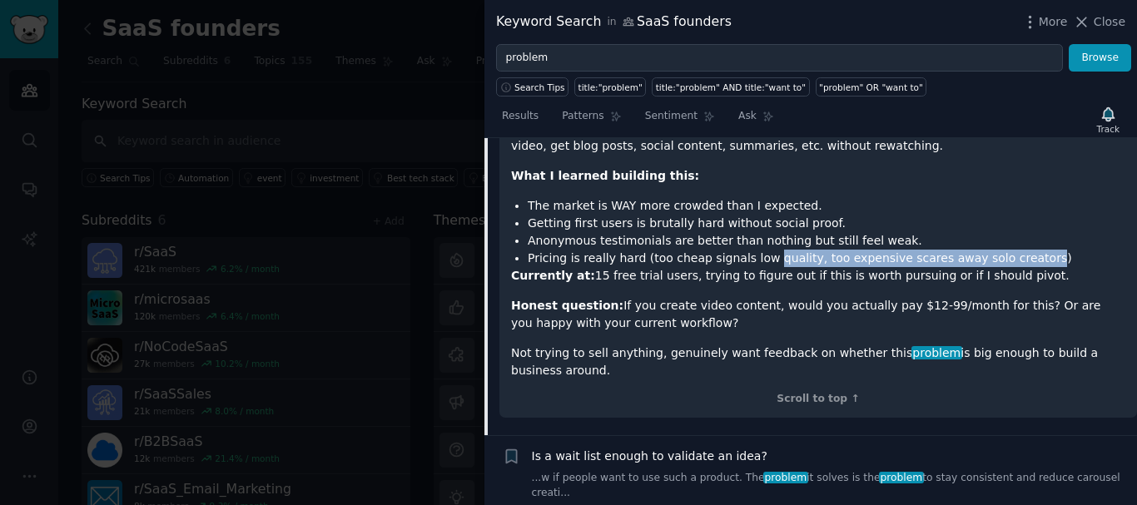
drag, startPoint x: 780, startPoint y: 224, endPoint x: 975, endPoint y: 229, distance: 194.8
click at [975, 250] on li "Pricing is really hard (too cheap signals low quality, too expensive scares awa…" at bounding box center [827, 258] width 598 height 17
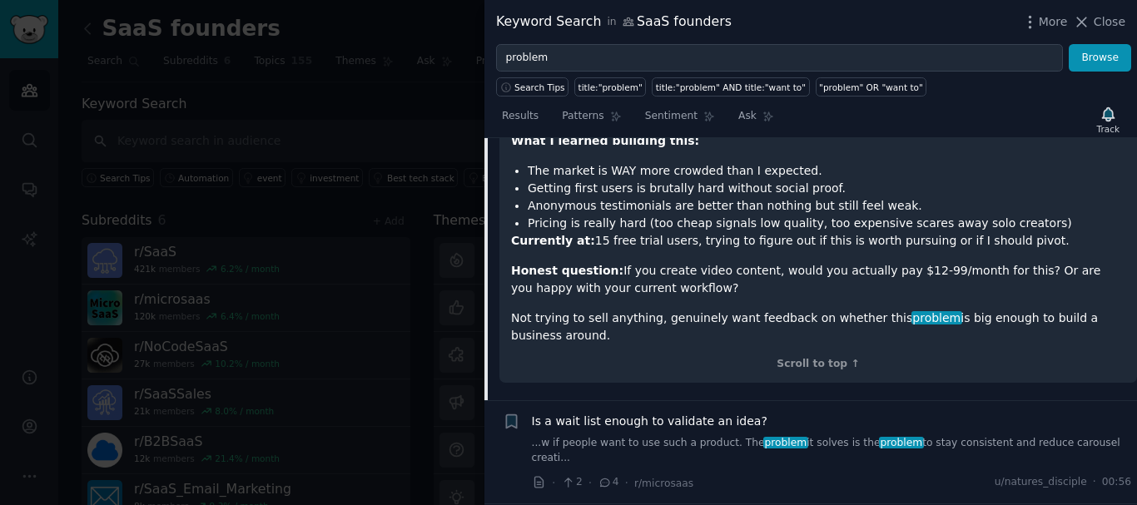
scroll to position [1879, 0]
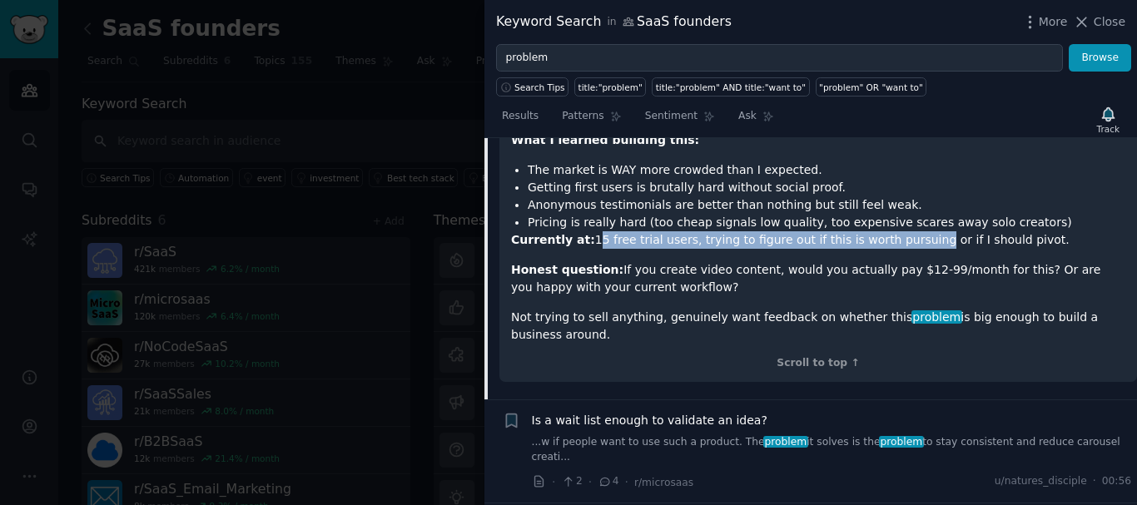
drag, startPoint x: 583, startPoint y: 210, endPoint x: 900, endPoint y: 211, distance: 316.3
click at [900, 231] on p "Currently at: 15 free trial users, trying to figure out if this is worth pursui…" at bounding box center [818, 239] width 614 height 17
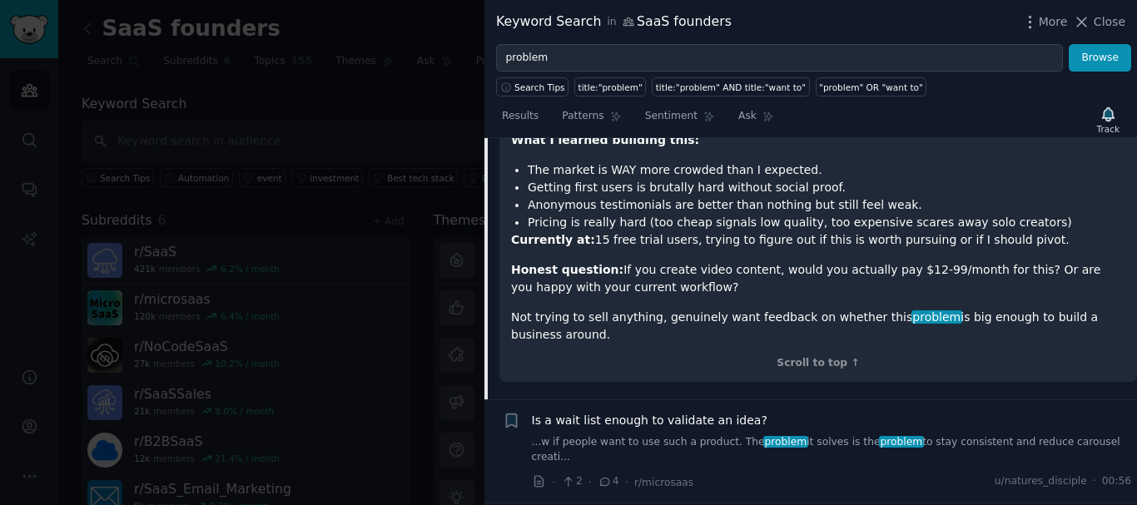
scroll to position [1888, 0]
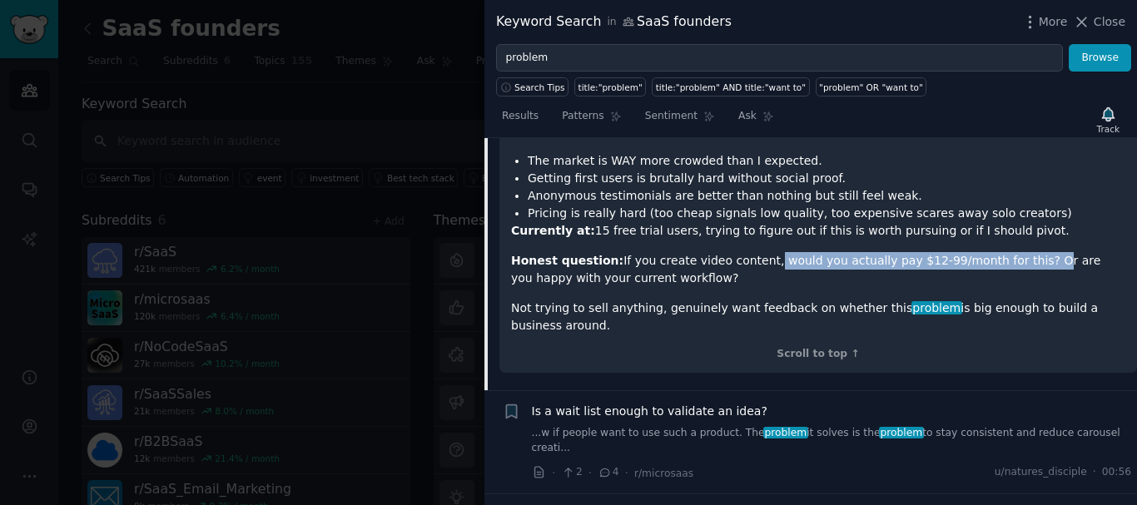
drag, startPoint x: 746, startPoint y: 233, endPoint x: 998, endPoint y: 227, distance: 252.2
click at [998, 252] on p "Honest question: If you create video content, would you actually pay $12-99/mon…" at bounding box center [818, 269] width 614 height 35
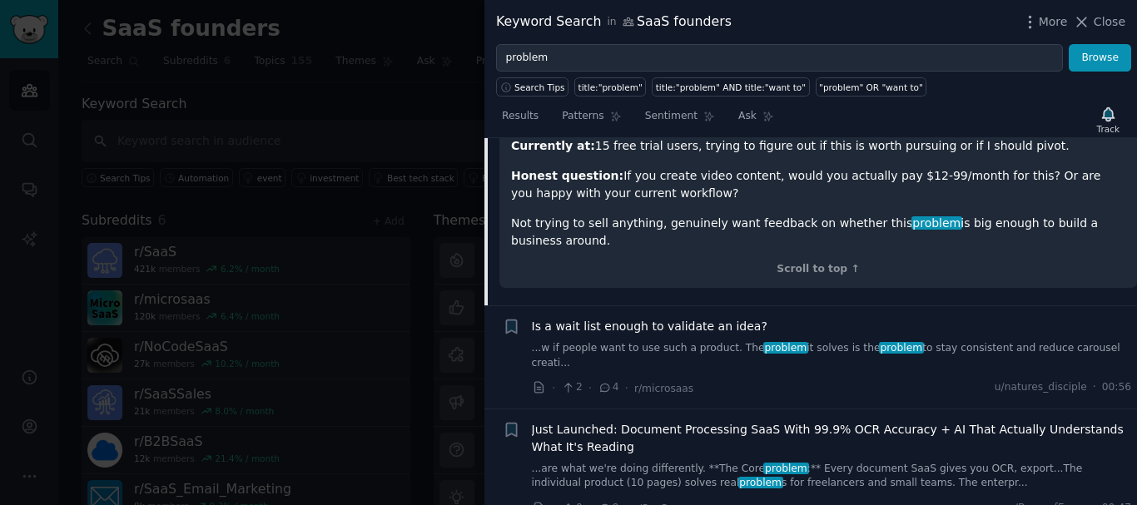
scroll to position [2266, 0]
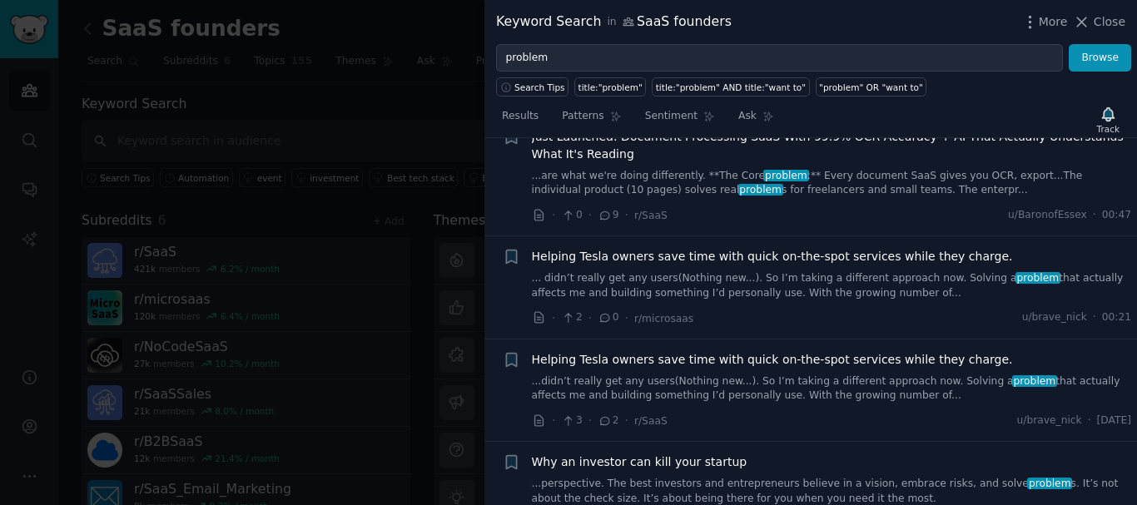
click at [658, 351] on span "Helping Tesla owners save time with quick on-the-spot services while they charg…" at bounding box center [772, 359] width 481 height 17
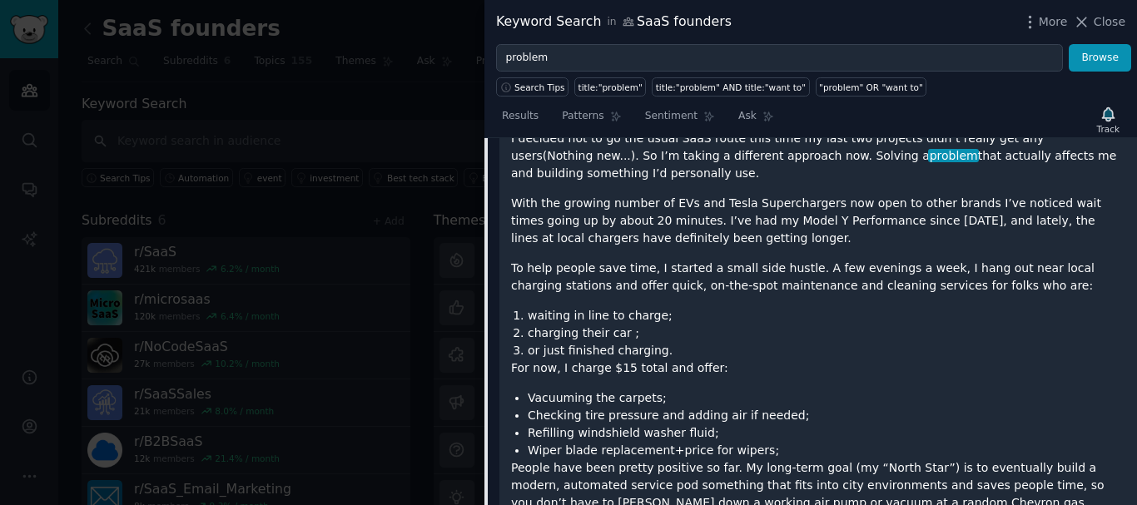
scroll to position [2041, 0]
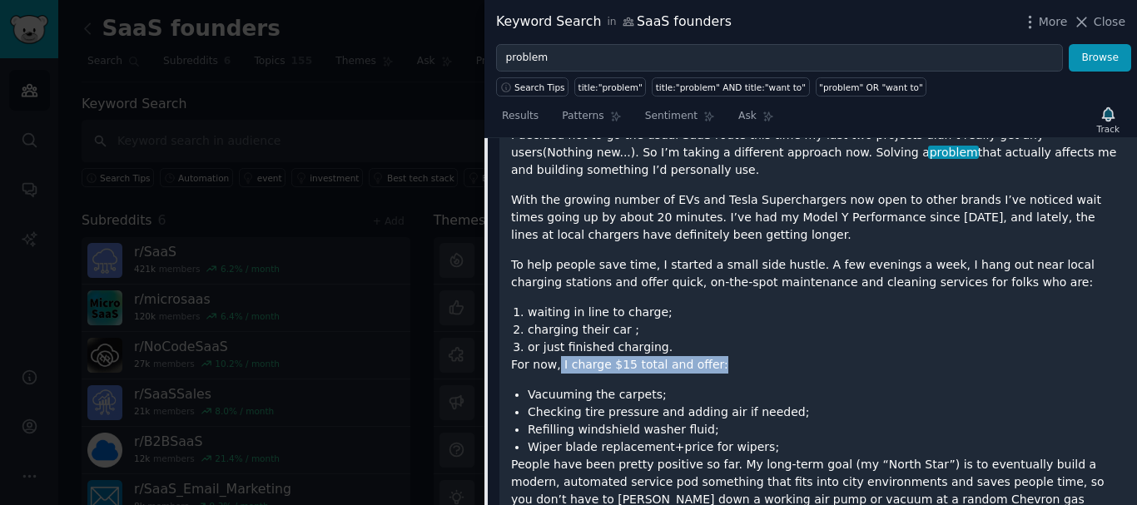
drag, startPoint x: 555, startPoint y: 324, endPoint x: 702, endPoint y: 317, distance: 146.6
click at [702, 356] on p "For now, I charge $15 total and offer:" at bounding box center [818, 364] width 614 height 17
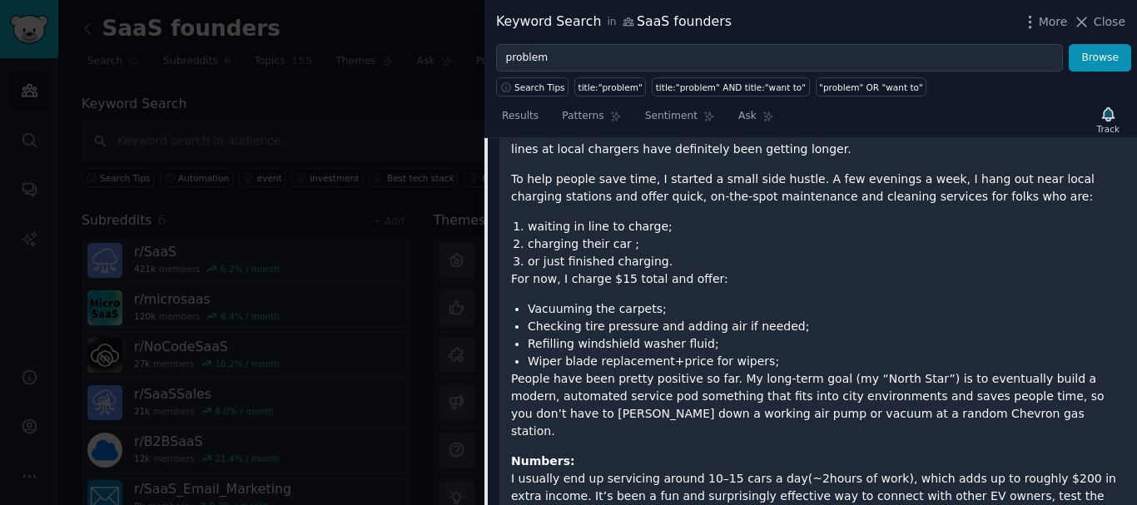
scroll to position [2126, 0]
drag, startPoint x: 526, startPoint y: 280, endPoint x: 642, endPoint y: 280, distance: 116.5
click at [642, 300] on ul "Vacuuming the carpets; Checking tire pressure and adding air if needed; Refilli…" at bounding box center [818, 335] width 614 height 70
click at [642, 318] on li "Checking tire pressure and adding air if needed;" at bounding box center [827, 326] width 598 height 17
drag, startPoint x: 642, startPoint y: 280, endPoint x: 770, endPoint y: 283, distance: 127.4
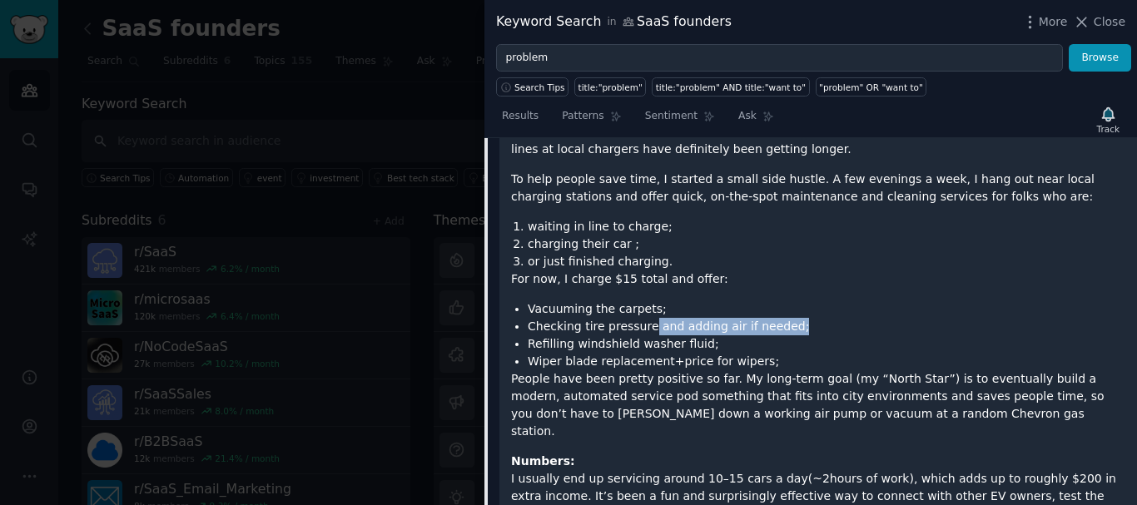
click at [770, 318] on li "Checking tire pressure and adding air if needed;" at bounding box center [827, 326] width 598 height 17
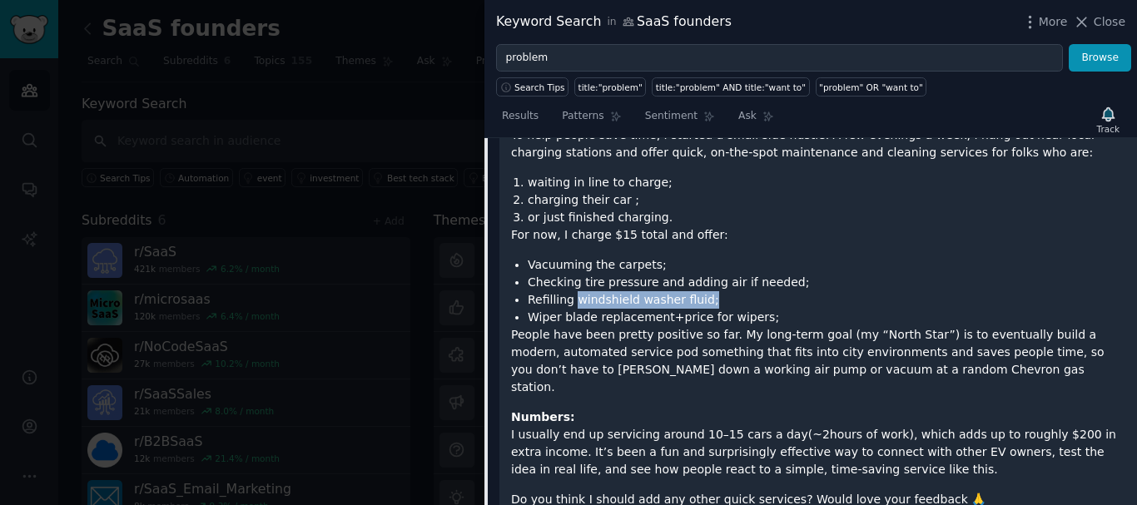
drag, startPoint x: 574, startPoint y: 252, endPoint x: 702, endPoint y: 258, distance: 128.3
click at [702, 291] on li "Refilling windshield washer fluid;" at bounding box center [827, 299] width 598 height 17
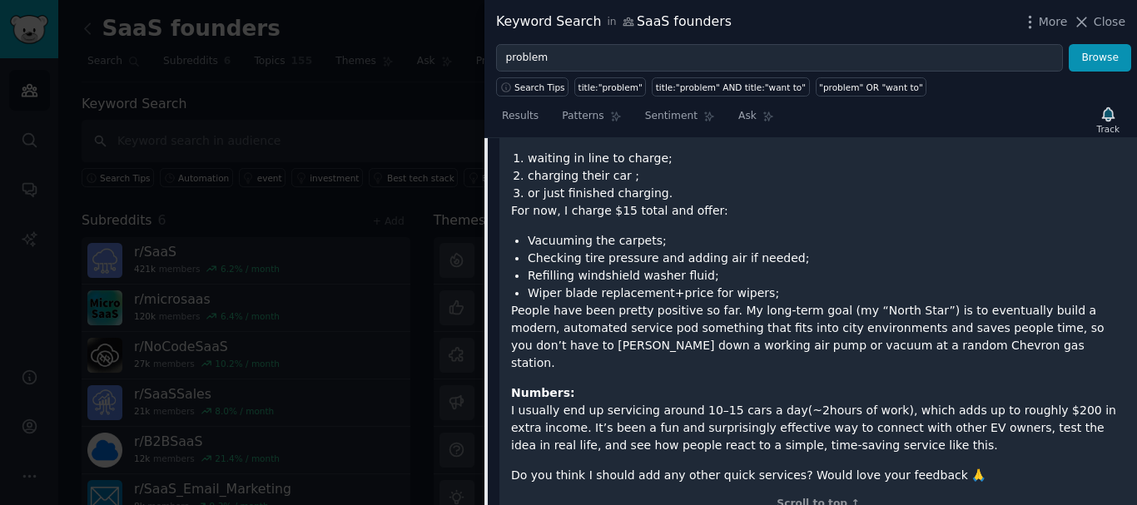
scroll to position [2195, 0]
drag, startPoint x: 549, startPoint y: 243, endPoint x: 670, endPoint y: 250, distance: 120.9
click at [670, 284] on li "Wiper blade replacement+price for wipers;" at bounding box center [827, 292] width 598 height 17
drag, startPoint x: 670, startPoint y: 250, endPoint x: 747, endPoint y: 250, distance: 76.6
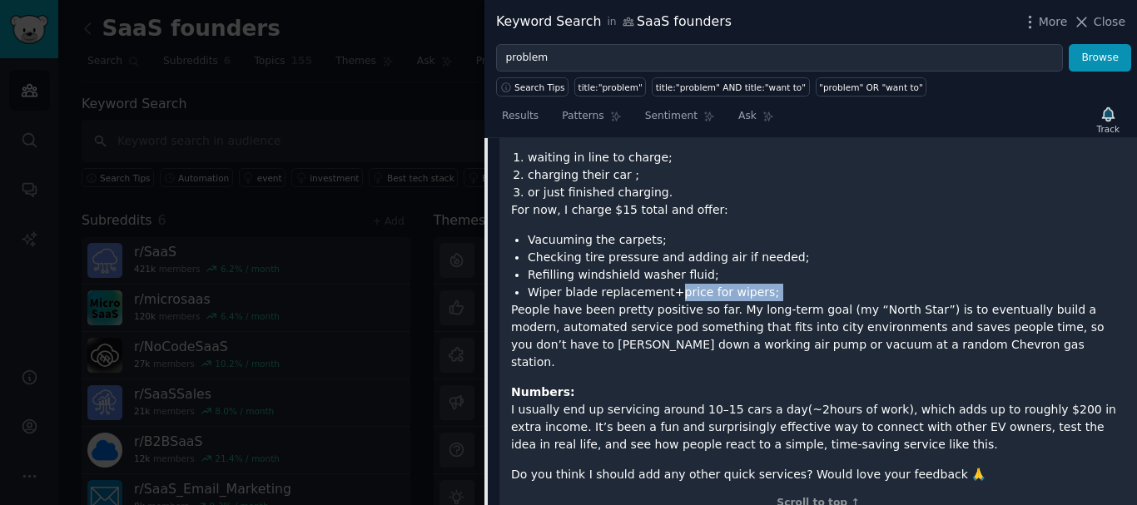
click at [747, 284] on li "Wiper blade replacement+price for wipers;" at bounding box center [827, 292] width 598 height 17
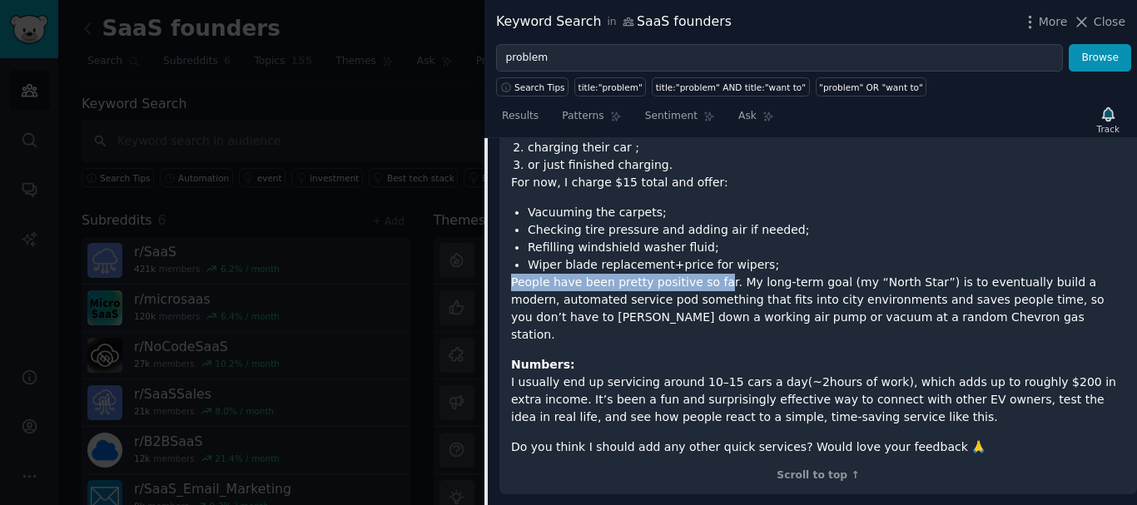
drag, startPoint x: 511, startPoint y: 240, endPoint x: 707, endPoint y: 241, distance: 195.6
click at [707, 274] on p "People have been pretty positive so far. My long-term goal (my “North Star”) is…" at bounding box center [818, 309] width 614 height 70
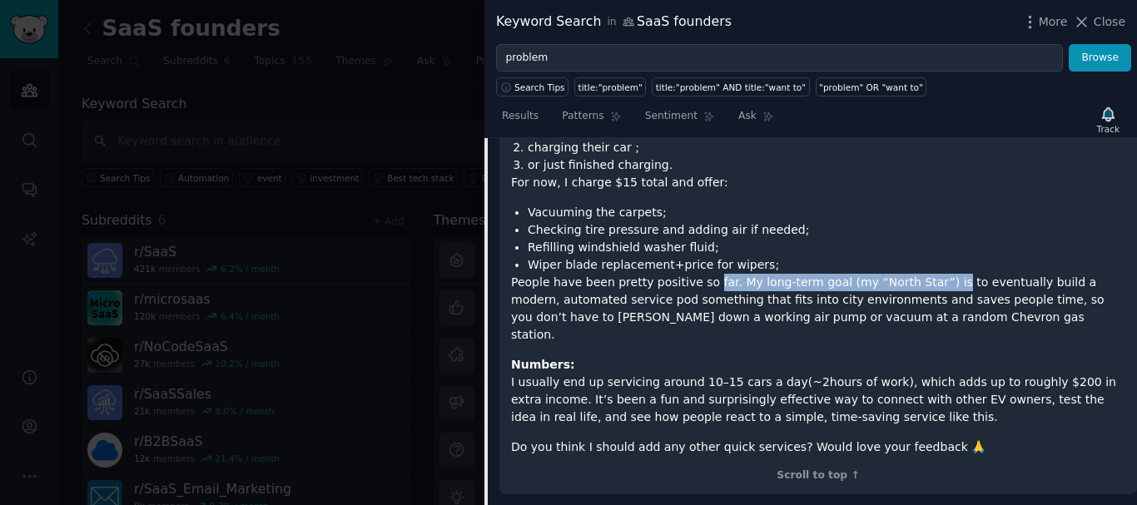
drag, startPoint x: 707, startPoint y: 241, endPoint x: 906, endPoint y: 240, distance: 199.7
click at [906, 274] on p "People have been pretty positive so far. My long-term goal (my “North Star”) is…" at bounding box center [818, 309] width 614 height 70
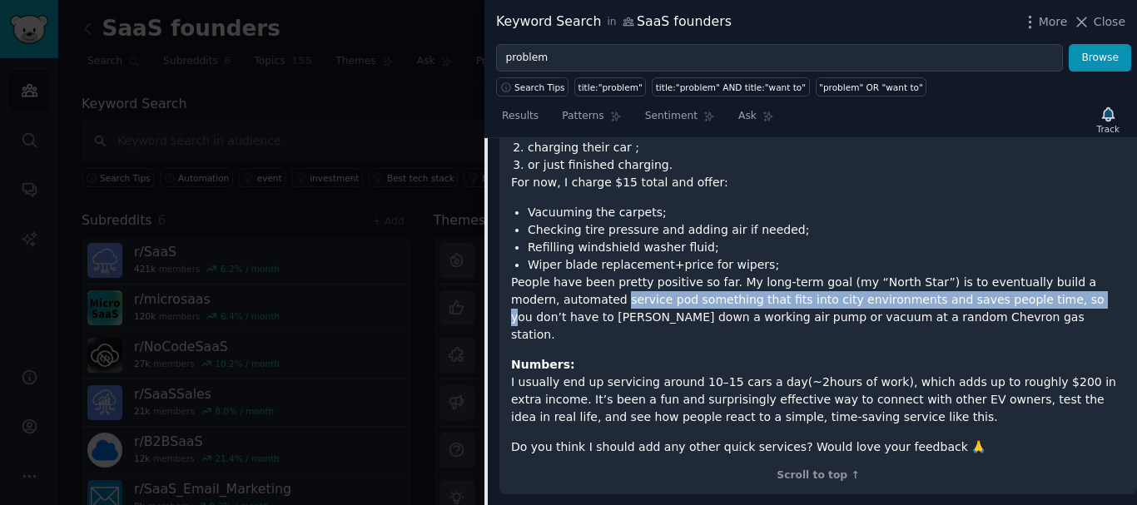
drag, startPoint x: 571, startPoint y: 255, endPoint x: 1007, endPoint y: 255, distance: 436.1
click at [1007, 274] on p "People have been pretty positive so far. My long-term goal (my “North Star”) is…" at bounding box center [818, 309] width 614 height 70
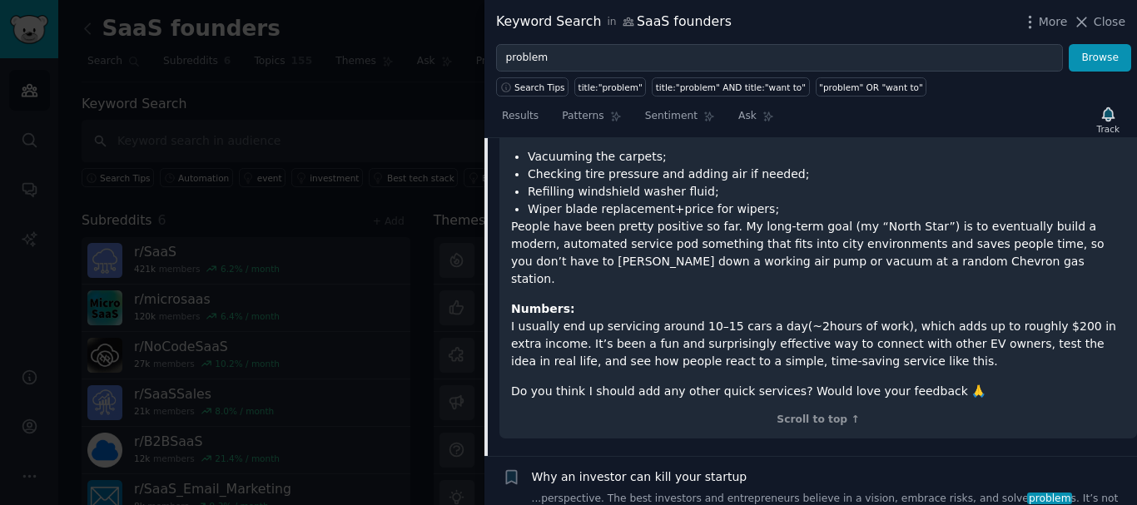
scroll to position [2280, 0]
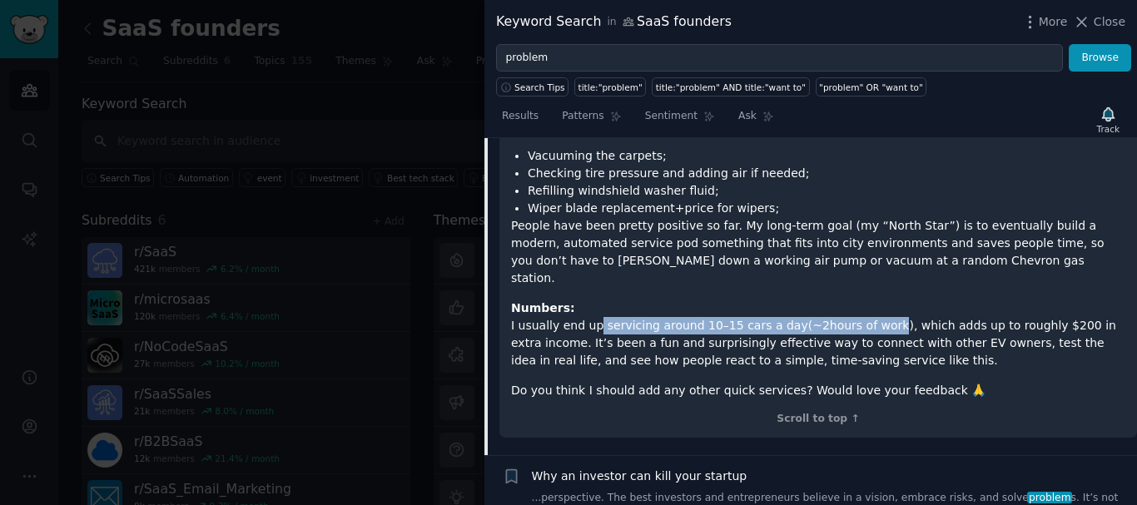
drag, startPoint x: 587, startPoint y: 261, endPoint x: 853, endPoint y: 258, distance: 266.3
click at [853, 300] on p "Numbers: I usually end up servicing around 10–15 cars a day(~2hours of work), w…" at bounding box center [818, 335] width 614 height 70
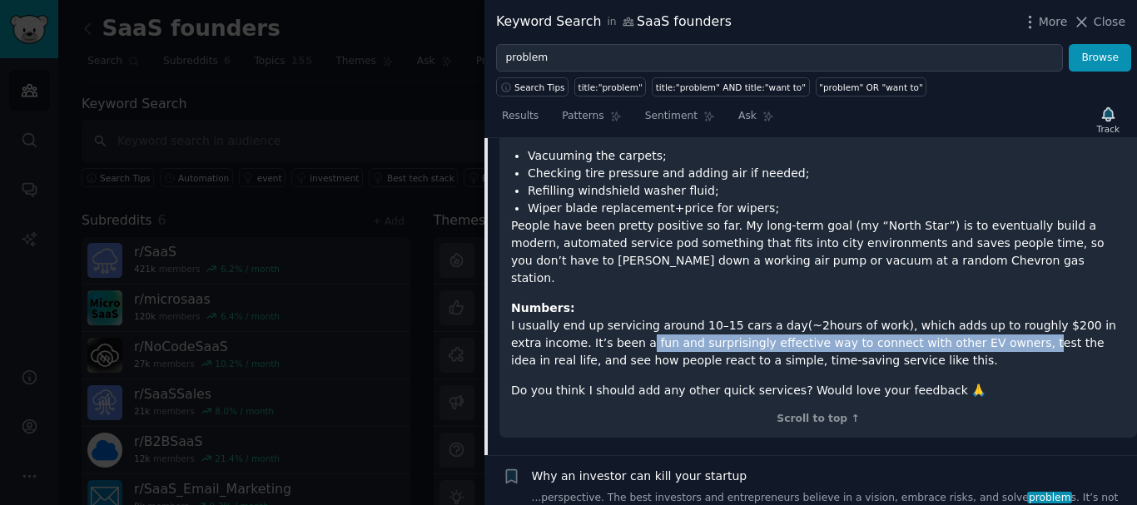
drag, startPoint x: 558, startPoint y: 281, endPoint x: 913, endPoint y: 280, distance: 355.4
click at [913, 300] on p "Numbers: I usually end up servicing around 10–15 cars a day(~2hours of work), w…" at bounding box center [818, 335] width 614 height 70
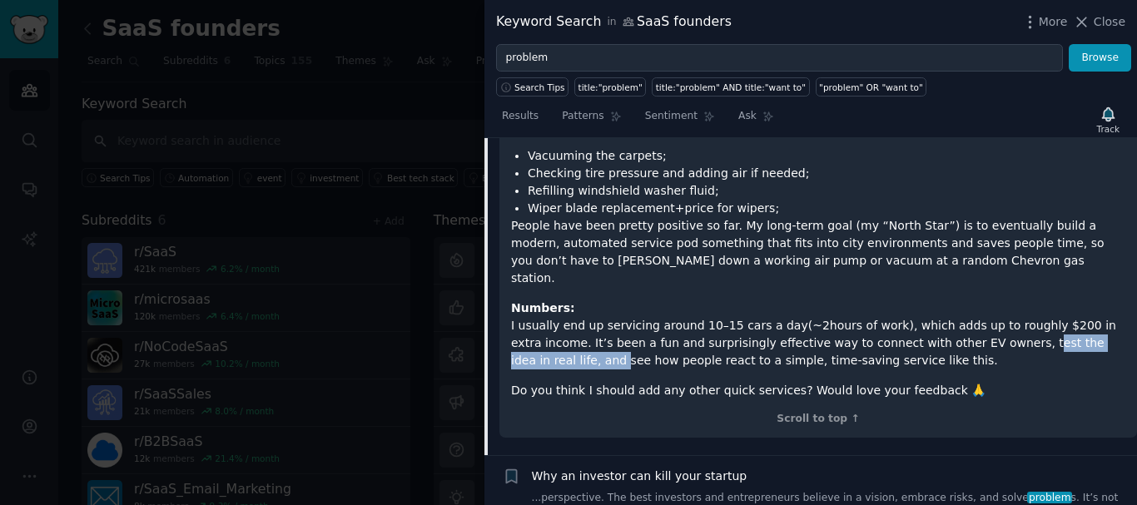
drag, startPoint x: 913, startPoint y: 280, endPoint x: 1041, endPoint y: 283, distance: 128.2
click at [1041, 300] on p "Numbers: I usually end up servicing around 10–15 cars a day(~2hours of work), w…" at bounding box center [818, 335] width 614 height 70
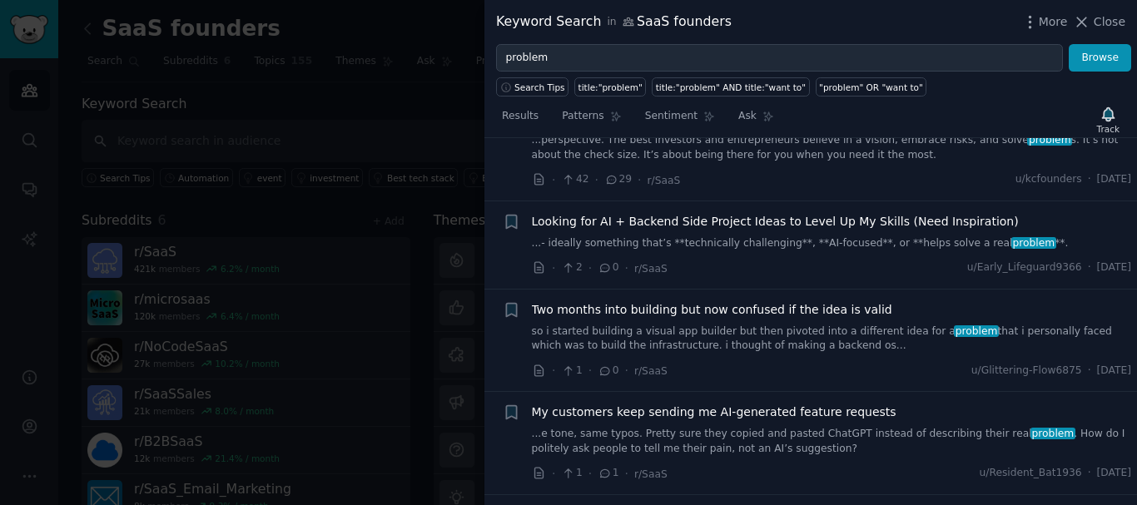
scroll to position [2640, 0]
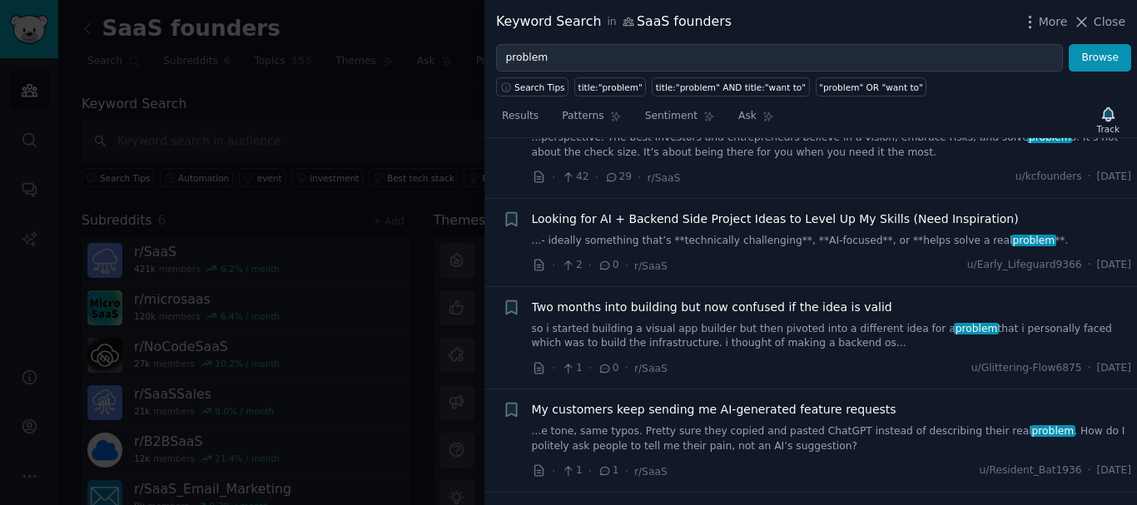
click at [754, 299] on span "Two months into building but now confused if the idea is valid" at bounding box center [712, 307] width 360 height 17
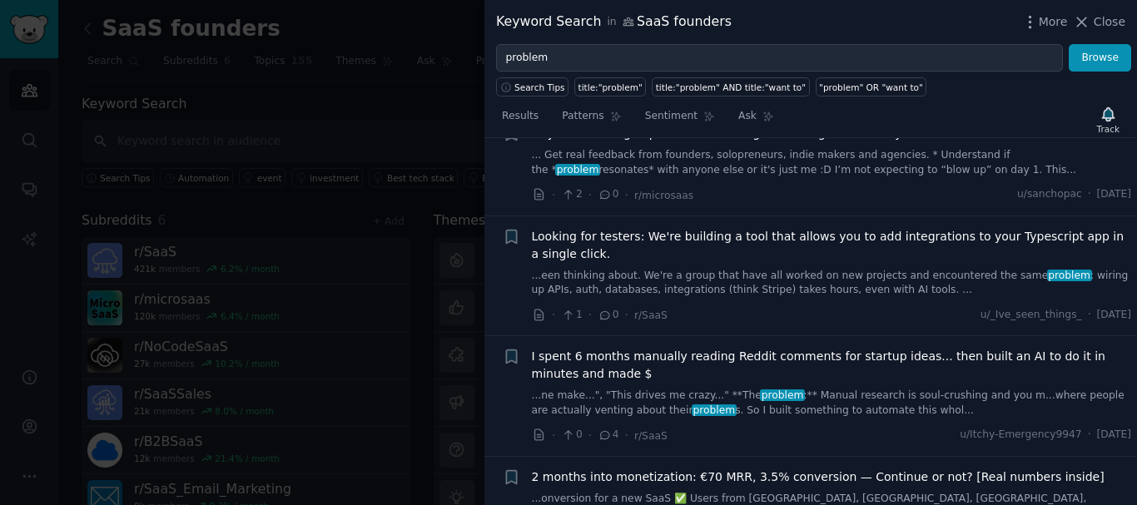
scroll to position [2639, 0]
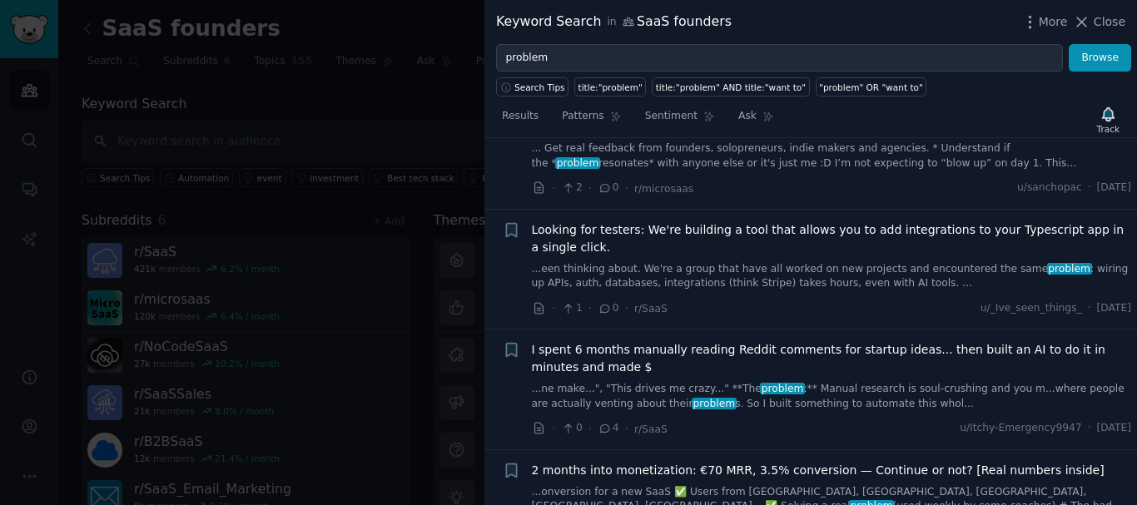
click at [742, 341] on span "I spent 6 months manually reading Reddit comments for startup ideas... then bui…" at bounding box center [832, 358] width 600 height 35
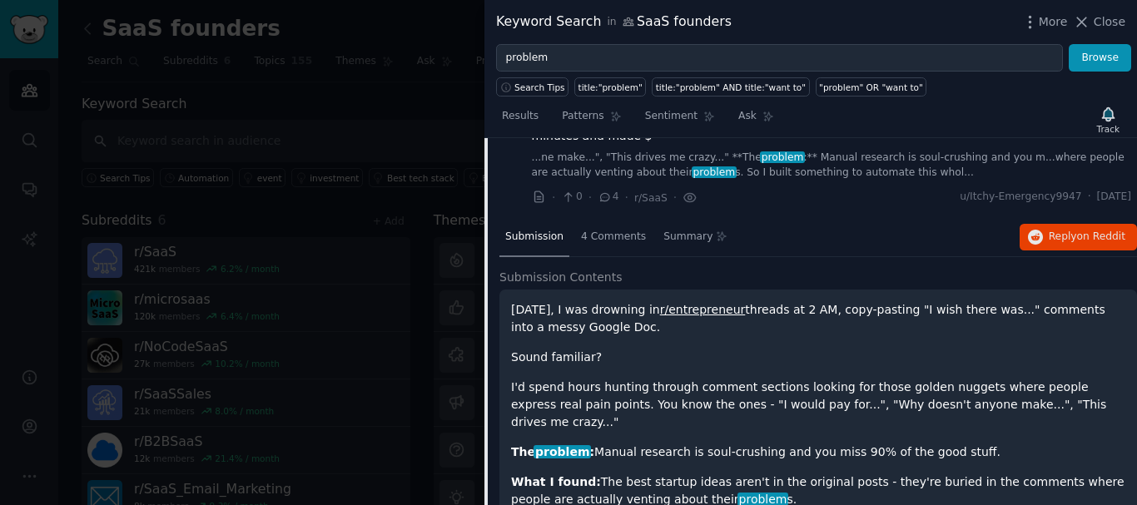
scroll to position [2607, 0]
drag, startPoint x: 575, startPoint y: 265, endPoint x: 667, endPoint y: 260, distance: 92.5
click at [667, 300] on p "Three months ago, I was drowning in r/entrepreneur threads at 2 AM, copy-pastin…" at bounding box center [818, 317] width 614 height 35
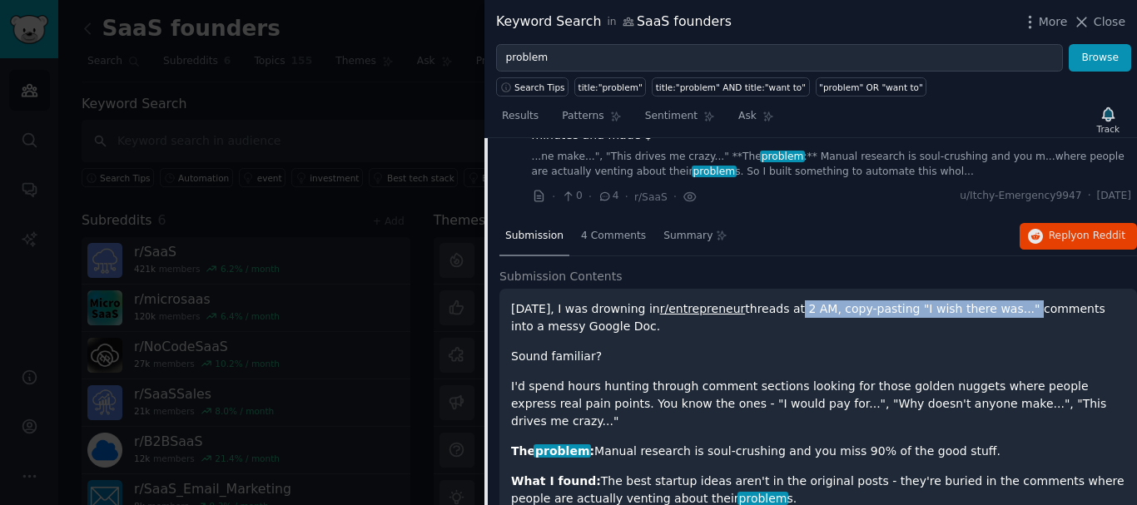
drag, startPoint x: 831, startPoint y: 263, endPoint x: 1041, endPoint y: 265, distance: 210.6
click at [1041, 300] on p "Three months ago, I was drowning in r/entrepreneur threads at 2 AM, copy-pastin…" at bounding box center [818, 317] width 614 height 35
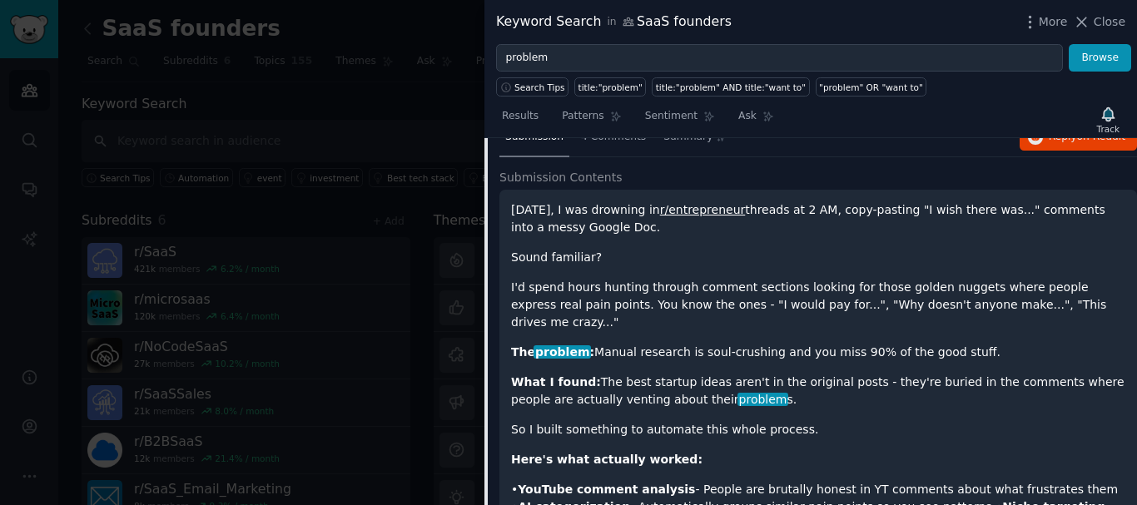
scroll to position [2706, 0]
drag, startPoint x: 548, startPoint y: 237, endPoint x: 677, endPoint y: 237, distance: 129.0
click at [677, 278] on p "I'd spend hours hunting through comment sections looking for those golden nugge…" at bounding box center [818, 304] width 614 height 52
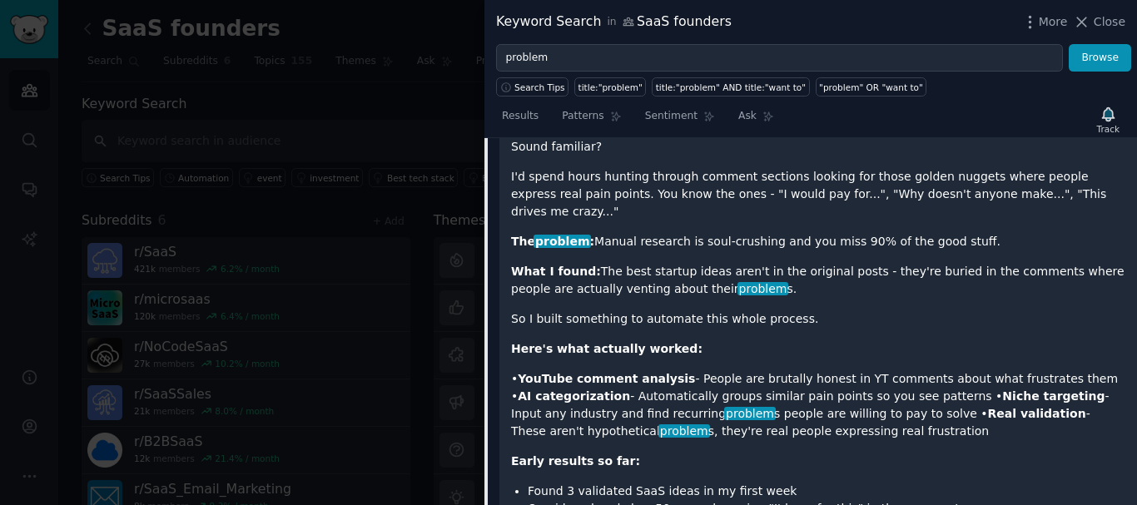
scroll to position [2906, 0]
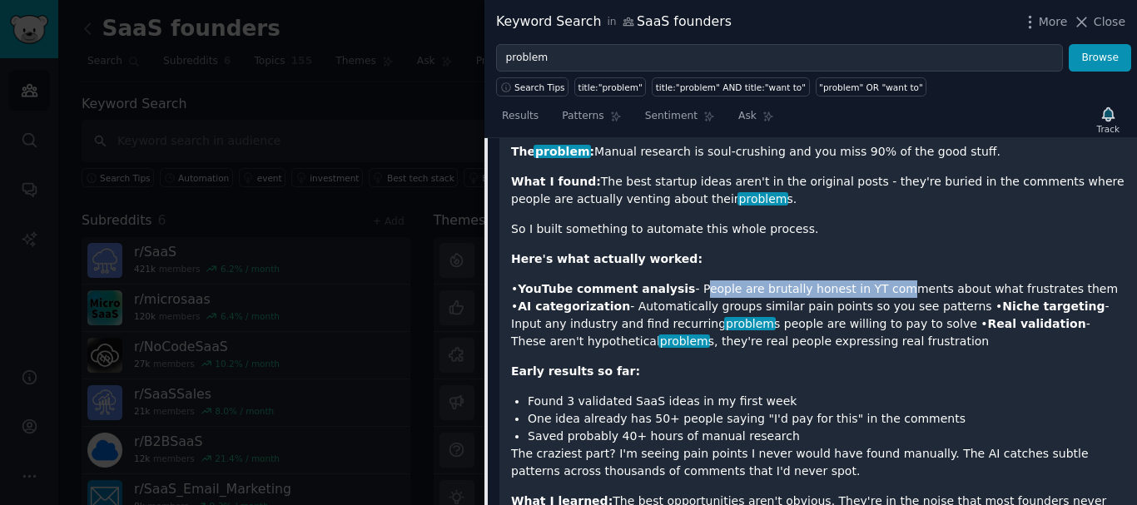
drag, startPoint x: 678, startPoint y: 225, endPoint x: 859, endPoint y: 227, distance: 180.6
click at [859, 280] on p "• YouTube comment analysis - People are brutally honest in YT comments about wh…" at bounding box center [818, 315] width 614 height 70
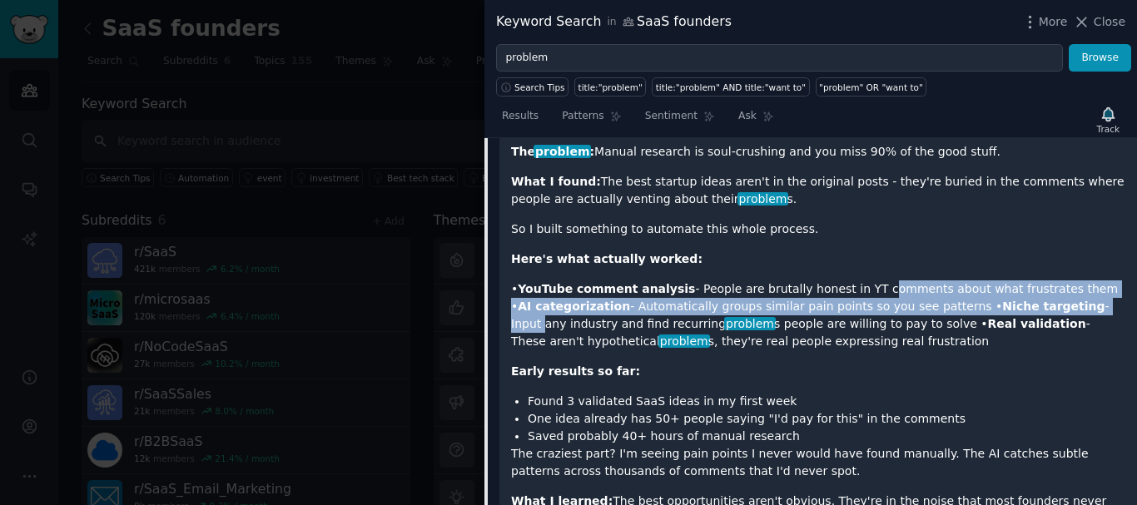
drag, startPoint x: 859, startPoint y: 227, endPoint x: 1039, endPoint y: 238, distance: 180.1
click at [1039, 280] on p "• YouTube comment analysis - People are brutally honest in YT comments about wh…" at bounding box center [818, 315] width 614 height 70
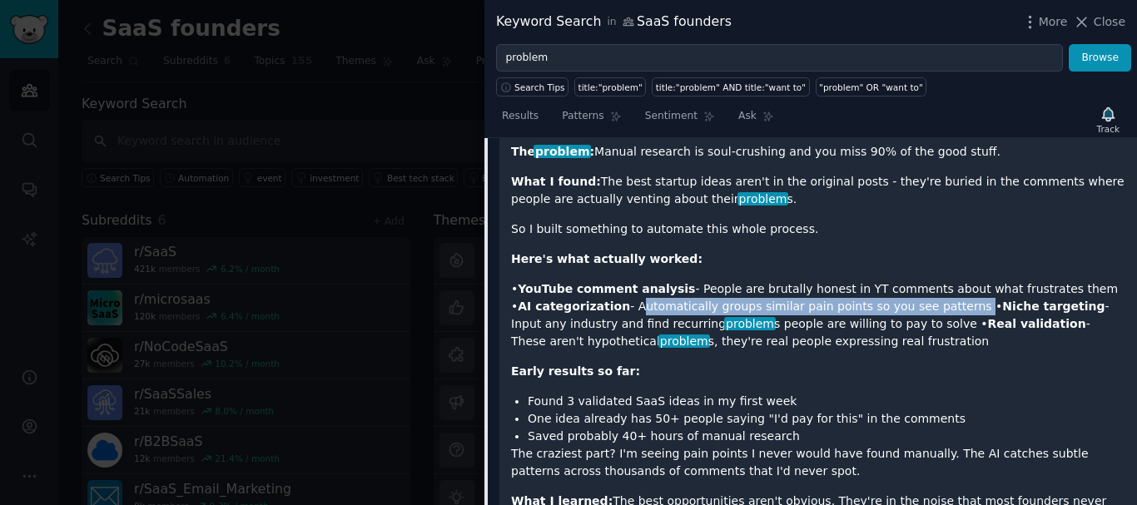
drag, startPoint x: 603, startPoint y: 240, endPoint x: 912, endPoint y: 243, distance: 308.8
click at [912, 280] on p "• YouTube comment analysis - People are brutally honest in YT comments about wh…" at bounding box center [818, 315] width 614 height 70
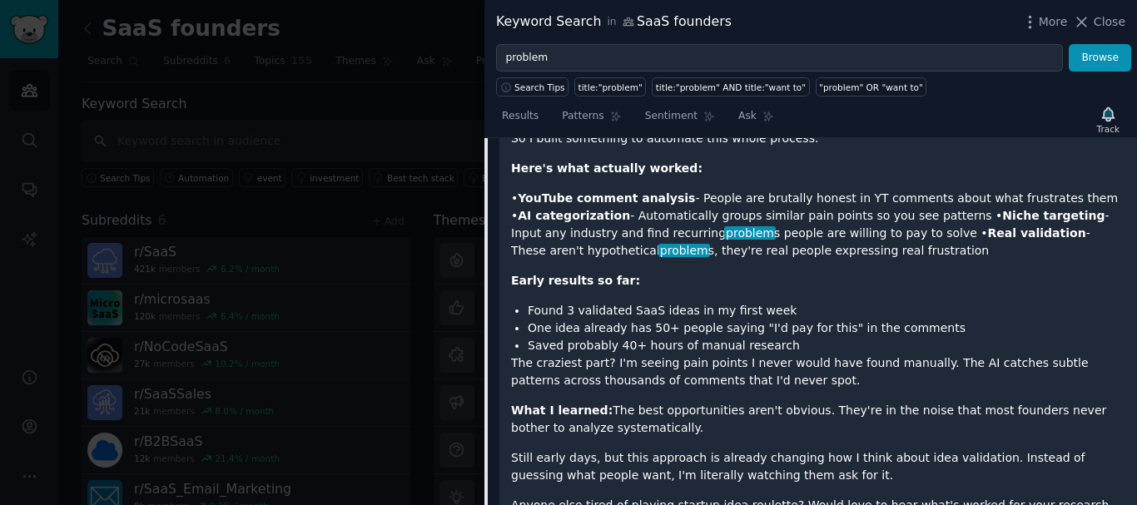
scroll to position [2998, 0]
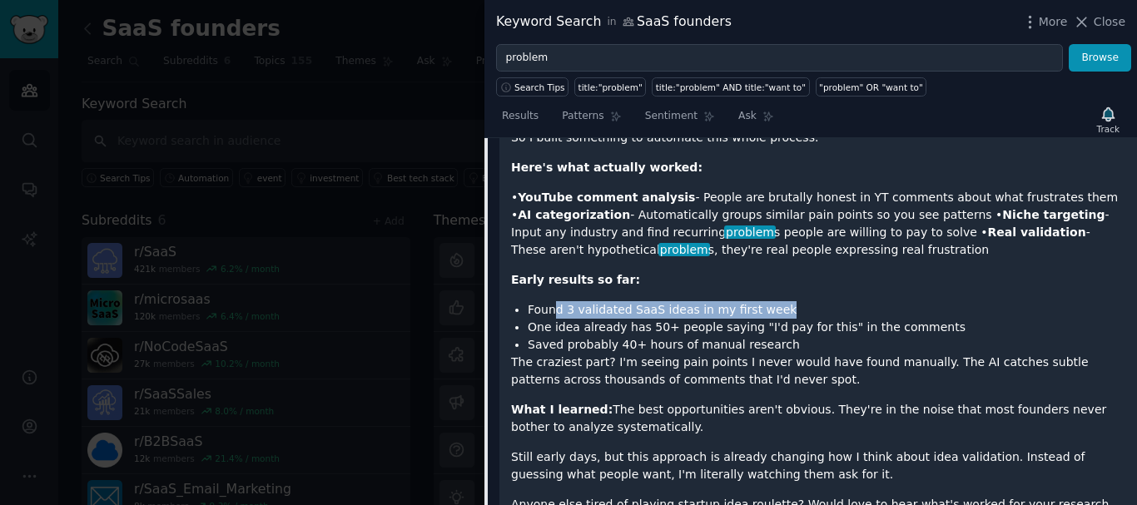
drag, startPoint x: 554, startPoint y: 244, endPoint x: 770, endPoint y: 248, distance: 215.6
click at [770, 301] on li "Found 3 validated SaaS ideas in my first week" at bounding box center [827, 309] width 598 height 17
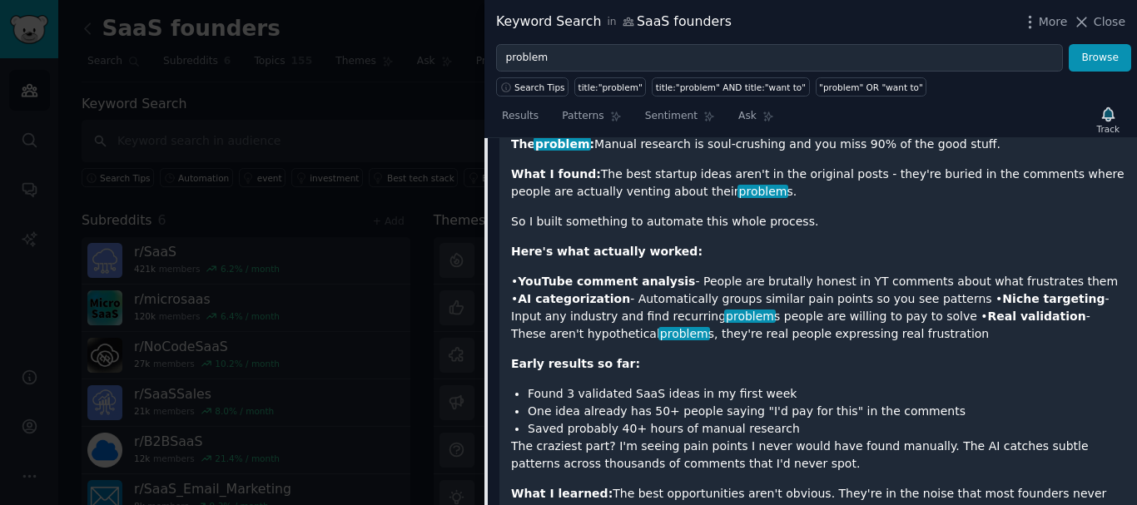
scroll to position [2915, 0]
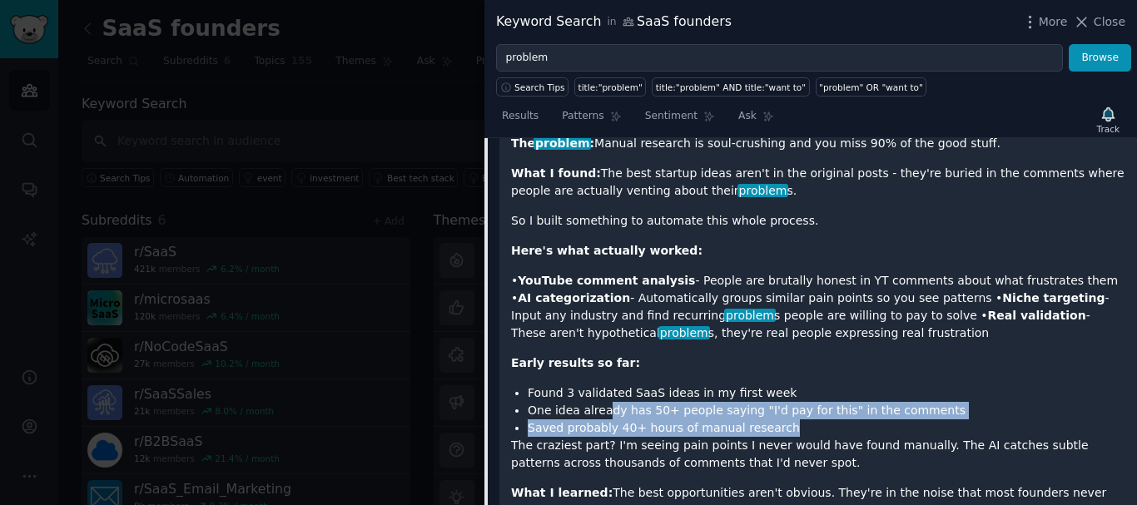
drag, startPoint x: 599, startPoint y: 353, endPoint x: 790, endPoint y: 363, distance: 190.8
click at [790, 384] on ul "Found 3 validated SaaS ideas in my first week One idea already has 50+ people s…" at bounding box center [818, 410] width 614 height 52
click at [790, 419] on li "Saved probably 40+ hours of manual research" at bounding box center [827, 427] width 598 height 17
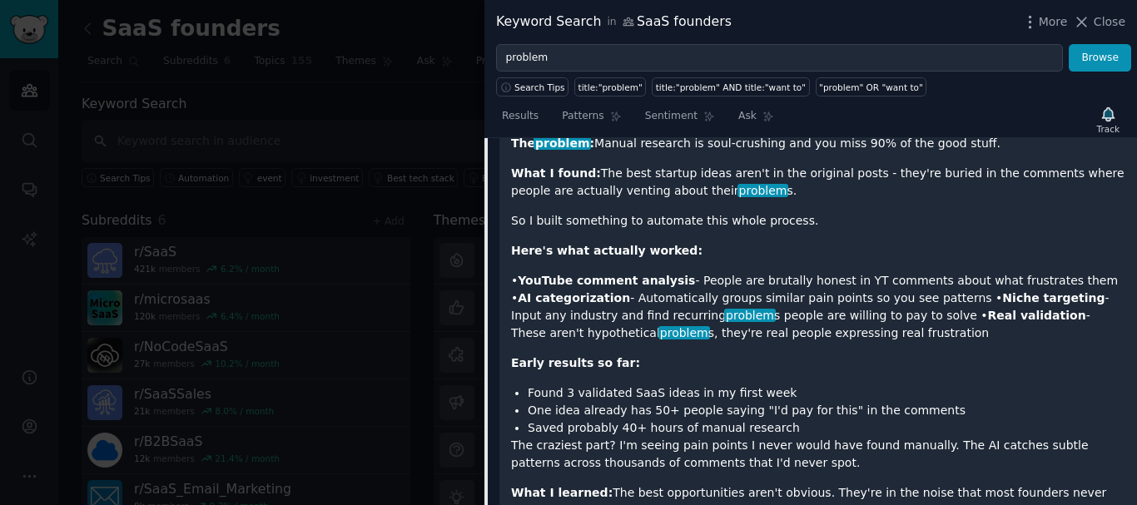
scroll to position [3029, 0]
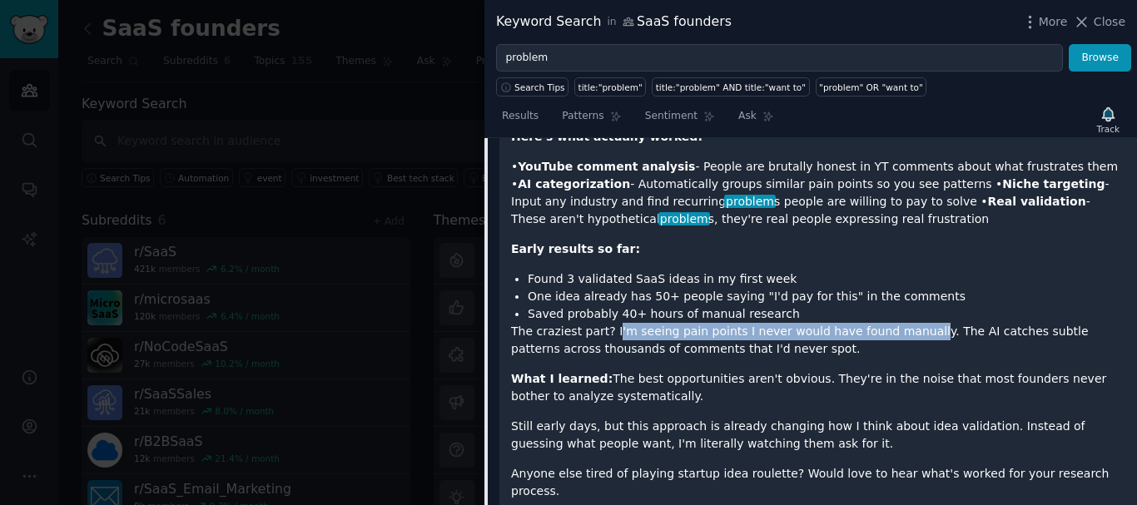
drag, startPoint x: 606, startPoint y: 269, endPoint x: 905, endPoint y: 269, distance: 299.6
click at [905, 323] on p "The craziest part? I'm seeing pain points I never would have found manually. Th…" at bounding box center [818, 340] width 614 height 35
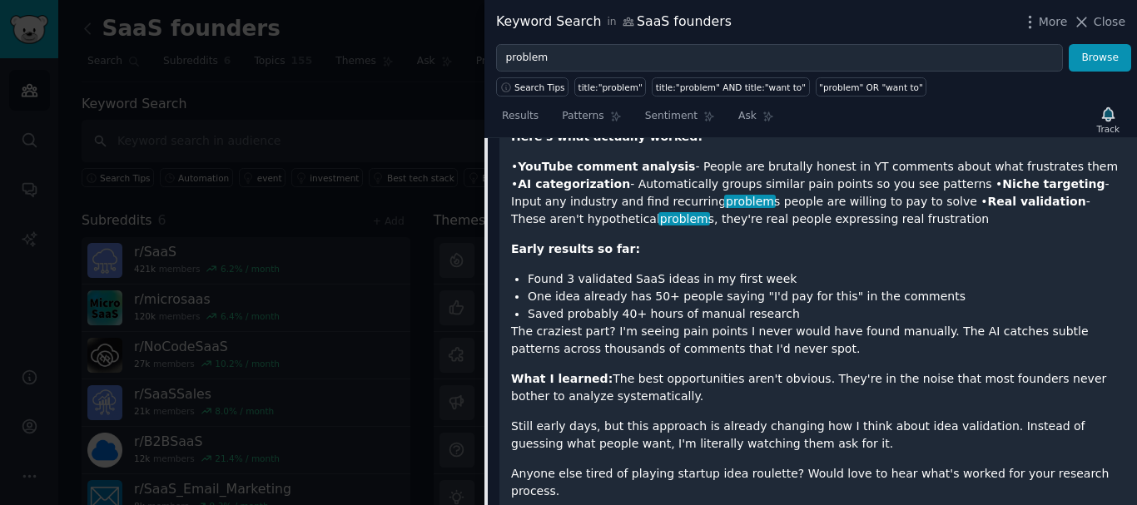
click at [667, 418] on p "Still early days, but this approach is already changing how I think about idea …" at bounding box center [818, 435] width 614 height 35
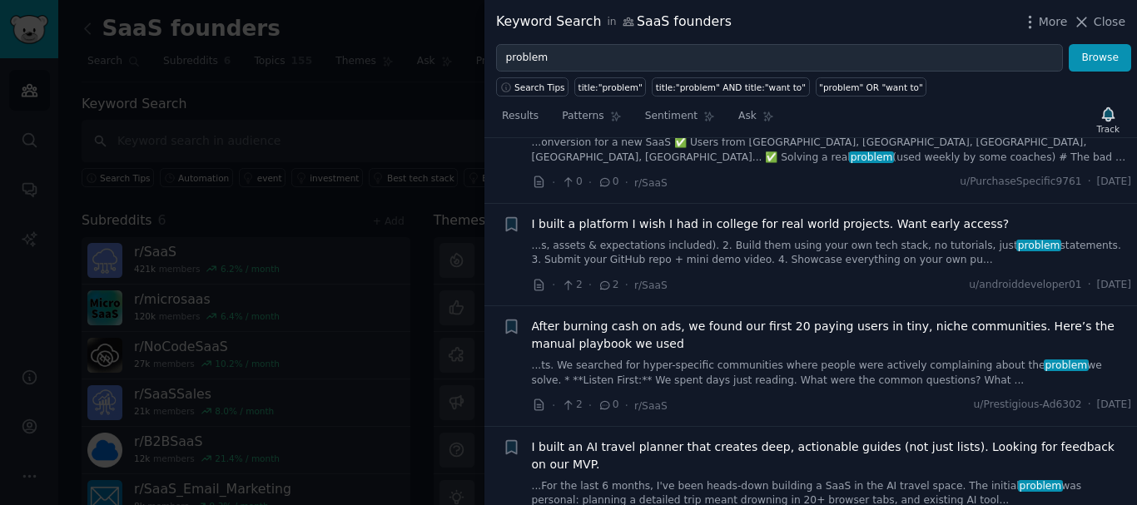
scroll to position [3406, 0]
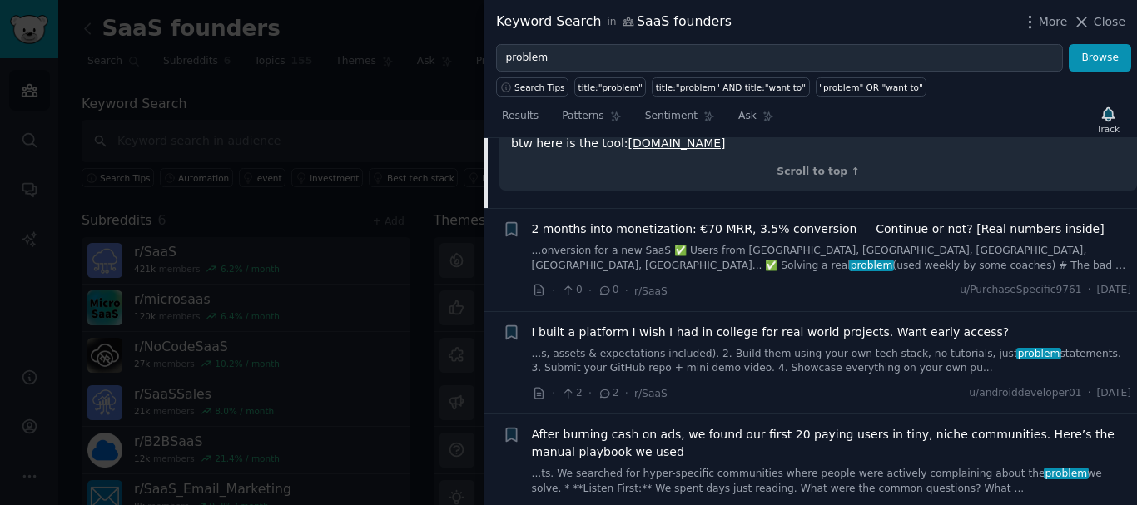
click at [741, 324] on div "I built a platform I wish I had in college for real world projects. Want early …" at bounding box center [832, 350] width 600 height 52
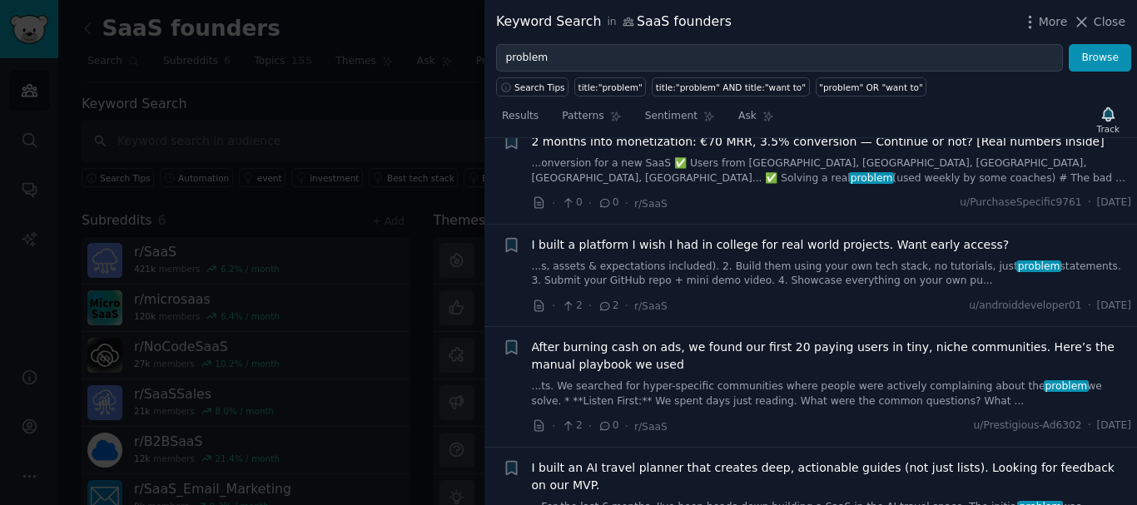
scroll to position [3495, 0]
click at [812, 338] on span "After burning cash on ads, we found our first 20 paying users in tiny, niche co…" at bounding box center [832, 355] width 600 height 35
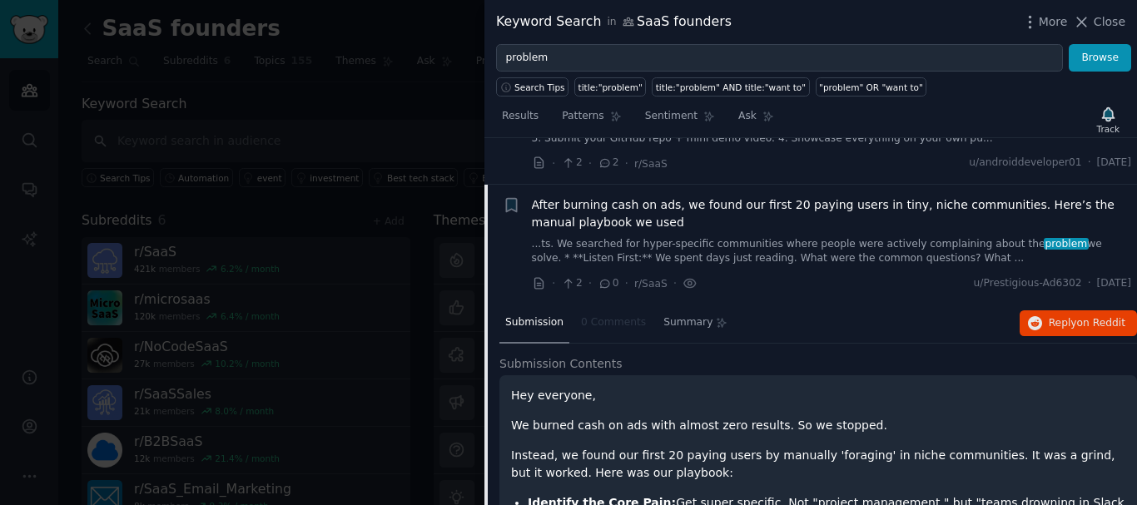
scroll to position [3000, 0]
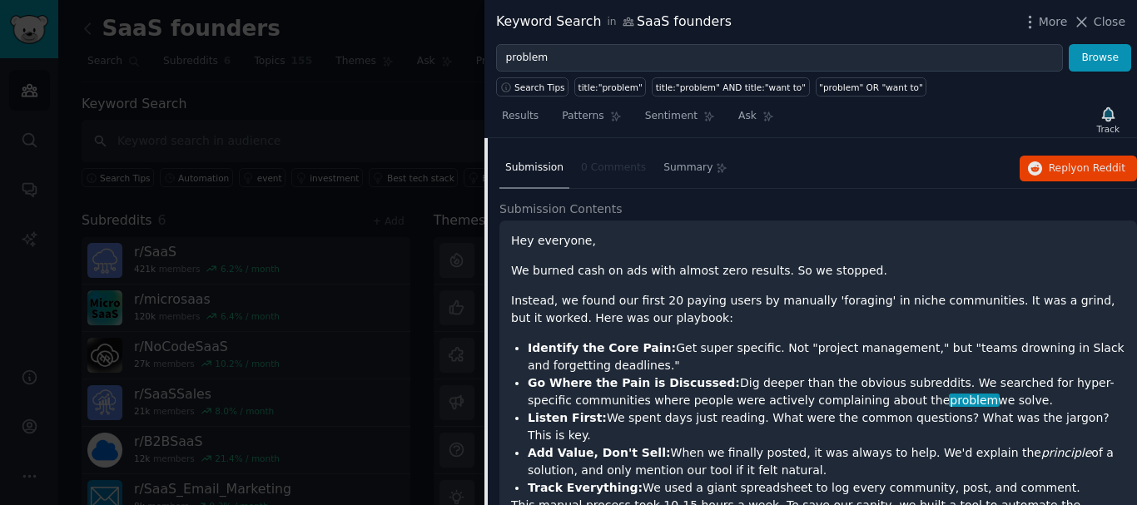
drag, startPoint x: 739, startPoint y: 295, endPoint x: 873, endPoint y: 310, distance: 134.9
click at [873, 340] on li "Identify the Core Pain: Get super specific. Not "project management," but "team…" at bounding box center [827, 357] width 598 height 35
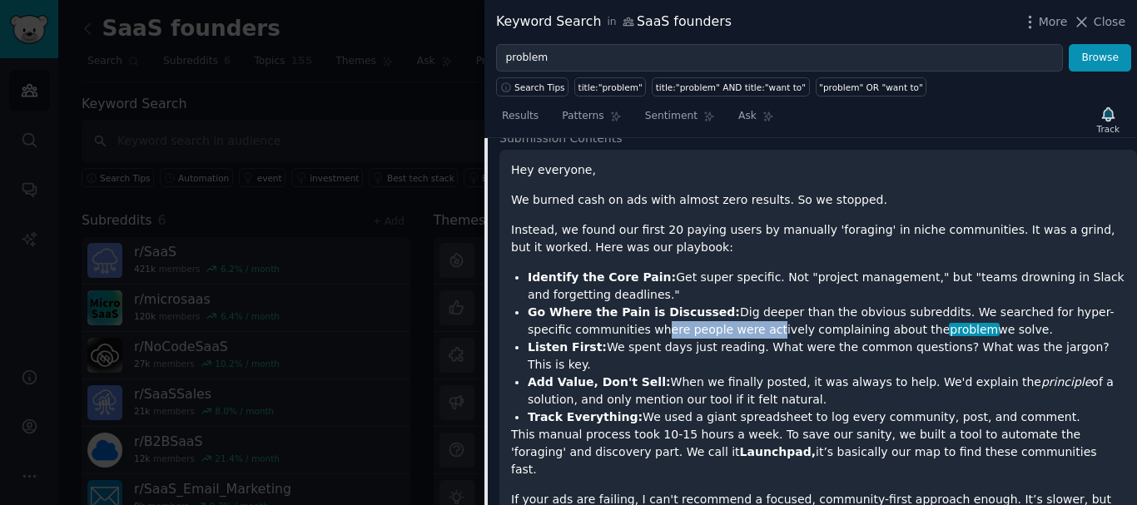
drag, startPoint x: 607, startPoint y: 287, endPoint x: 707, endPoint y: 288, distance: 99.9
click at [707, 304] on li "Go Where the Pain is Discussed: Dig deeper than the obvious subreddits. We sear…" at bounding box center [827, 321] width 598 height 35
drag, startPoint x: 614, startPoint y: 304, endPoint x: 977, endPoint y: 310, distance: 362.9
click at [977, 310] on ul "Identify the Core Pain: Get super specific. Not "project management," but "team…" at bounding box center [818, 347] width 614 height 157
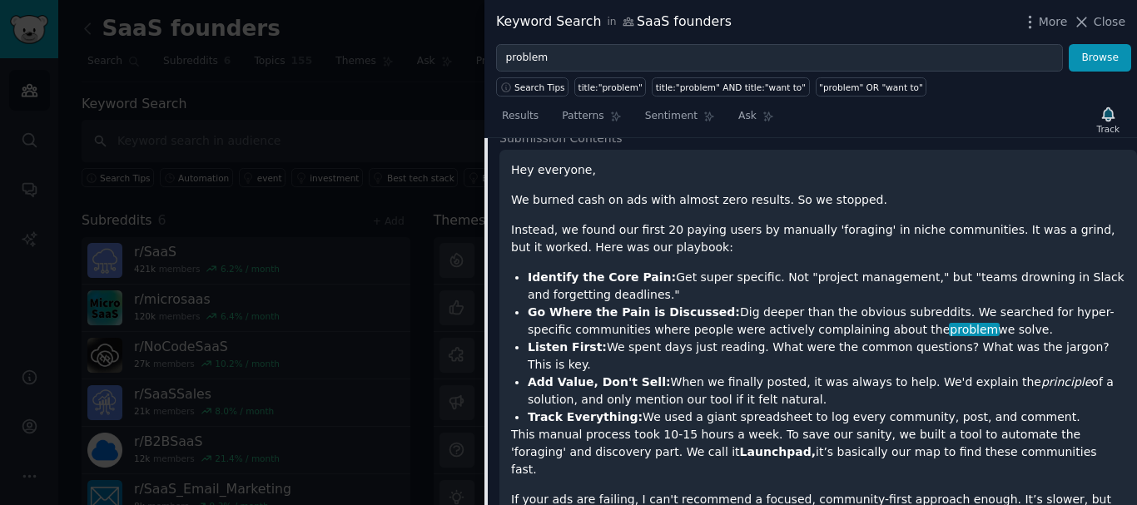
click at [1041, 375] on em "principle" at bounding box center [1066, 381] width 50 height 13
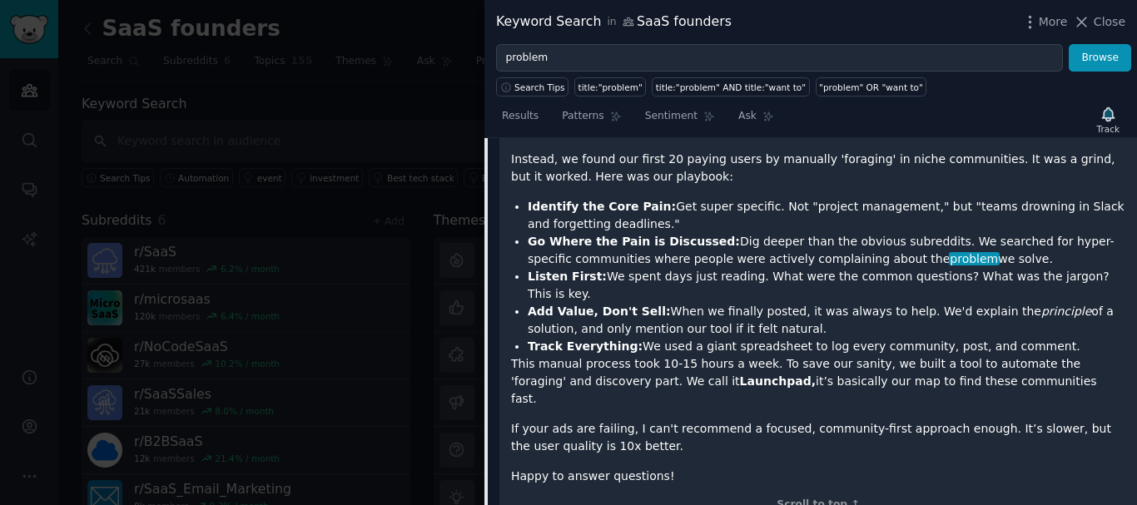
scroll to position [3145, 0]
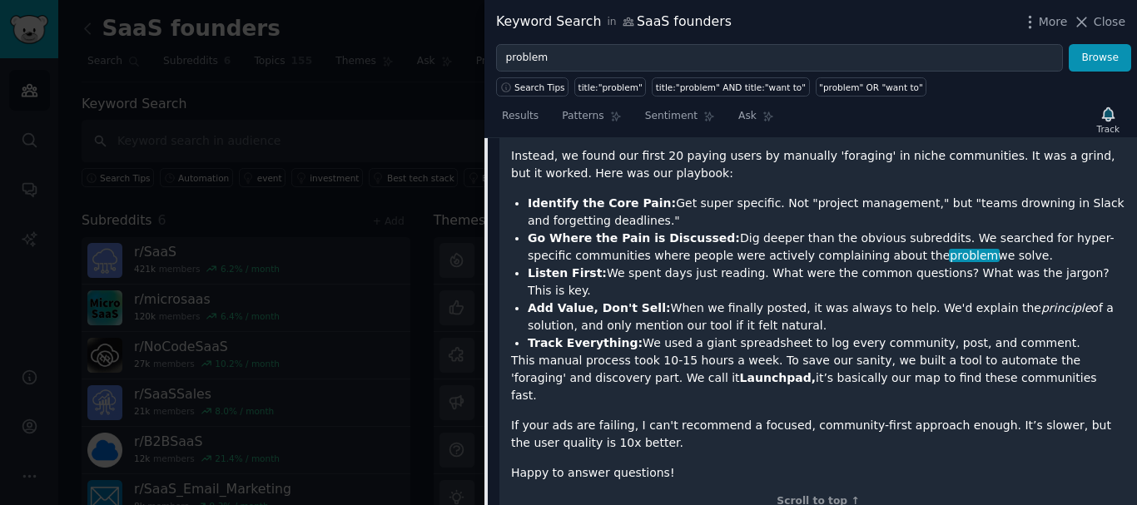
drag, startPoint x: 693, startPoint y: 242, endPoint x: 910, endPoint y: 255, distance: 216.7
click at [910, 300] on li "Add Value, Don't Sell: When we finally posted, it was always to help. We'd expl…" at bounding box center [827, 317] width 598 height 35
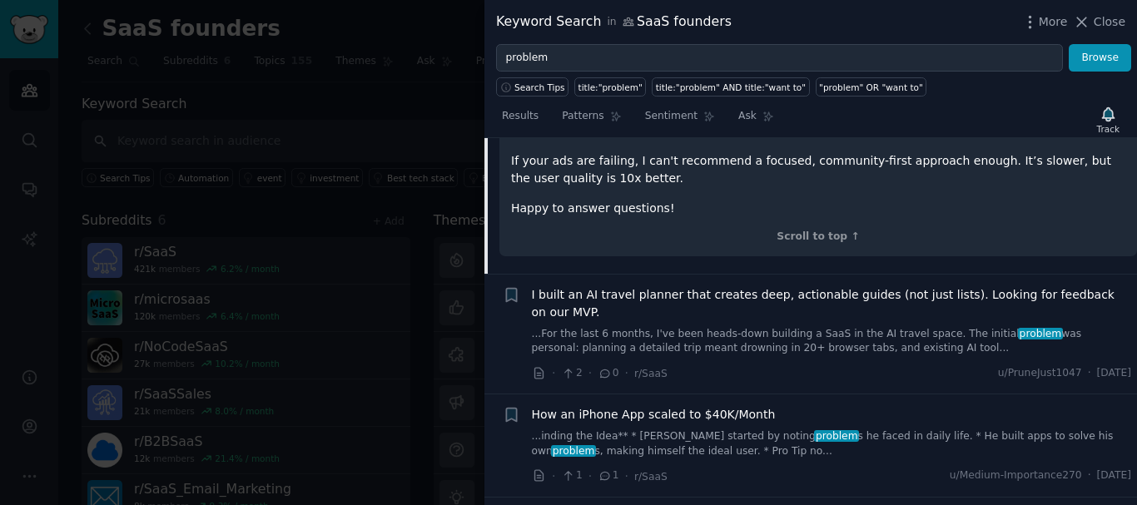
scroll to position [3411, 0]
click at [662, 285] on span "I built an AI travel planner that creates deep, actionable guides (not just lis…" at bounding box center [832, 302] width 600 height 35
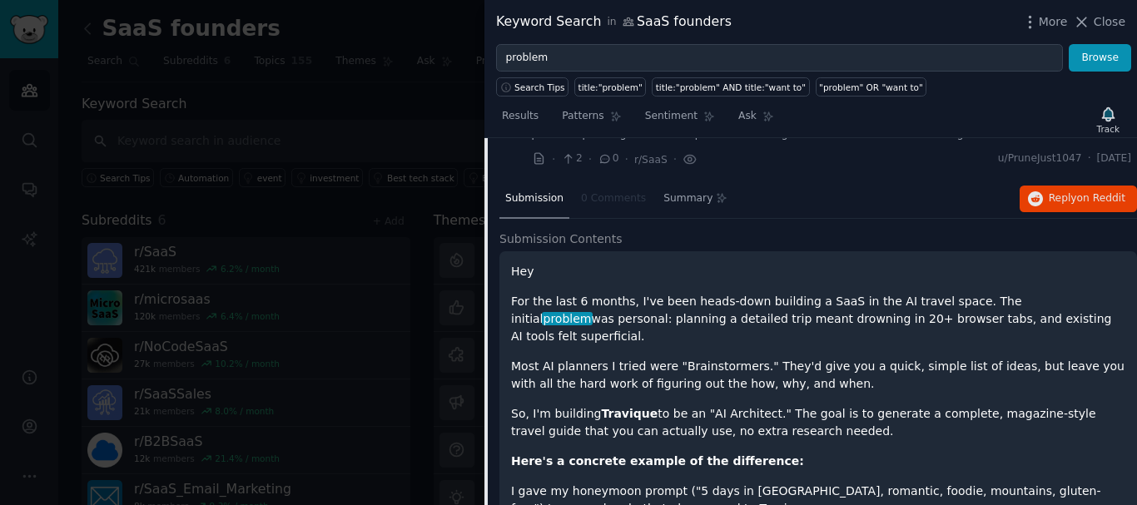
scroll to position [3091, 0]
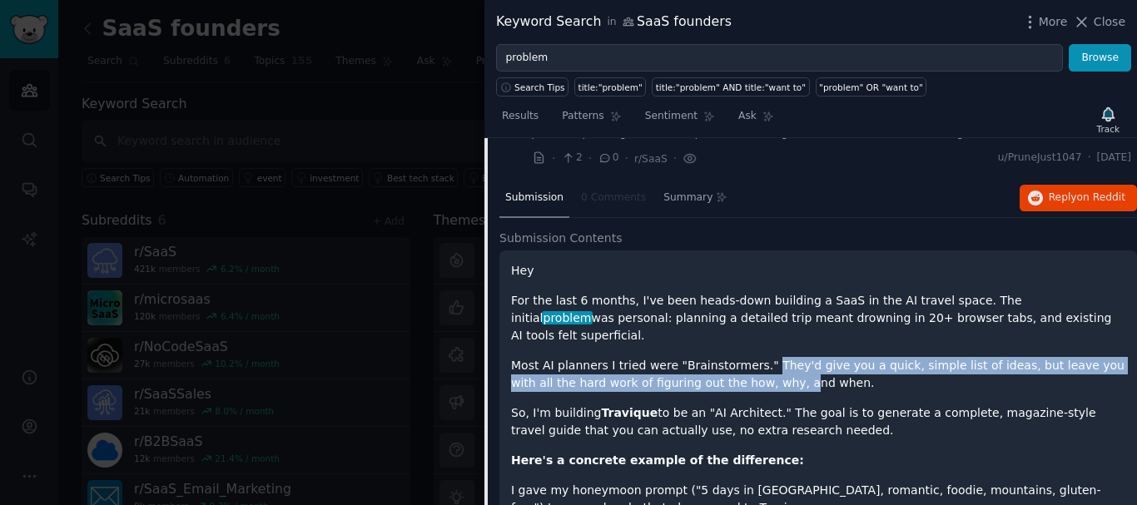
drag, startPoint x: 723, startPoint y: 293, endPoint x: 750, endPoint y: 285, distance: 27.7
click at [750, 357] on p "Most AI planners I tried were "Brainstormers." They'd give you a quick, simple …" at bounding box center [818, 374] width 614 height 35
drag, startPoint x: 750, startPoint y: 285, endPoint x: 953, endPoint y: 294, distance: 203.2
click at [953, 357] on p "Most AI planners I tried were "Brainstormers." They'd give you a quick, simple …" at bounding box center [818, 374] width 614 height 35
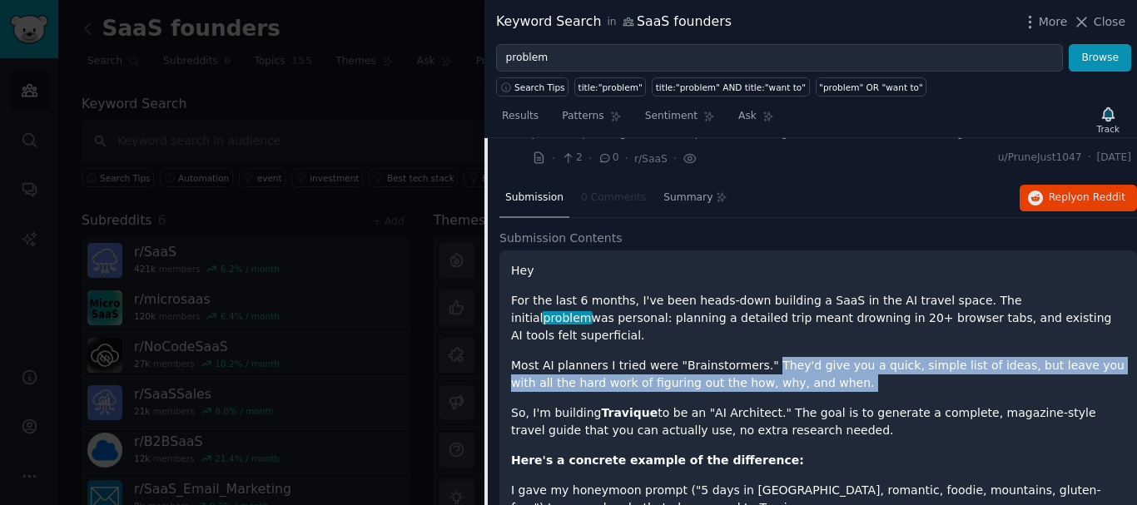
click at [953, 357] on p "Most AI planners I tried were "Brainstormers." They'd give you a quick, simple …" at bounding box center [818, 374] width 614 height 35
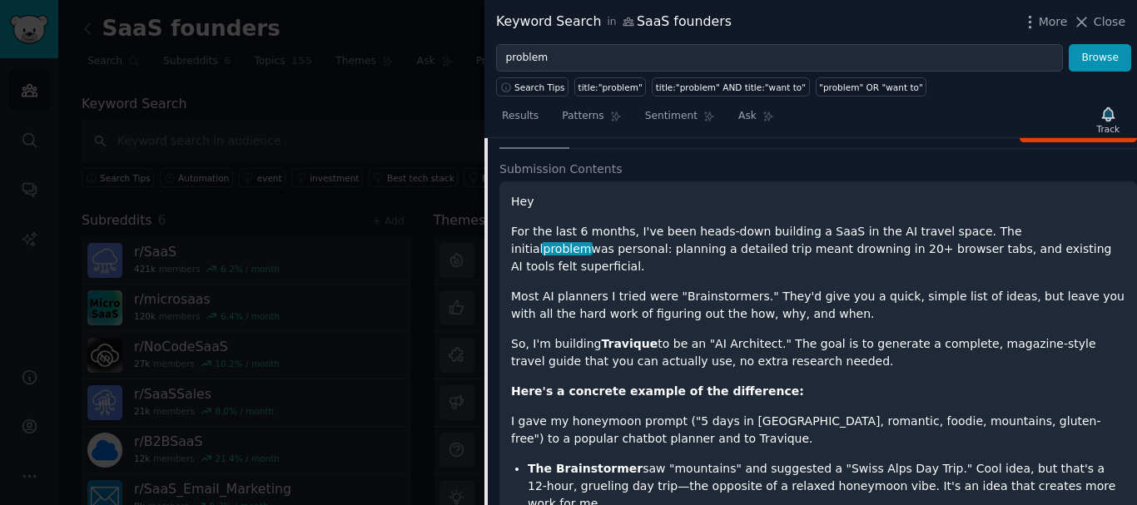
scroll to position [3161, 0]
drag, startPoint x: 593, startPoint y: 260, endPoint x: 752, endPoint y: 270, distance: 160.1
click at [752, 335] on p "So, I'm building Travique to be an "AI Architect." The goal is to generate a co…" at bounding box center [818, 352] width 614 height 35
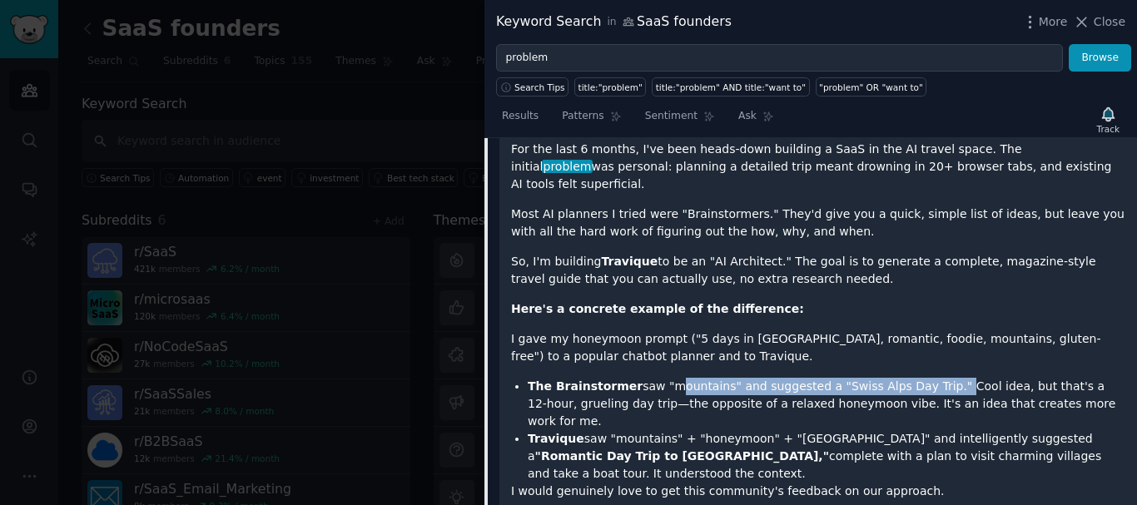
drag, startPoint x: 657, startPoint y: 307, endPoint x: 915, endPoint y: 310, distance: 257.2
click at [915, 378] on li "The Brainstormer saw "mountains" and suggested a "Swiss Alps Day Trip." Cool id…" at bounding box center [827, 404] width 598 height 52
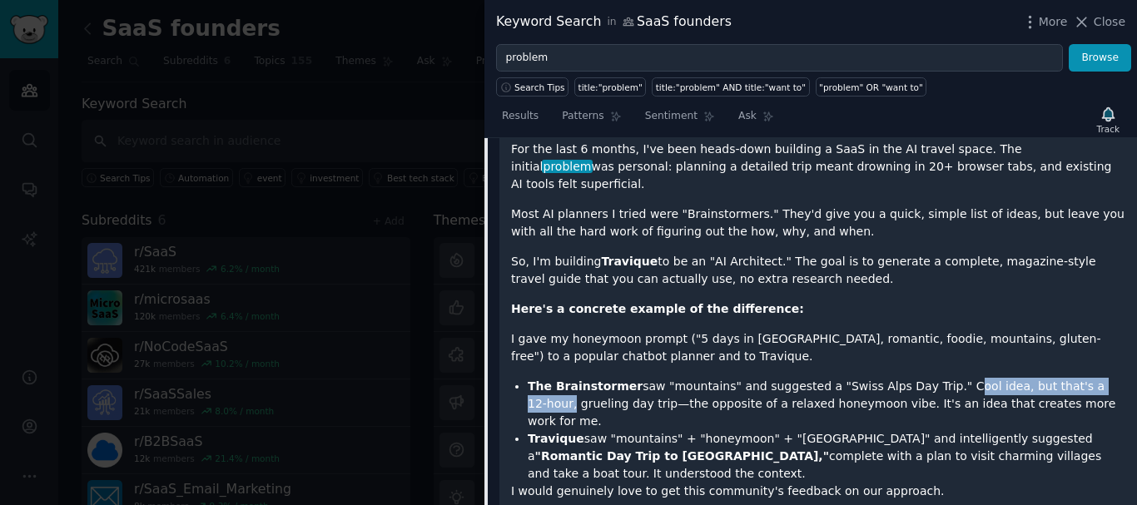
drag, startPoint x: 915, startPoint y: 310, endPoint x: 1065, endPoint y: 307, distance: 150.7
click at [1065, 378] on li "The Brainstormer saw "mountains" and suggested a "Swiss Alps Day Trip." Cool id…" at bounding box center [827, 404] width 598 height 52
click at [583, 430] on li "Travique saw "mountains" + "honeymoon" + "Milan" and intelligently suggested a …" at bounding box center [827, 456] width 598 height 52
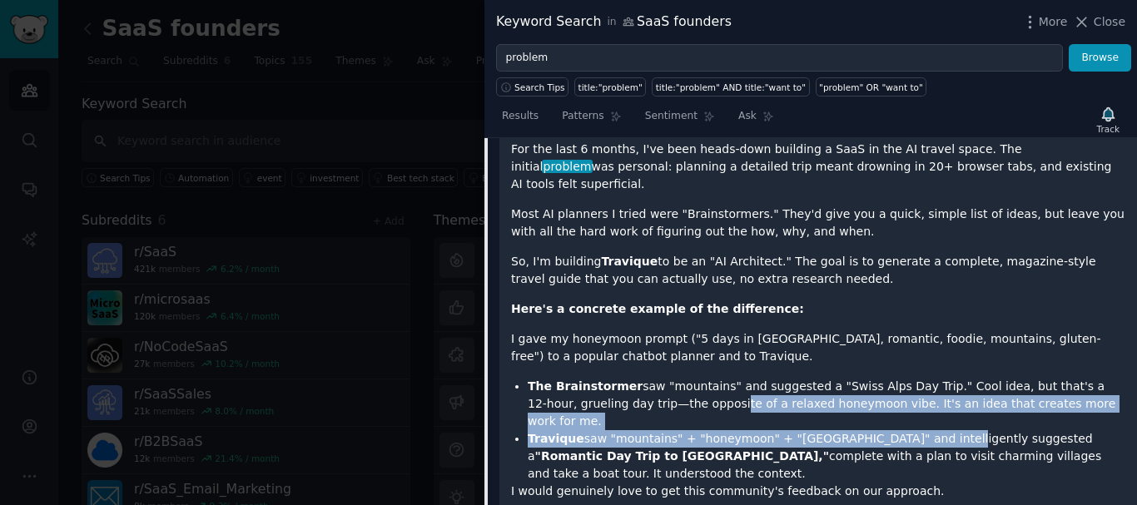
drag, startPoint x: 632, startPoint y: 322, endPoint x: 906, endPoint y: 340, distance: 275.2
click at [906, 378] on ul "The Brainstormer saw "mountains" and suggested a "Swiss Alps Day Trip." Cool id…" at bounding box center [818, 430] width 614 height 105
click at [906, 430] on li "Travique saw "mountains" + "honeymoon" + "Milan" and intelligently suggested a …" at bounding box center [827, 456] width 598 height 52
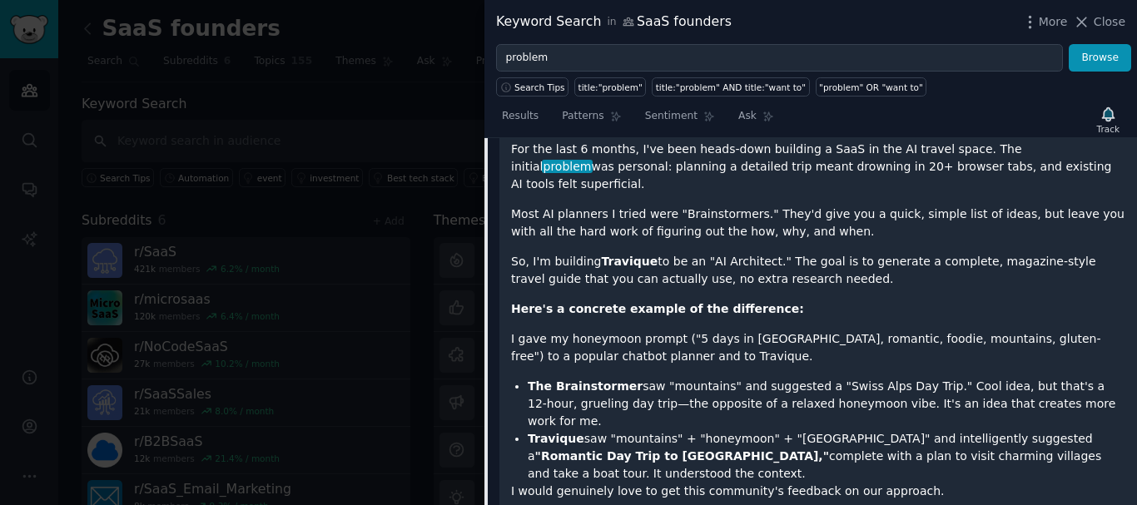
scroll to position [3263, 0]
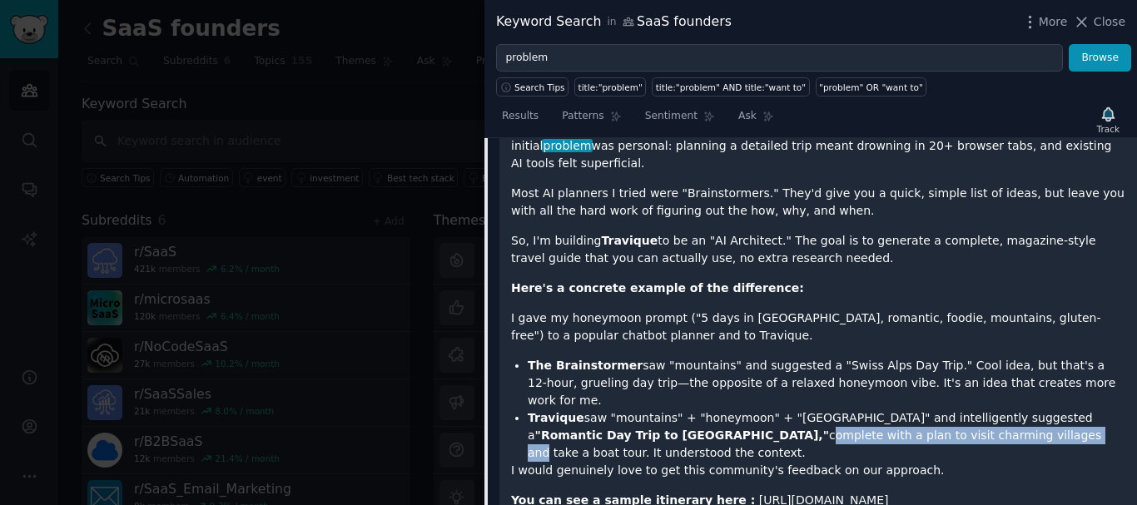
drag, startPoint x: 572, startPoint y: 342, endPoint x: 831, endPoint y: 335, distance: 259.7
click at [831, 409] on li "Travique saw "mountains" + "honeymoon" + "Milan" and intelligently suggested a …" at bounding box center [827, 435] width 598 height 52
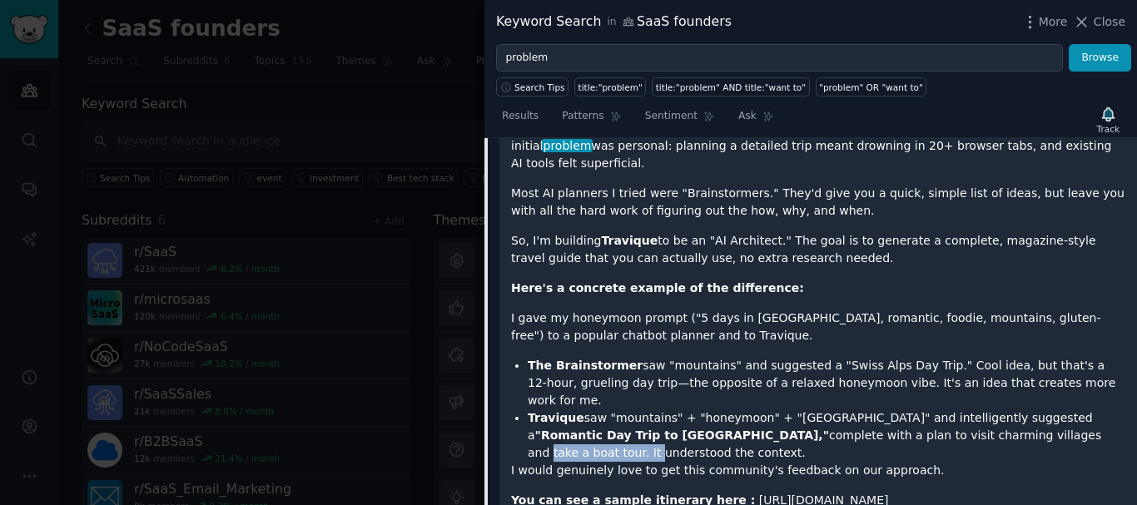
drag, startPoint x: 831, startPoint y: 335, endPoint x: 927, endPoint y: 340, distance: 95.8
click at [927, 409] on li "Travique saw "mountains" + "honeymoon" + "Milan" and intelligently suggested a …" at bounding box center [827, 435] width 598 height 52
drag, startPoint x: 550, startPoint y: 350, endPoint x: 665, endPoint y: 350, distance: 114.8
click at [665, 462] on p "I would genuinely love to get this community's feedback on our approach." at bounding box center [818, 470] width 614 height 17
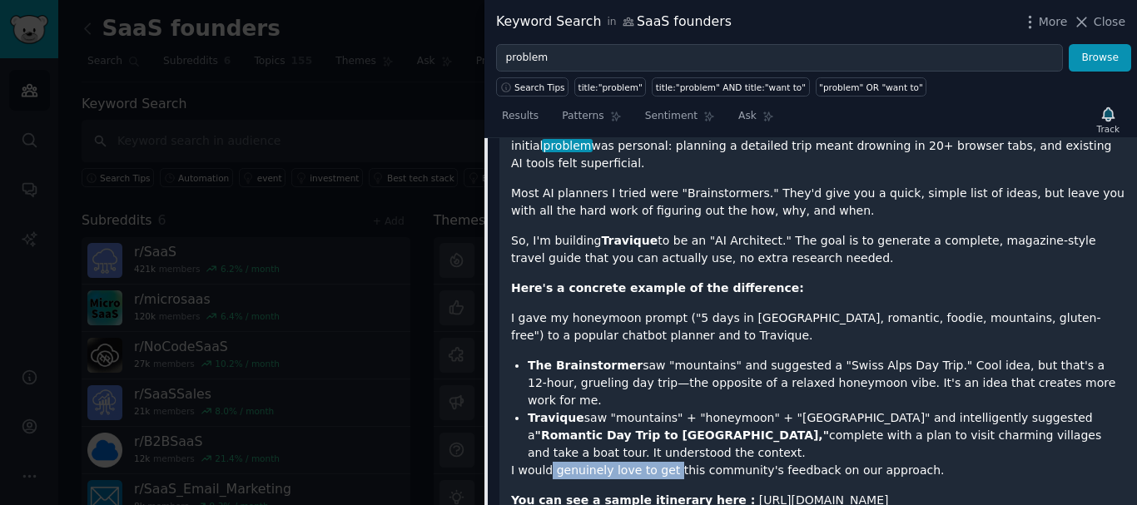
click at [665, 462] on p "I would genuinely love to get this community's feedback on our approach." at bounding box center [818, 470] width 614 height 17
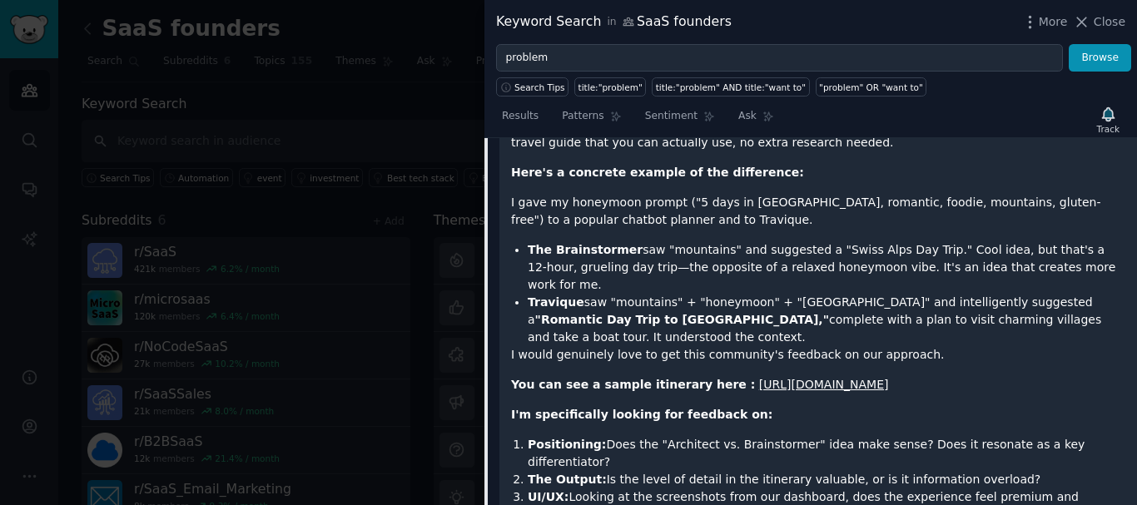
scroll to position [3380, 0]
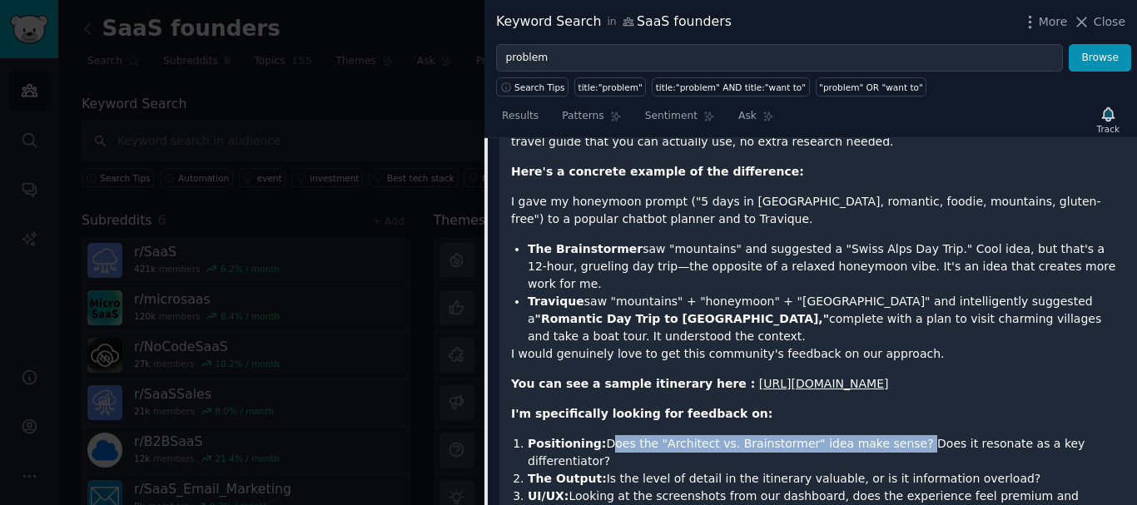
drag, startPoint x: 598, startPoint y: 330, endPoint x: 879, endPoint y: 334, distance: 281.3
click at [879, 435] on li "Positioning: Does the "Architect vs. Brainstormer" idea make sense? Does it res…" at bounding box center [827, 452] width 598 height 35
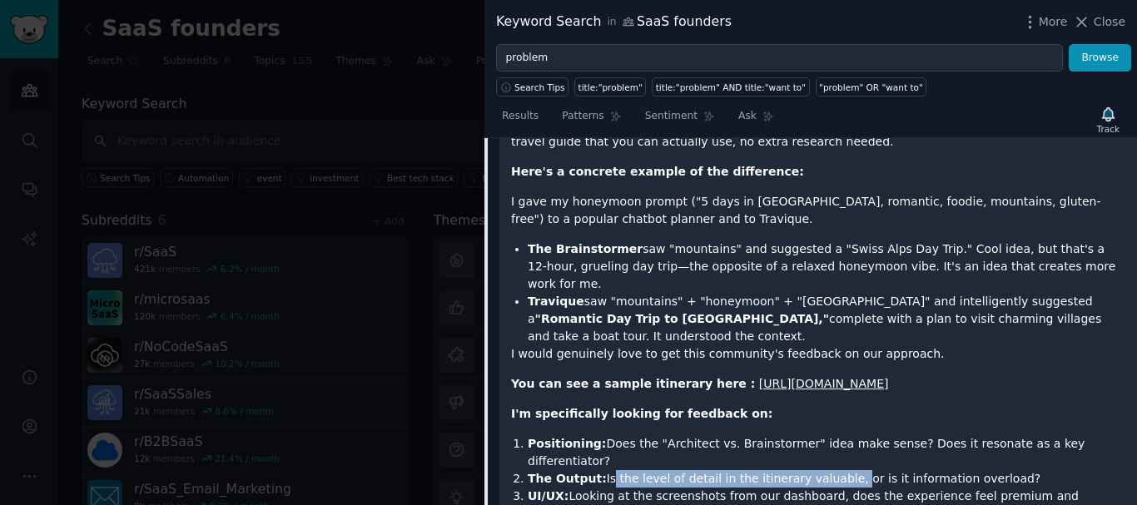
drag, startPoint x: 600, startPoint y: 349, endPoint x: 823, endPoint y: 347, distance: 223.0
click at [823, 470] on li "The Output: Is the level of detail in the itinerary valuable, or is it informat…" at bounding box center [827, 478] width 598 height 17
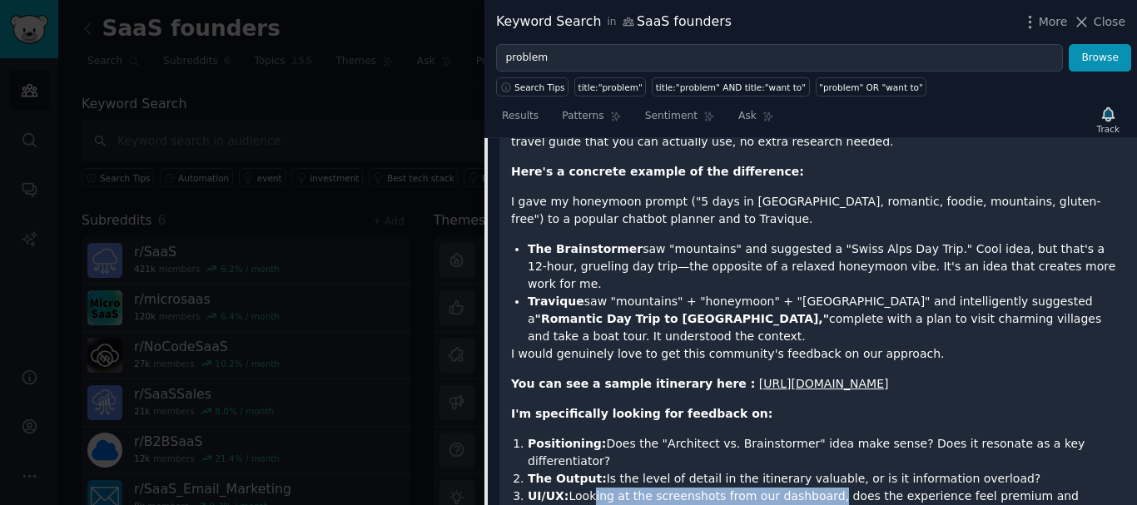
drag, startPoint x: 583, startPoint y: 364, endPoint x: 808, endPoint y: 366, distance: 224.7
click at [808, 488] on li "UI/UX: Looking at the screenshots from our dashboard, does the experience feel …" at bounding box center [827, 505] width 598 height 35
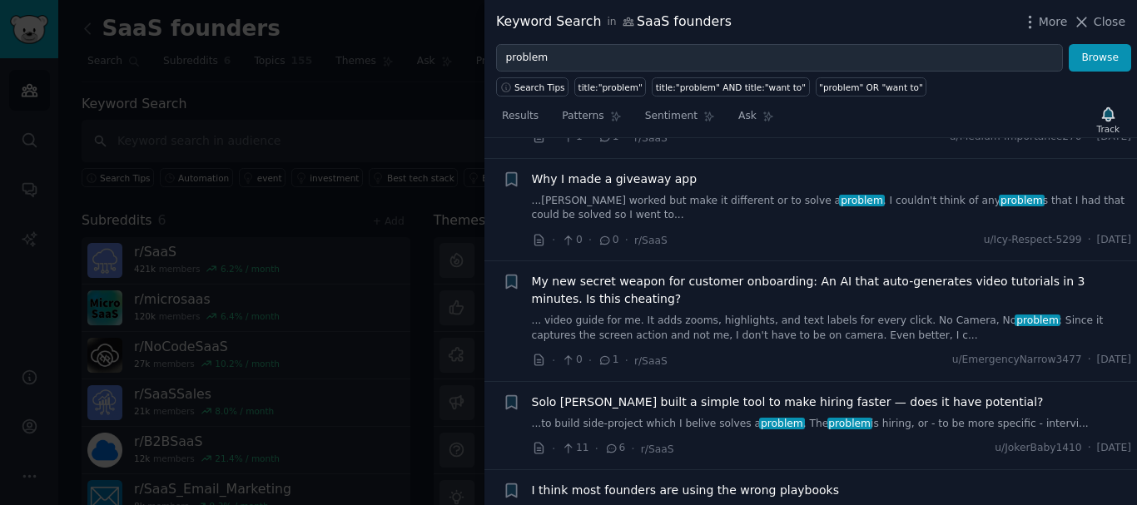
scroll to position [3939, 0]
click at [772, 393] on span "Solo dev built a simple tool to make hiring faster — does it have potential?" at bounding box center [788, 401] width 512 height 17
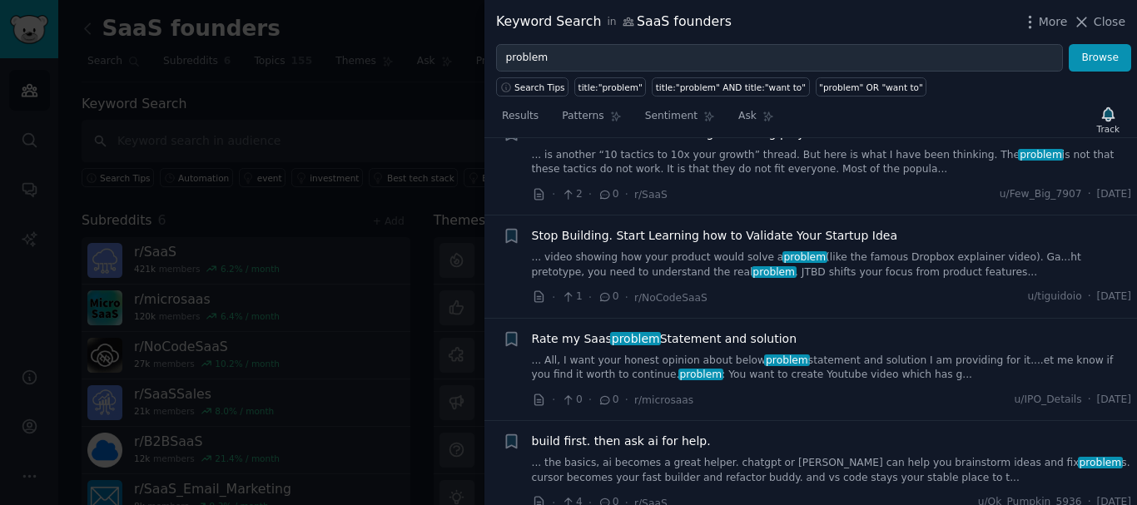
scroll to position [4937, 0]
click at [795, 331] on div "Rate my Saas problem Statement and solution ... All, I want your honest opinion…" at bounding box center [832, 357] width 600 height 52
click at [729, 331] on div "Rate my Saas problem Statement and solution ... All, I want your honest opinion…" at bounding box center [832, 357] width 600 height 52
click at [700, 331] on span "Rate my Saas problem Statement and solution" at bounding box center [664, 339] width 265 height 17
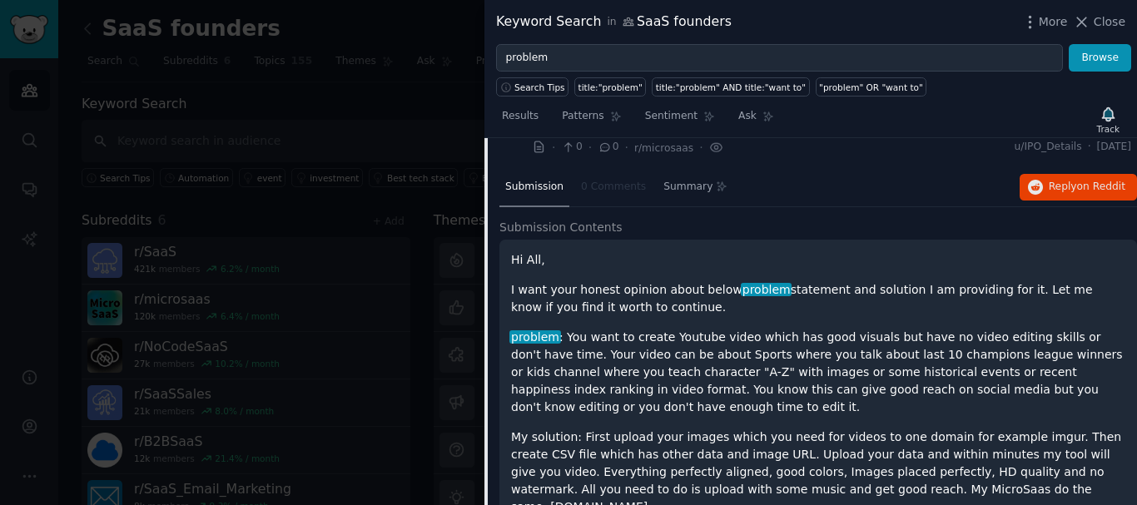
scroll to position [4031, 0]
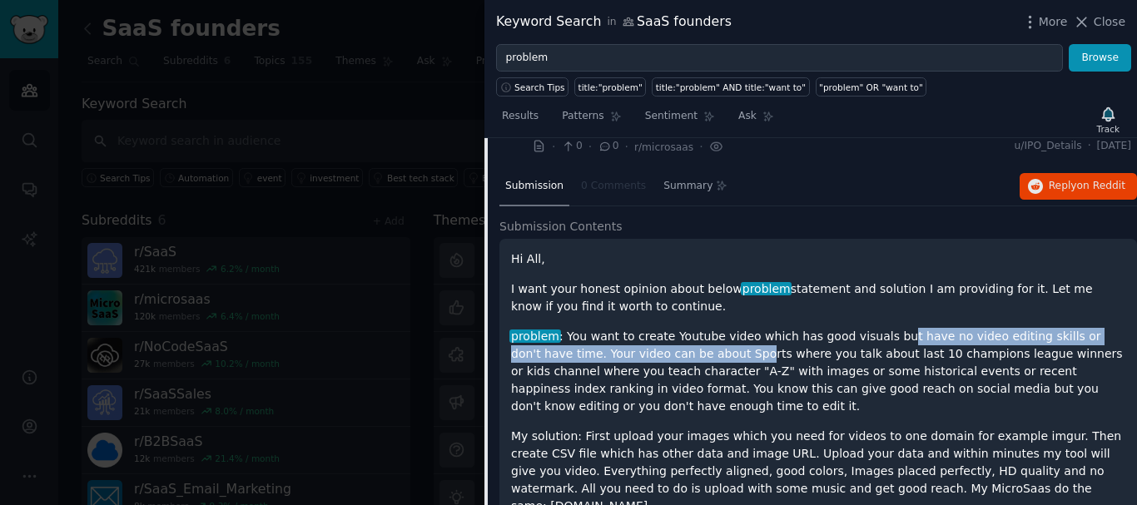
drag, startPoint x: 657, startPoint y: 286, endPoint x: 873, endPoint y: 270, distance: 216.1
click at [873, 328] on p "problem : You want to create Youtube video which has good visuals but have no v…" at bounding box center [818, 371] width 614 height 87
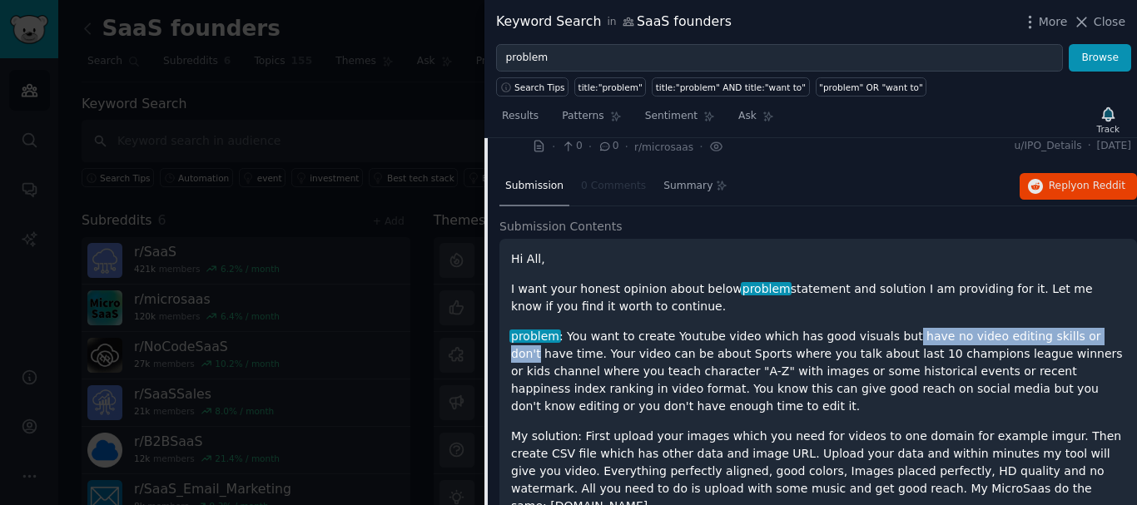
drag, startPoint x: 873, startPoint y: 270, endPoint x: 1041, endPoint y: 270, distance: 168.1
click at [1041, 328] on p "problem : You want to create Youtube video which has good visuals but have no v…" at bounding box center [818, 371] width 614 height 87
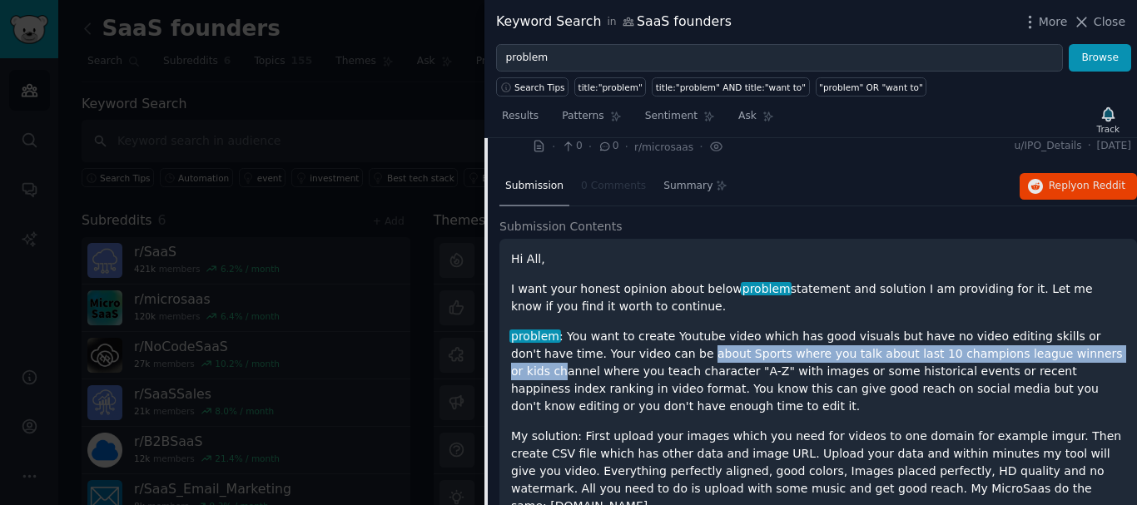
drag, startPoint x: 608, startPoint y: 297, endPoint x: 1018, endPoint y: 297, distance: 410.3
click at [1018, 328] on p "problem : You want to create Youtube video which has good visuals but have no v…" at bounding box center [818, 371] width 614 height 87
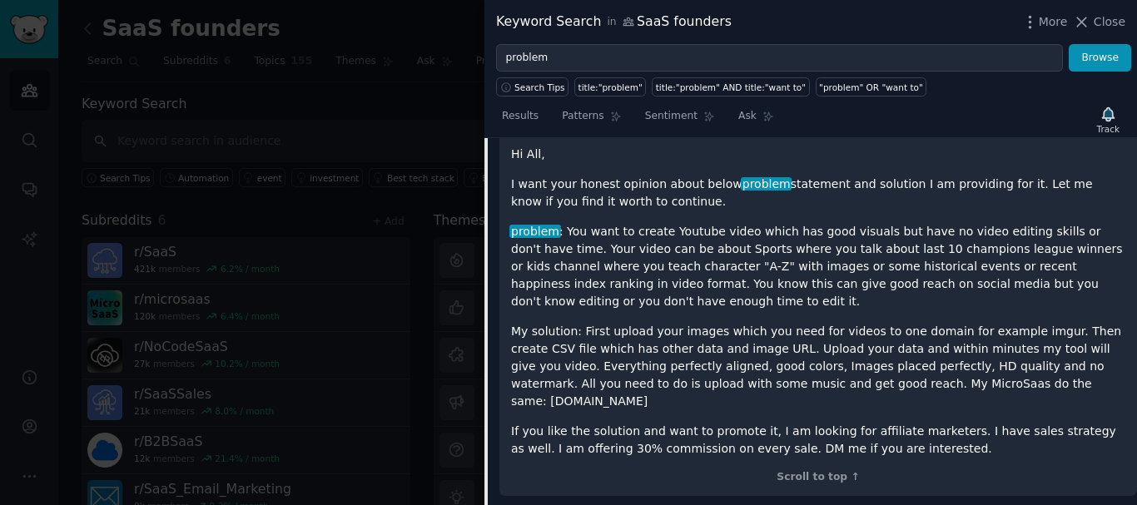
scroll to position [4136, 0]
click at [504, 136] on link "Results" at bounding box center [520, 120] width 48 height 34
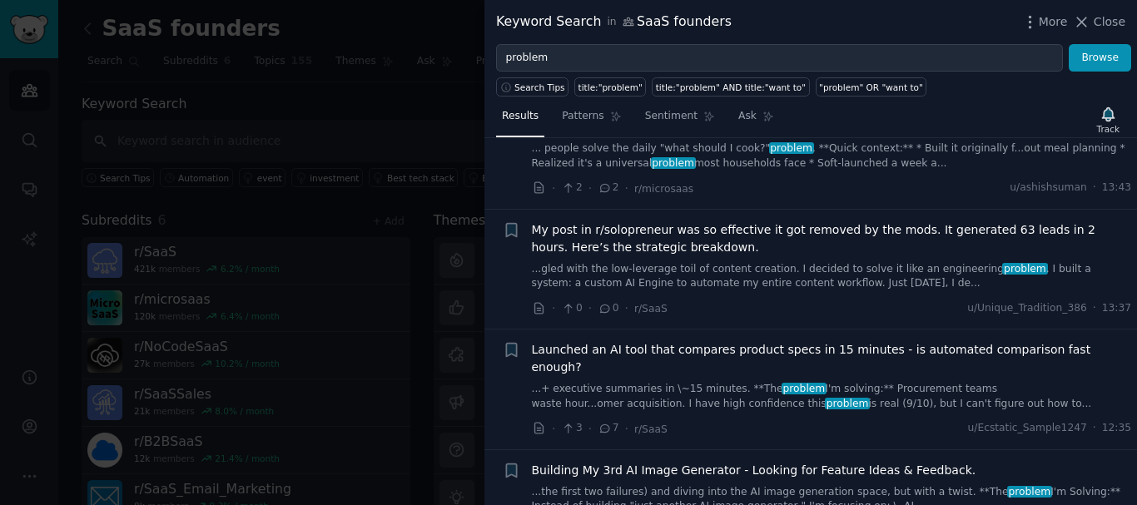
scroll to position [1245, 0]
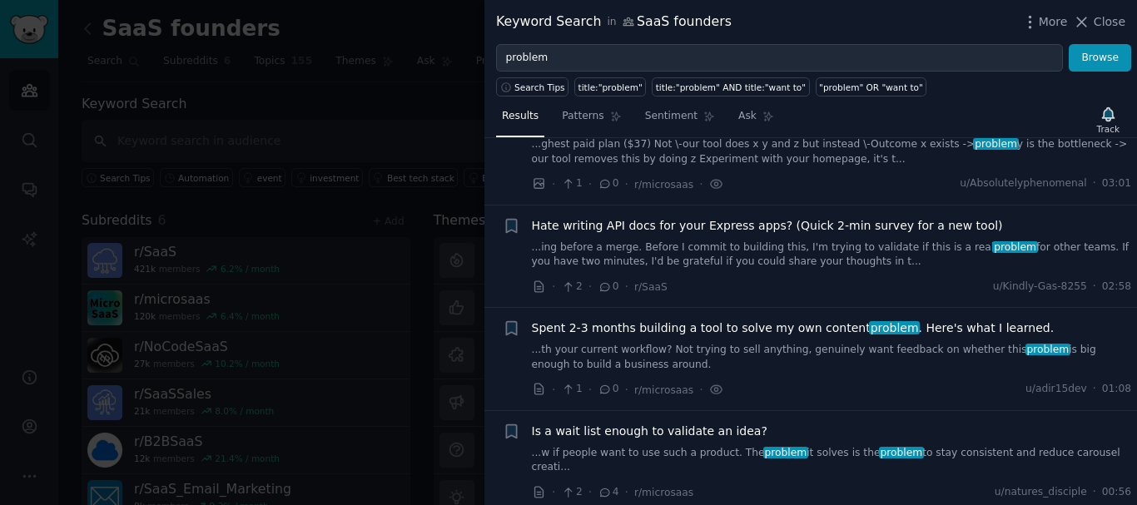
click at [741, 320] on div "Spent 2-3 months building a tool to solve my own content problem . Here's what …" at bounding box center [832, 346] width 600 height 52
click at [758, 320] on span "Spent 2-3 months building a tool to solve my own content problem . Here's what …" at bounding box center [793, 328] width 523 height 17
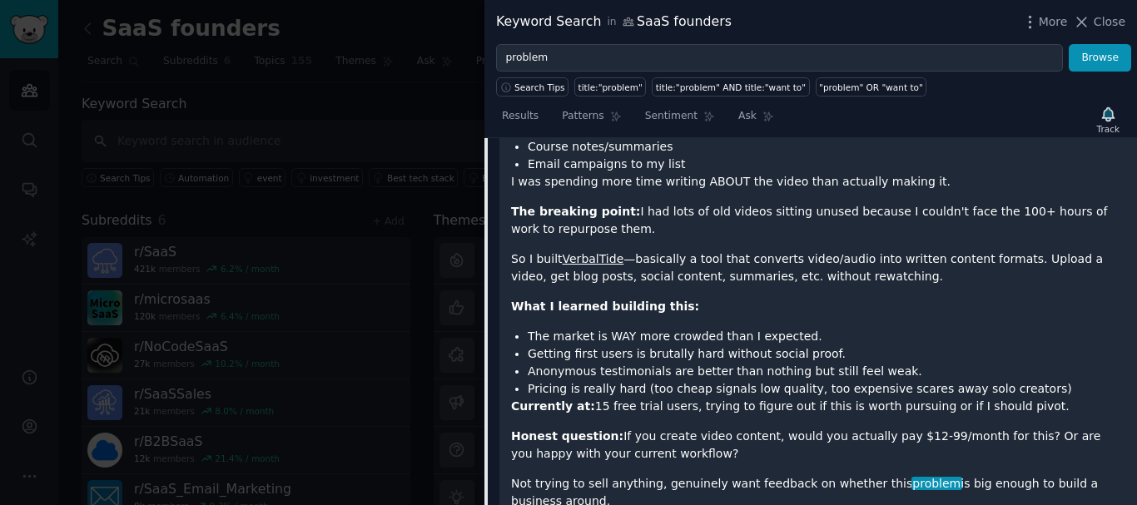
scroll to position [1714, 0]
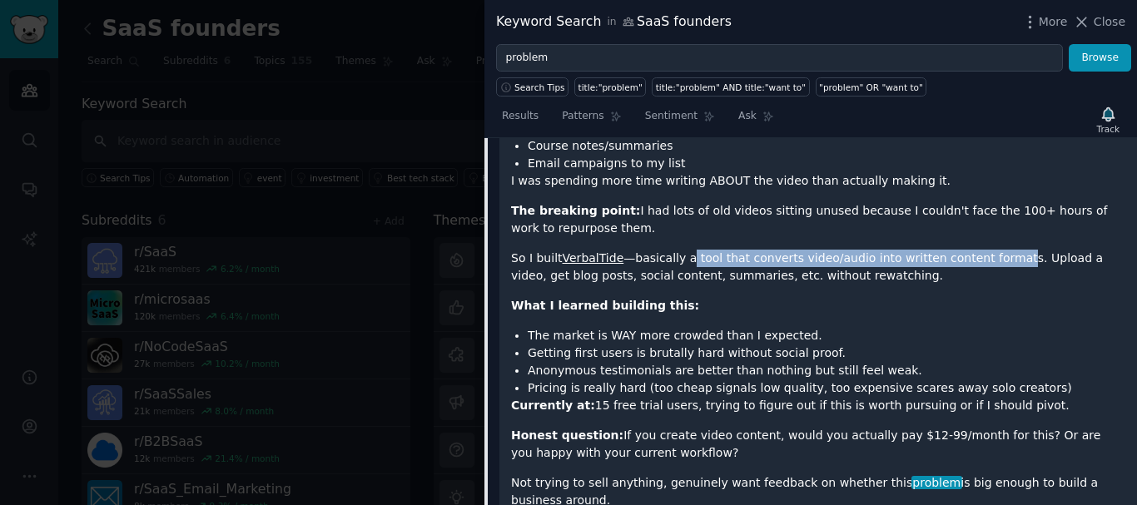
drag, startPoint x: 675, startPoint y: 218, endPoint x: 985, endPoint y: 223, distance: 309.6
click at [985, 250] on p "So I built VerbalTide —basically a tool that converts video/audio into written …" at bounding box center [818, 267] width 614 height 35
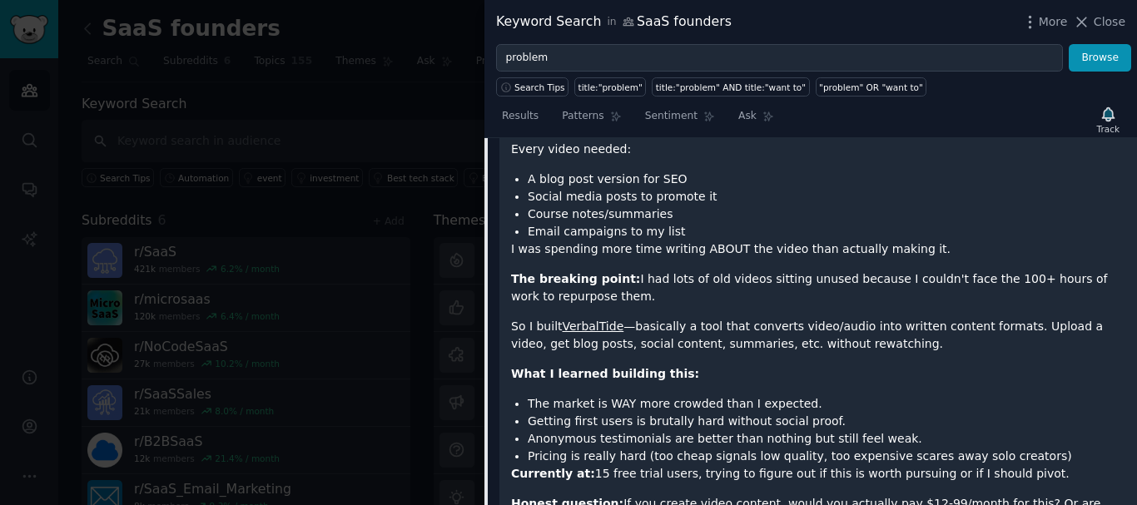
scroll to position [1644, 0]
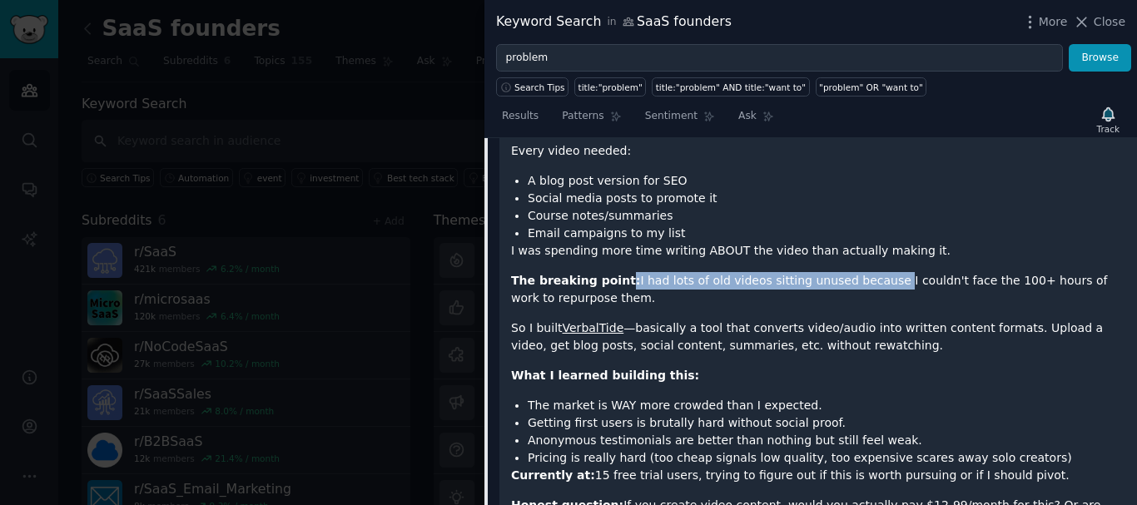
drag, startPoint x: 615, startPoint y: 251, endPoint x: 861, endPoint y: 253, distance: 245.5
click at [861, 272] on p "The breaking point: I had lots of old videos sitting unused because I couldn't …" at bounding box center [818, 289] width 614 height 35
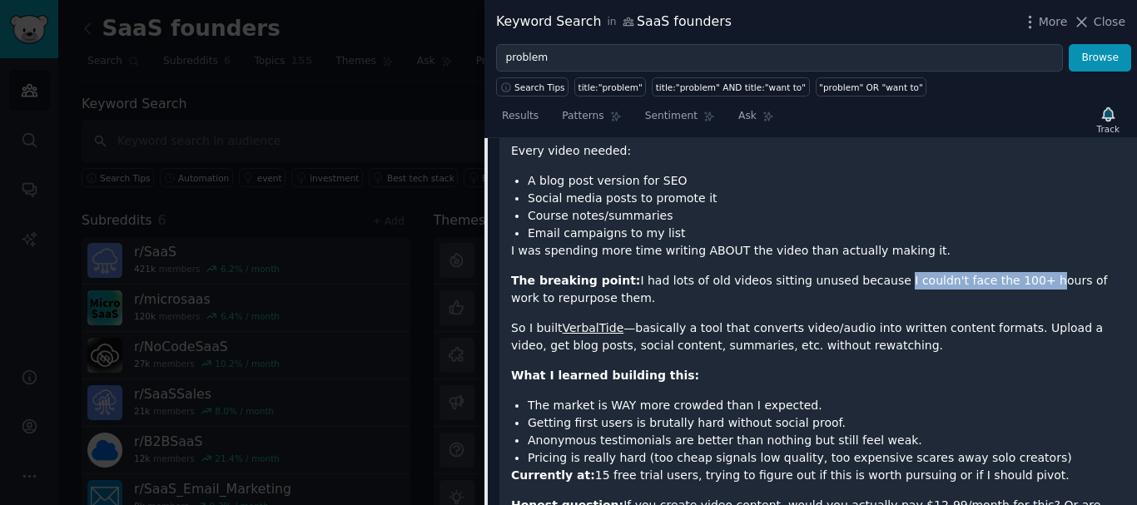
drag, startPoint x: 861, startPoint y: 253, endPoint x: 984, endPoint y: 252, distance: 123.2
click at [984, 272] on p "The breaking point: I had lots of old videos sitting unused because I couldn't …" at bounding box center [818, 289] width 614 height 35
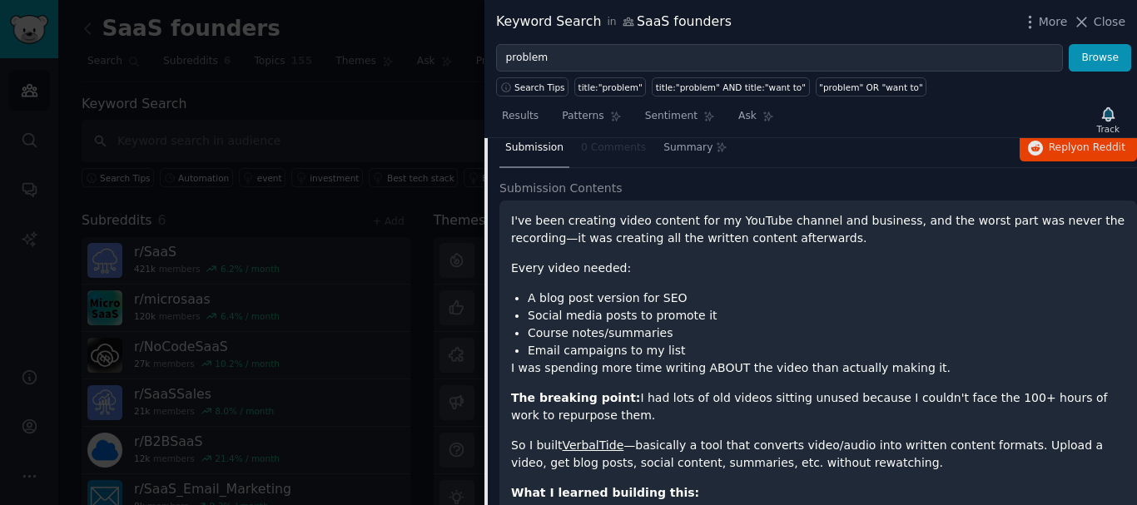
scroll to position [1525, 0]
drag, startPoint x: 563, startPoint y: 258, endPoint x: 669, endPoint y: 265, distance: 106.7
click at [669, 290] on li "A blog post version for SEO" at bounding box center [827, 298] width 598 height 17
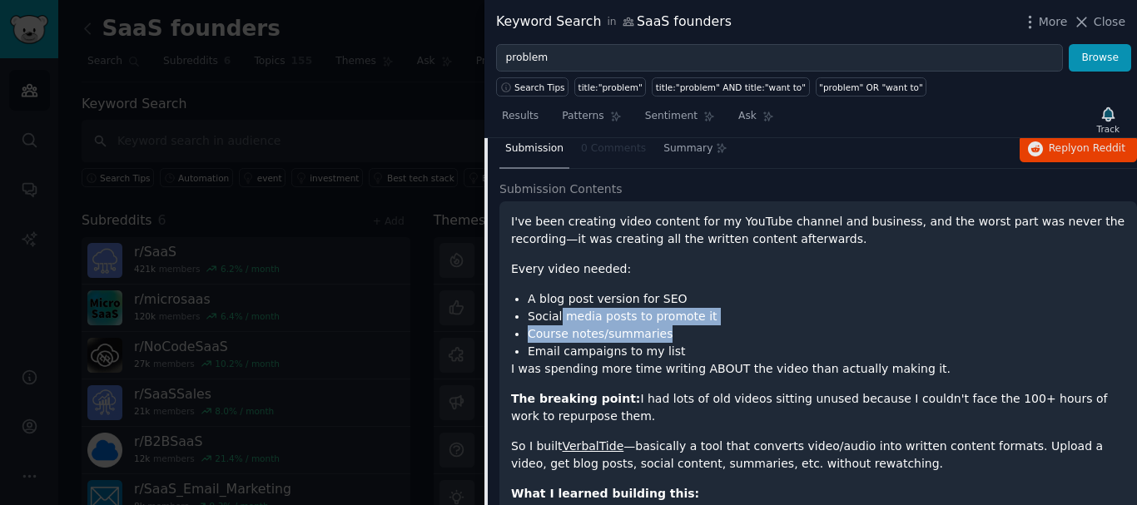
drag, startPoint x: 558, startPoint y: 288, endPoint x: 694, endPoint y: 294, distance: 136.6
click at [694, 294] on ul "A blog post version for SEO Social media posts to promote it Course notes/summa…" at bounding box center [818, 325] width 614 height 70
click at [694, 325] on li "Course notes/summaries" at bounding box center [827, 333] width 598 height 17
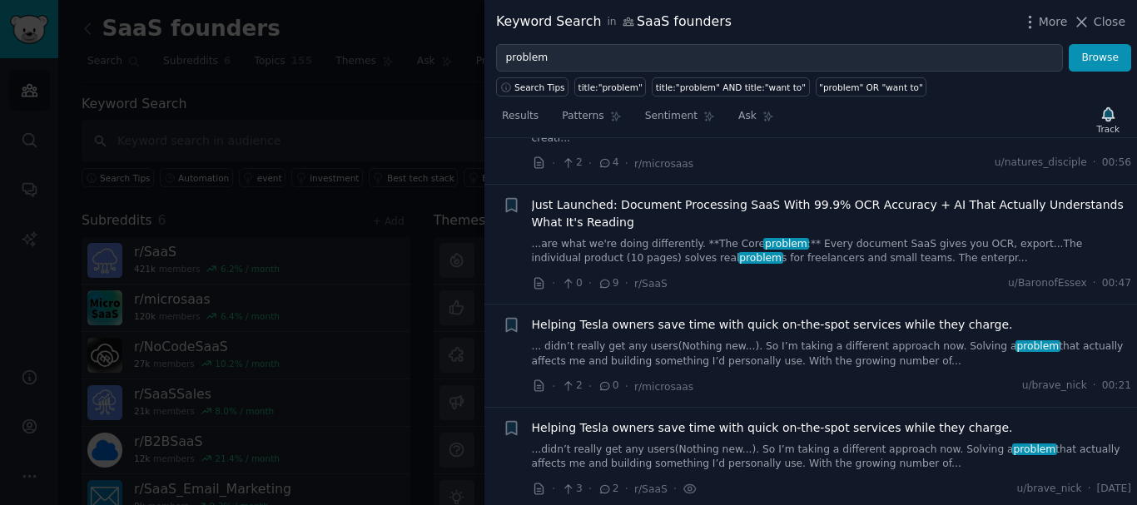
scroll to position [2202, 0]
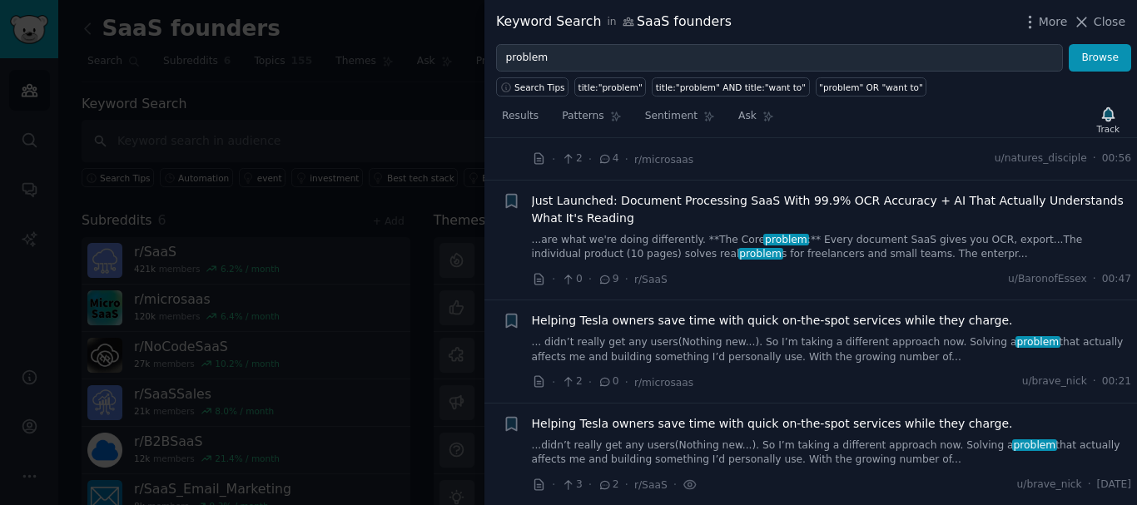
click at [1089, 23] on icon at bounding box center [1081, 21] width 17 height 17
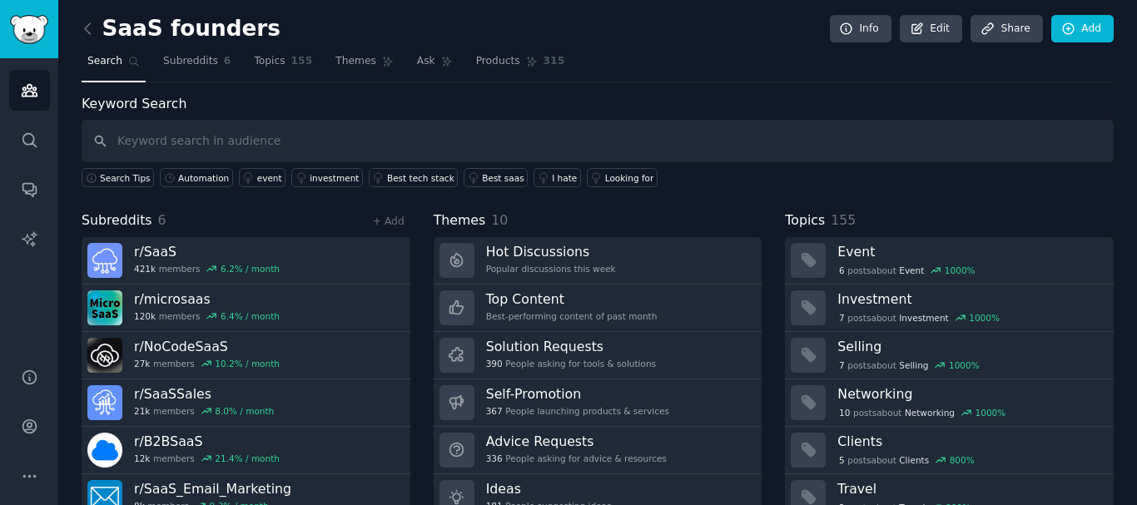
click at [100, 32] on link at bounding box center [92, 29] width 21 height 27
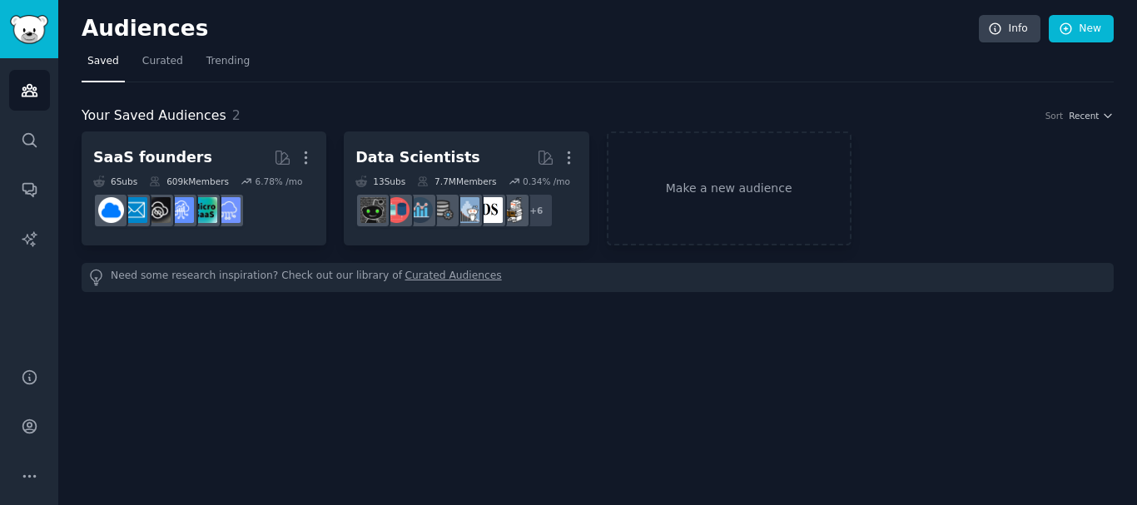
click at [632, 144] on link "Make a new audience" at bounding box center [729, 188] width 245 height 114
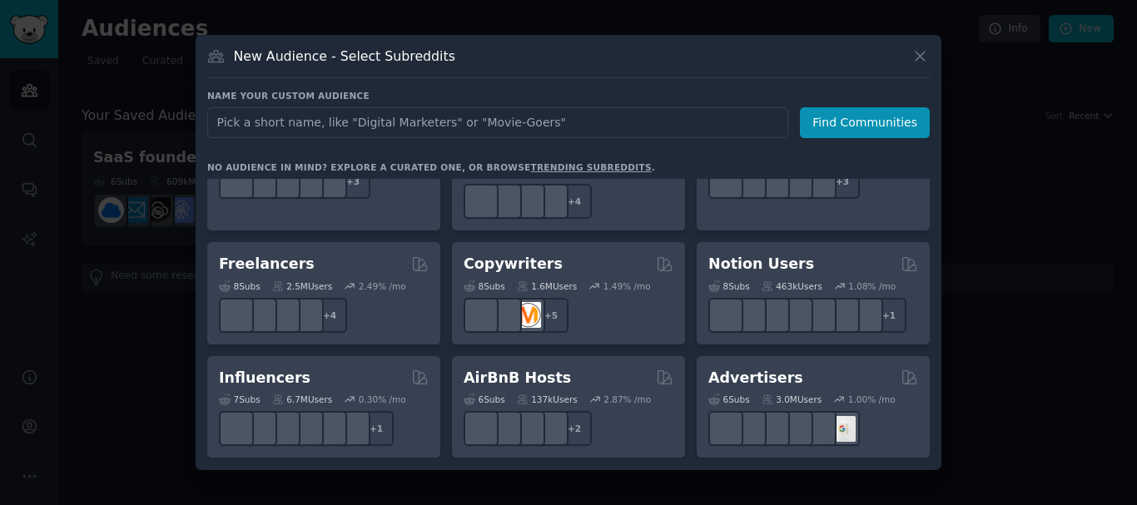
scroll to position [981, 0]
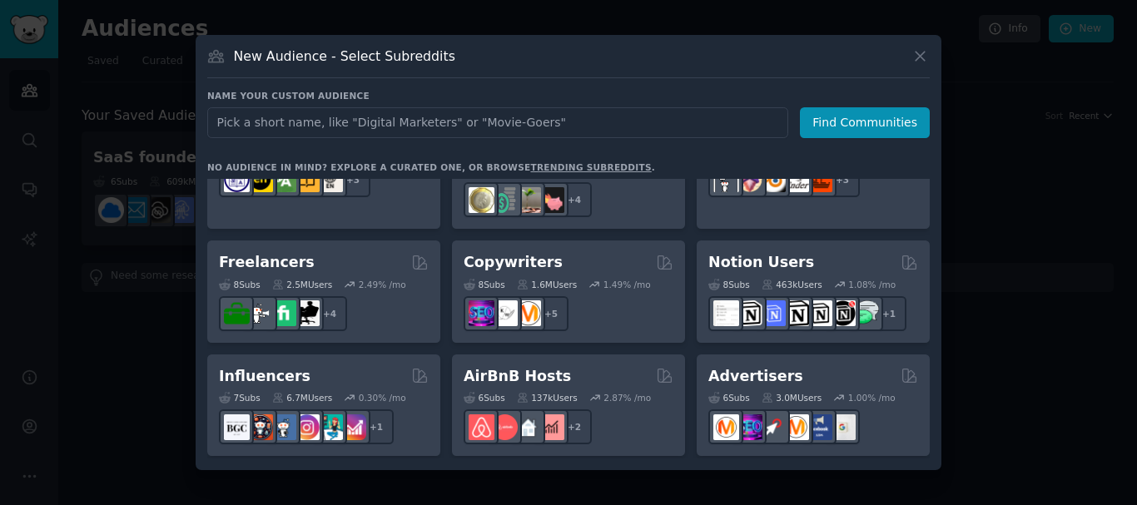
click at [364, 279] on div "2.49 % /mo" at bounding box center [382, 285] width 47 height 12
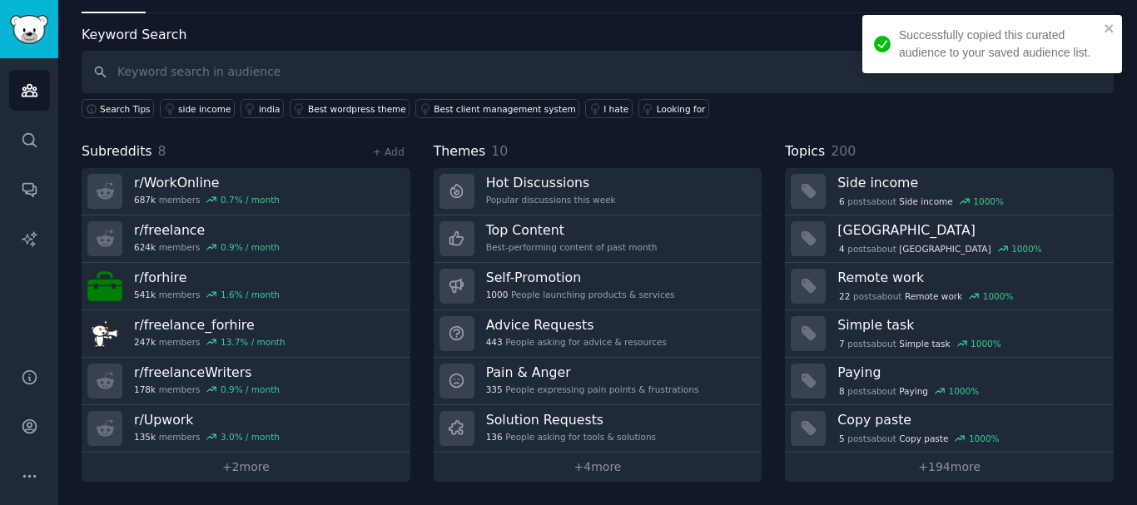
scroll to position [69, 0]
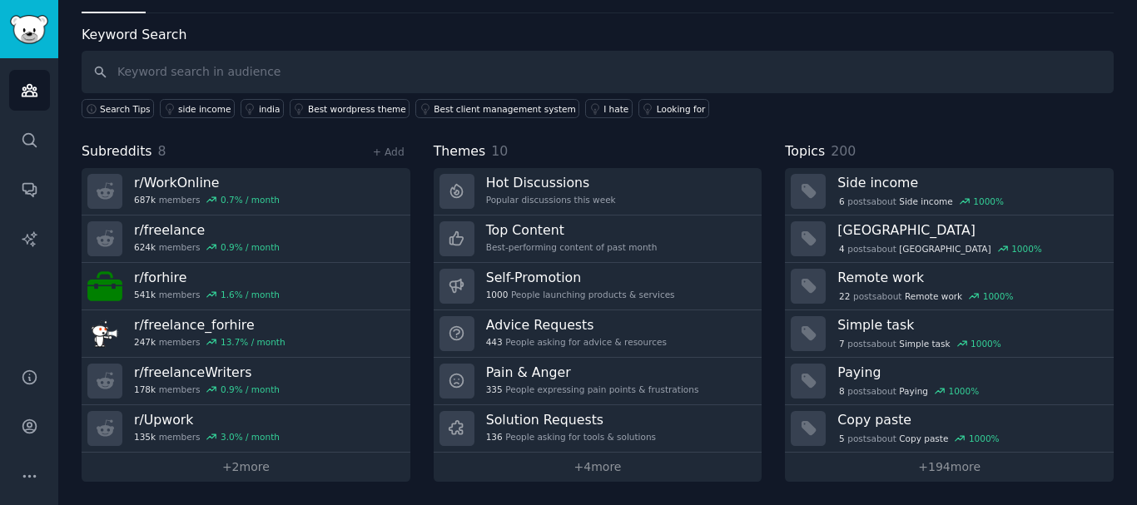
click at [520, 188] on h3 "Hot Discussions" at bounding box center [551, 182] width 130 height 17
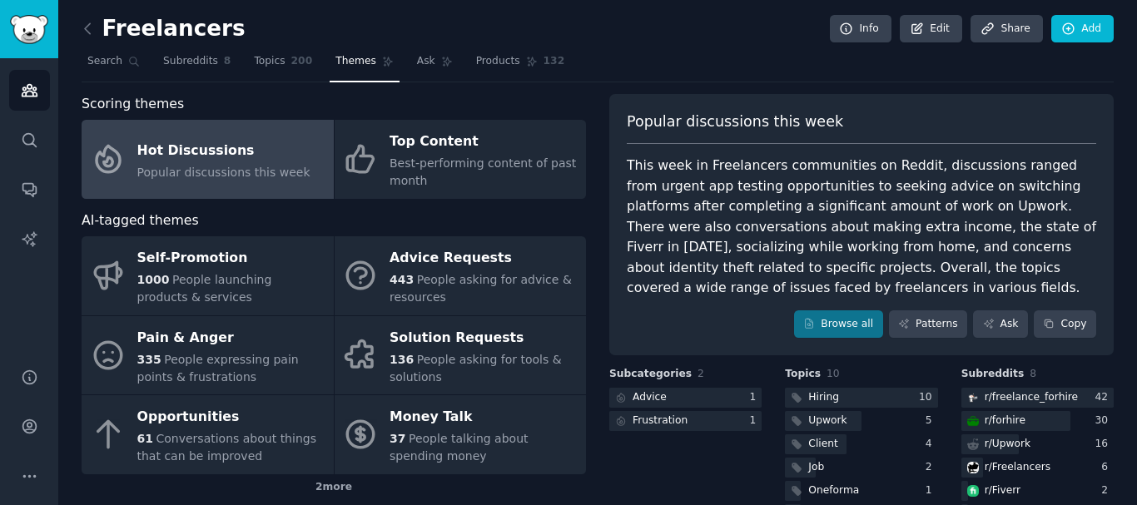
click at [264, 53] on link "Topics 200" at bounding box center [283, 65] width 70 height 34
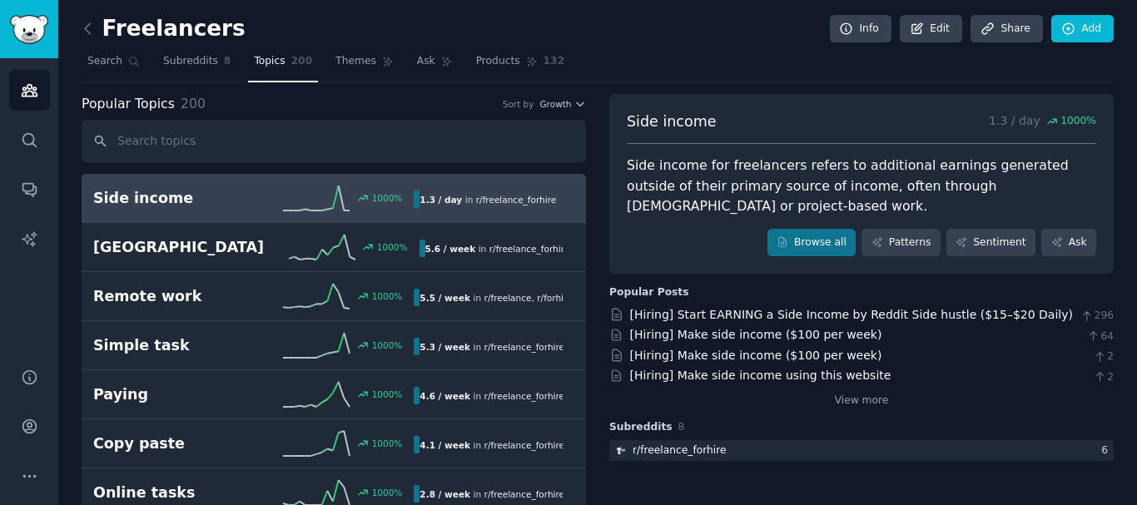
click at [201, 62] on span "Subreddits" at bounding box center [190, 61] width 55 height 15
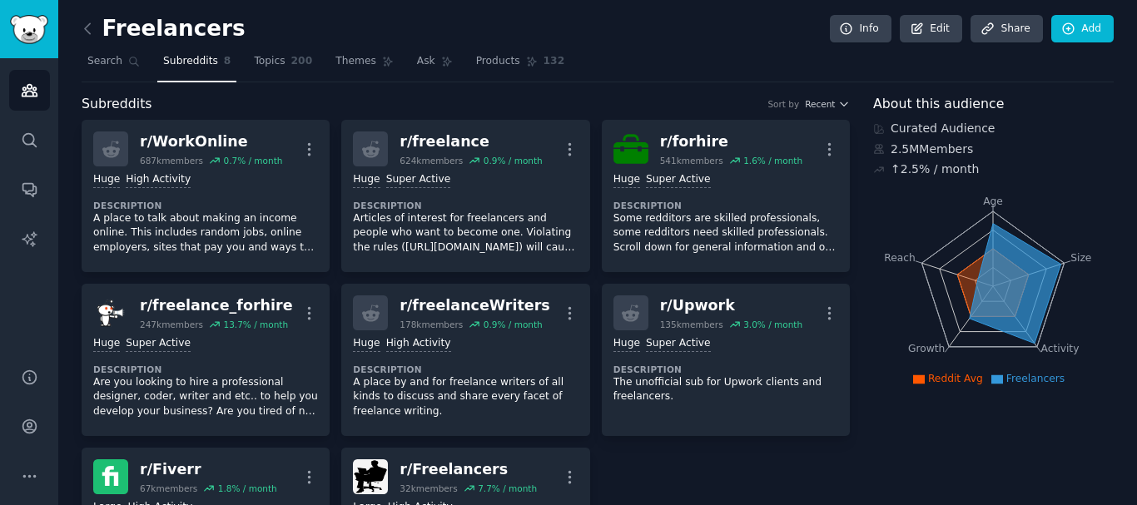
click at [293, 59] on span "200" at bounding box center [302, 61] width 22 height 15
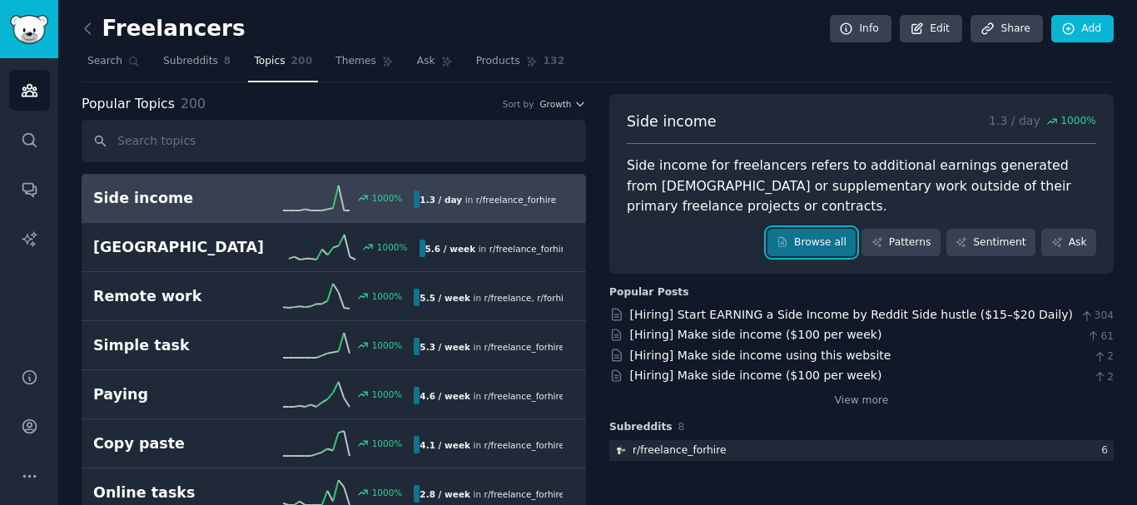
click at [813, 236] on link "Browse all" at bounding box center [811, 243] width 89 height 28
